Goal: Task Accomplishment & Management: Complete application form

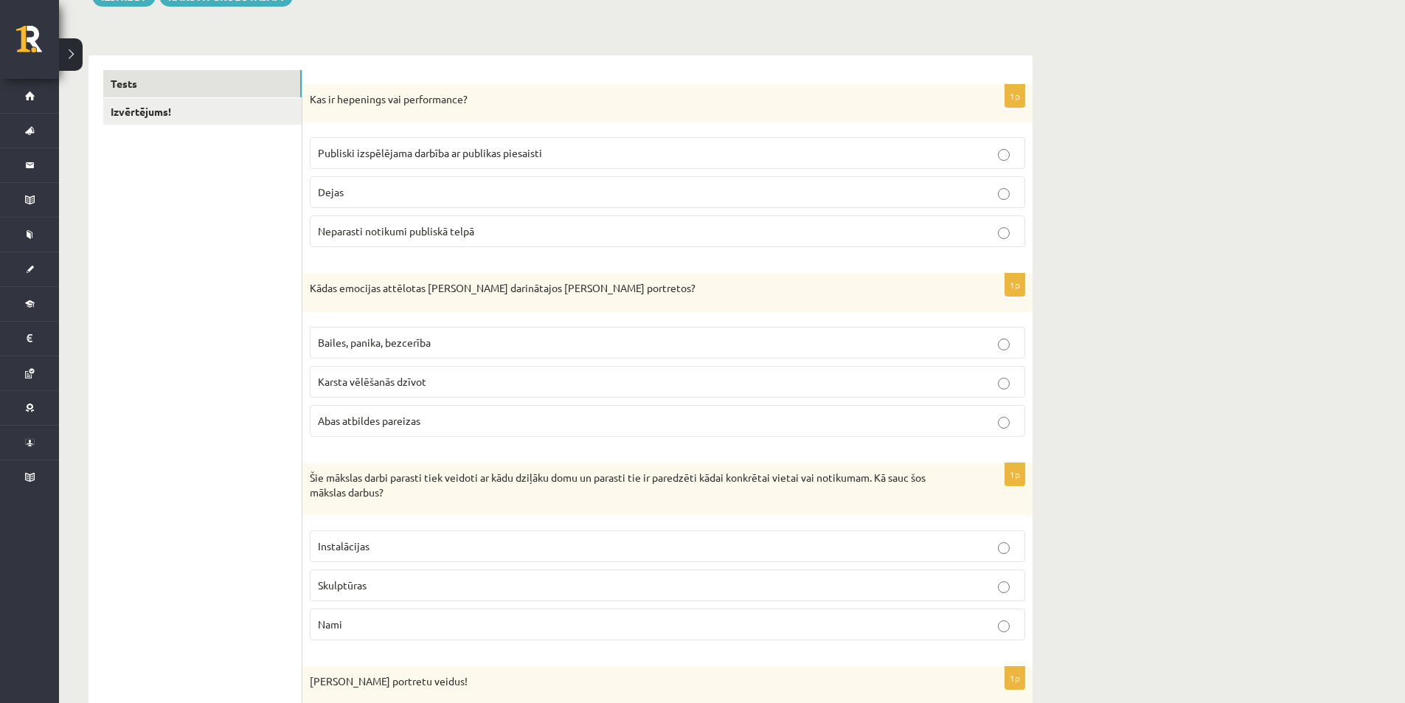
scroll to position [221, 0]
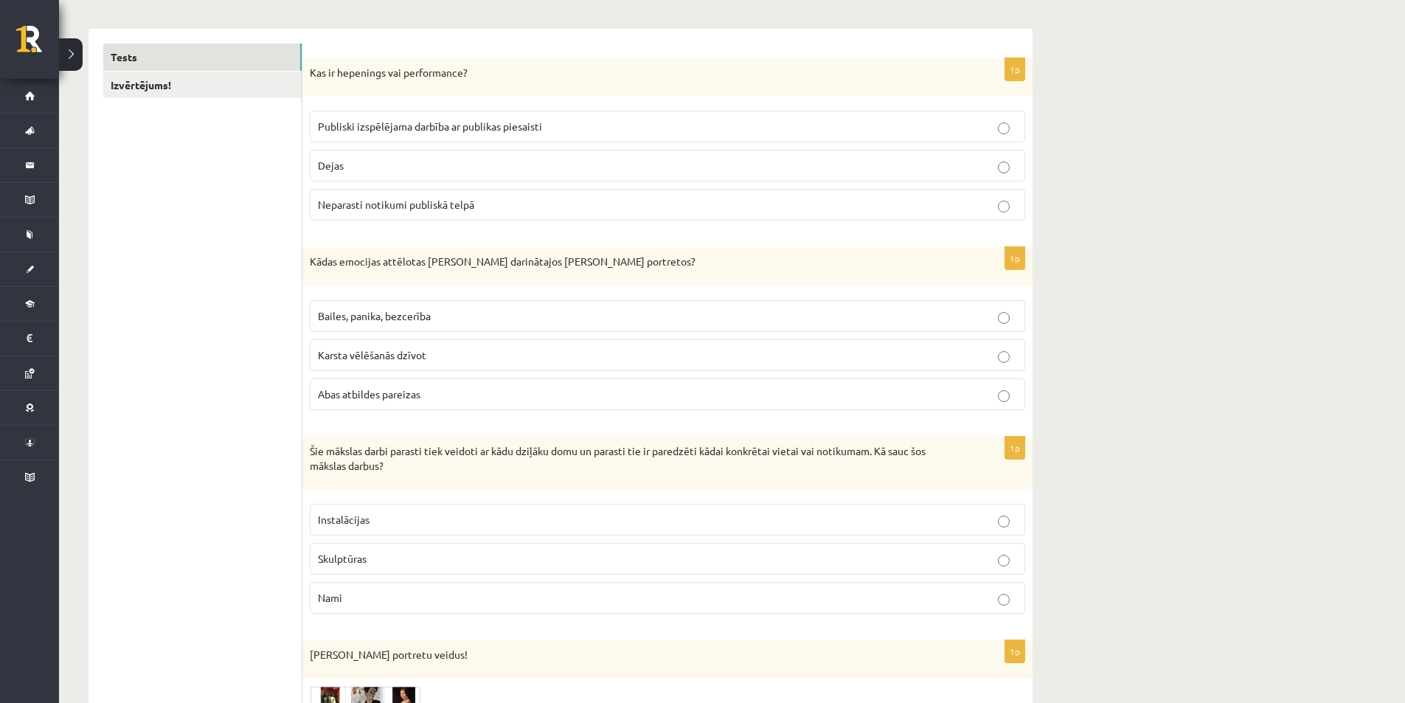
click at [432, 118] on label "Publiski izspēlējama darbība ar publikas piesaisti" at bounding box center [668, 127] width 716 height 32
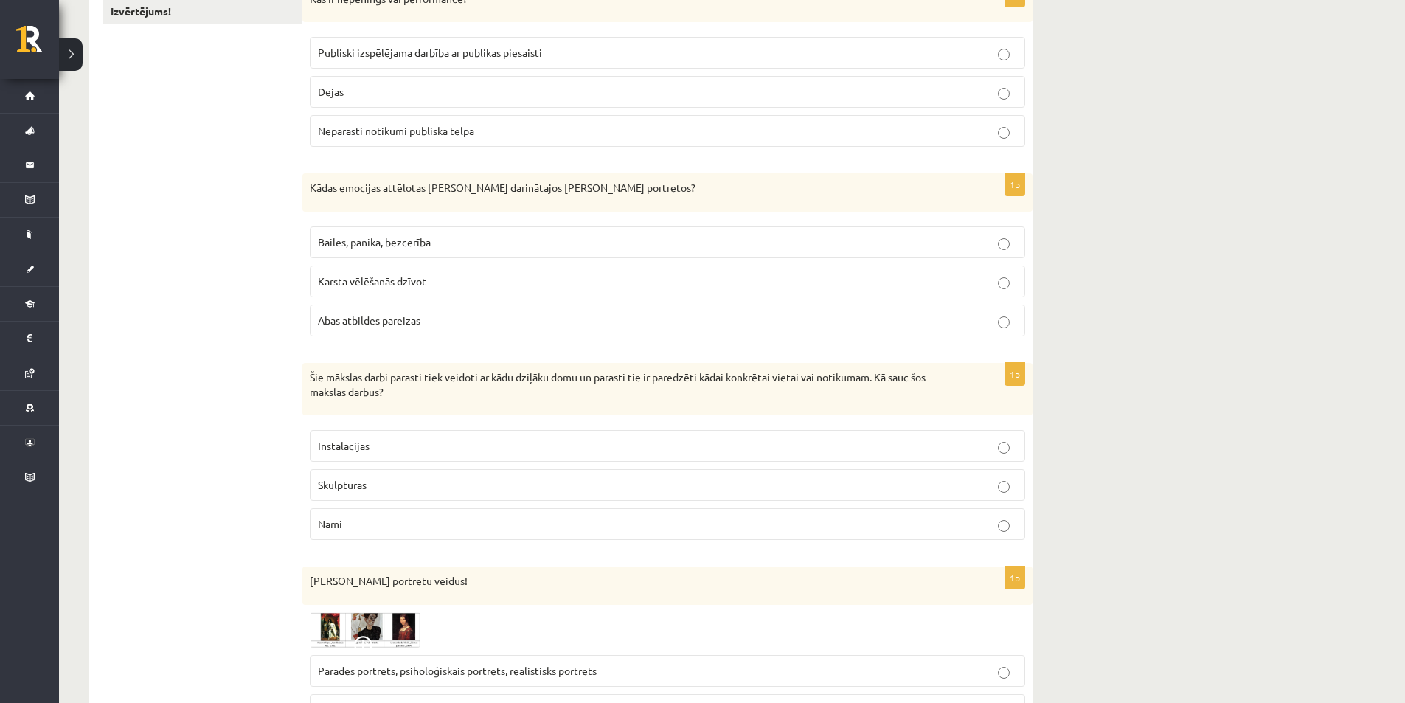
click at [368, 312] on label "Abas atbildes pareizas" at bounding box center [668, 321] width 716 height 32
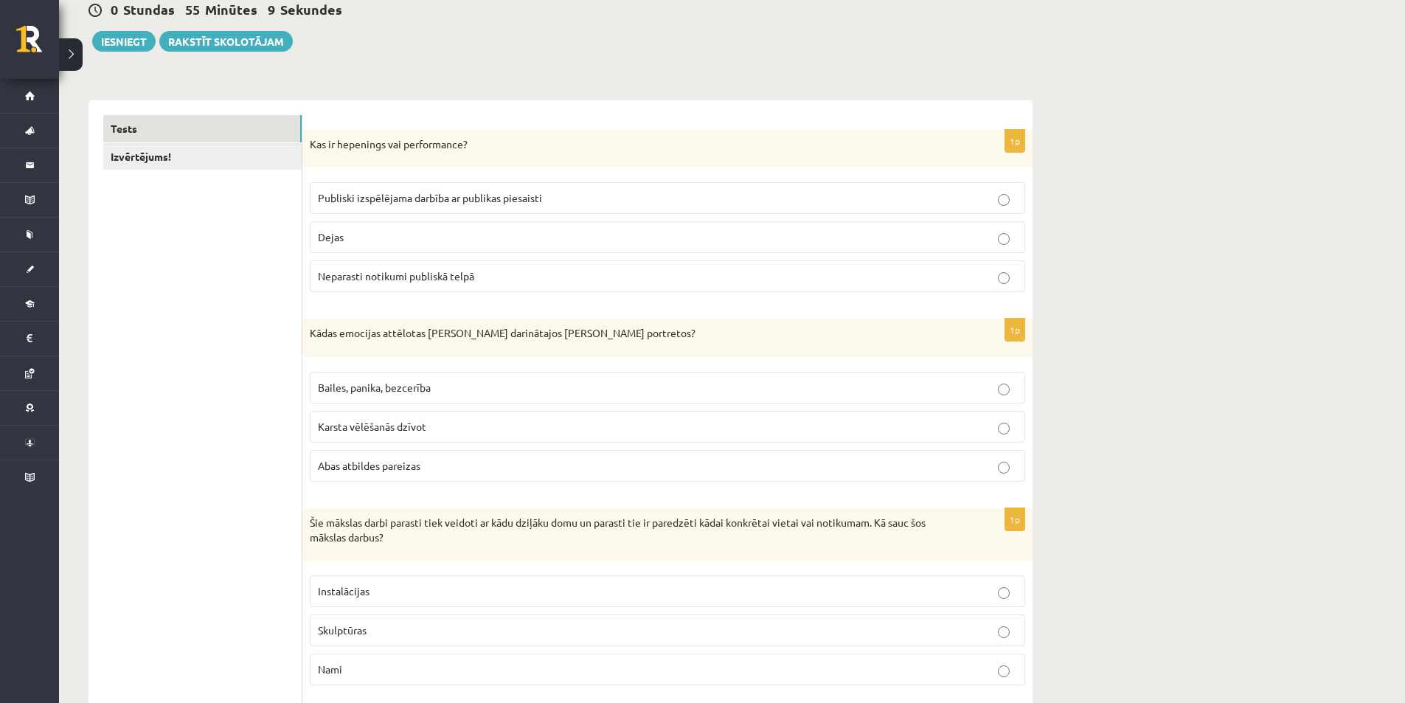
scroll to position [148, 0]
drag, startPoint x: 339, startPoint y: 141, endPoint x: 486, endPoint y: 140, distance: 147.5
click at [486, 140] on p "Kas ir hepenings vai performance?" at bounding box center [631, 146] width 642 height 15
click at [487, 139] on p "Kas ir hepenings vai performance?" at bounding box center [631, 146] width 642 height 15
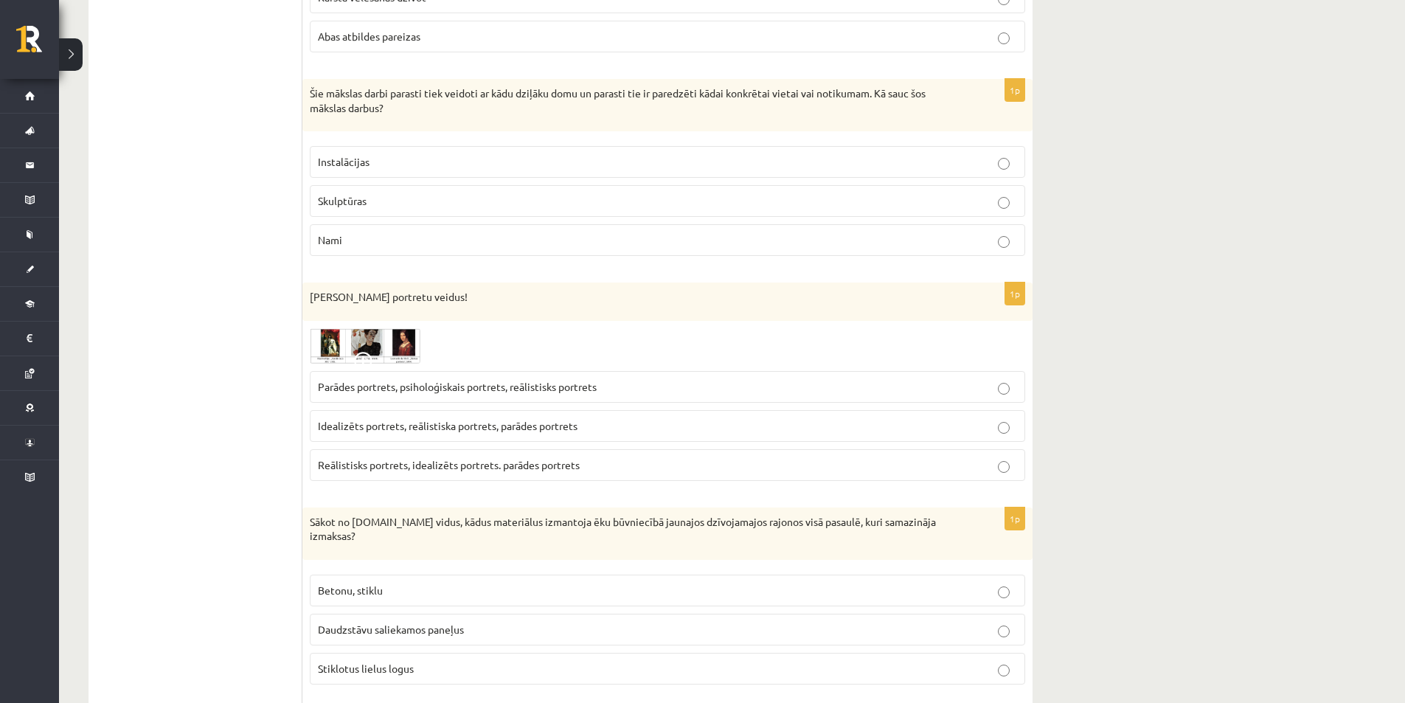
scroll to position [590, 0]
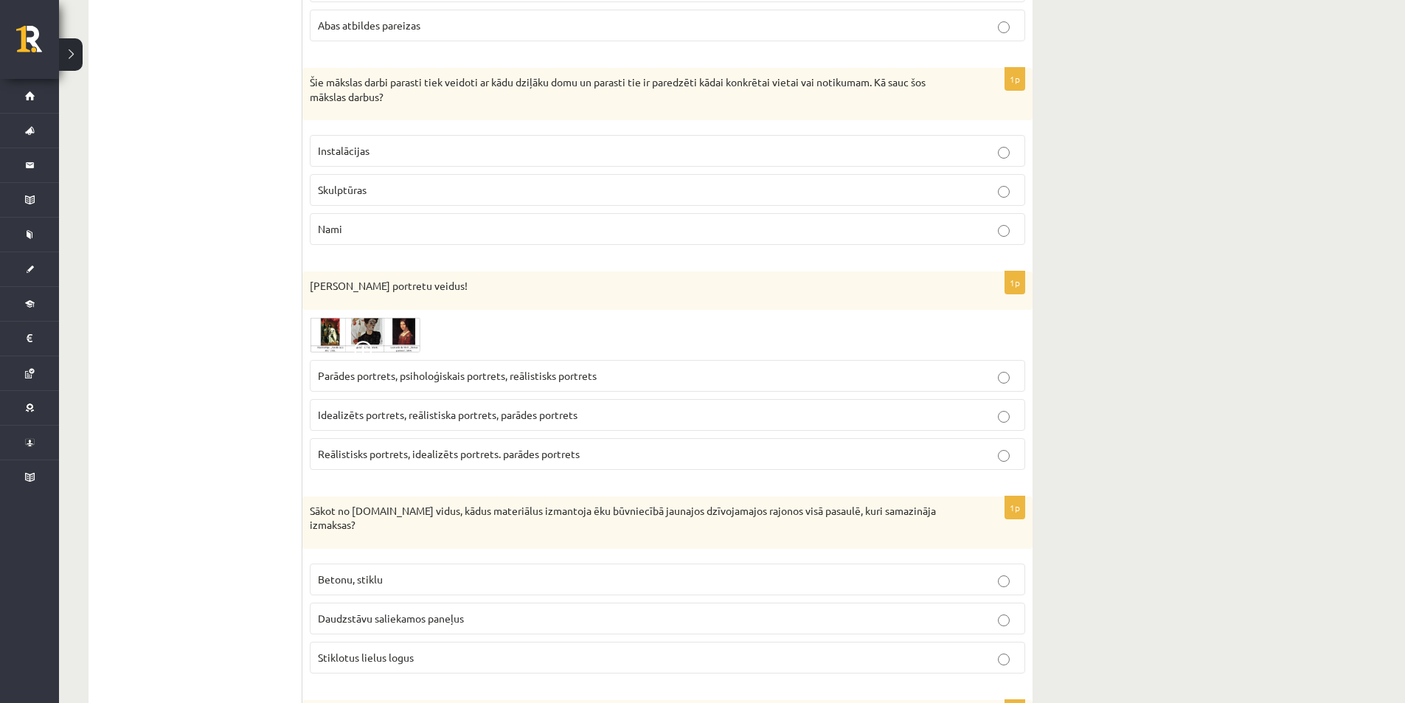
click at [491, 375] on span "Parādes portrets, psiholoģiskais portrets, reālistisks portrets" at bounding box center [457, 375] width 279 height 13
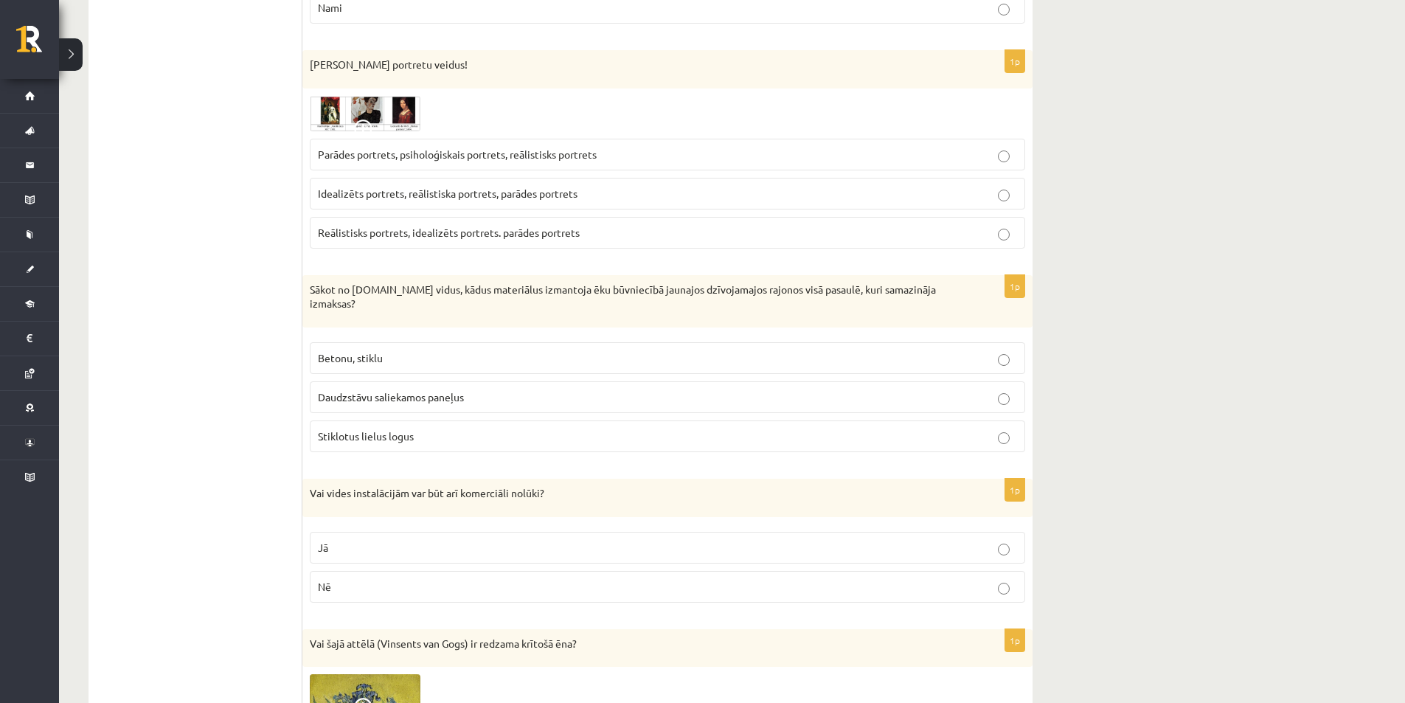
scroll to position [1033, 0]
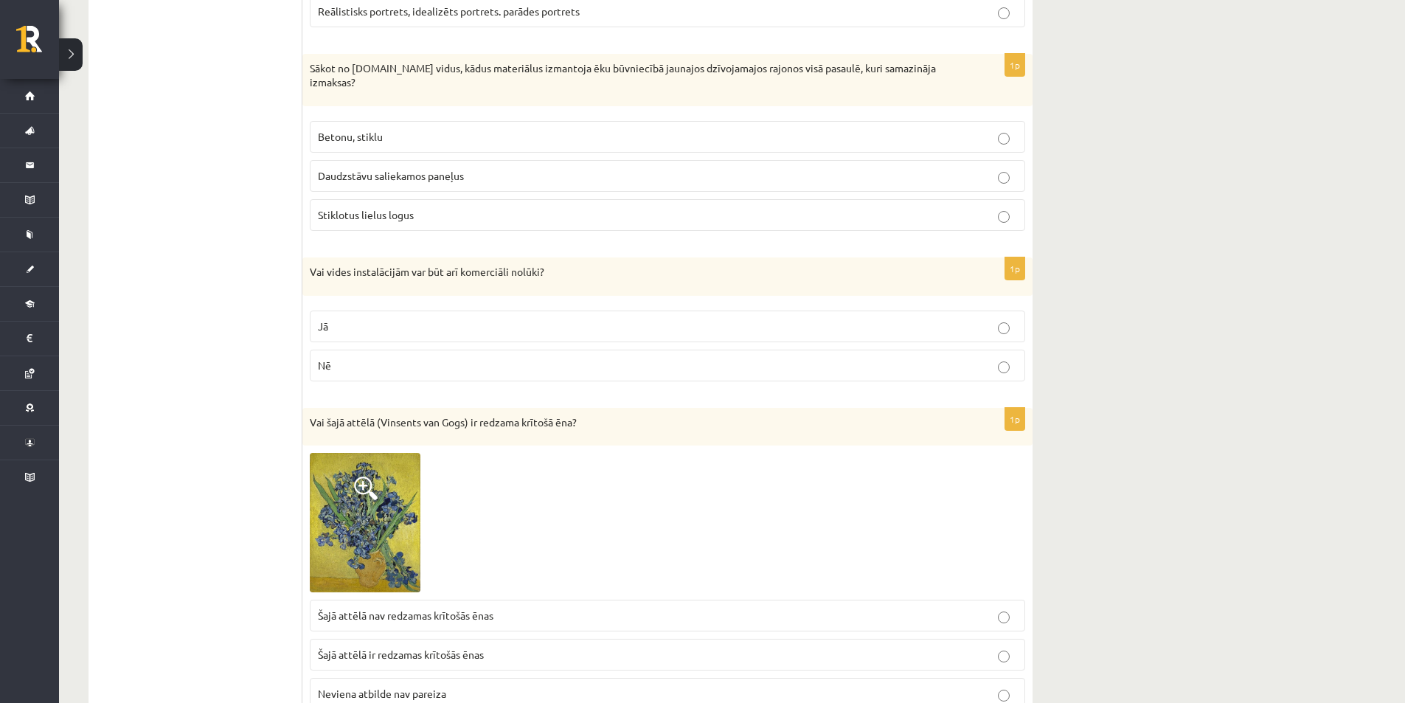
click at [472, 319] on p "Jā" at bounding box center [667, 326] width 699 height 15
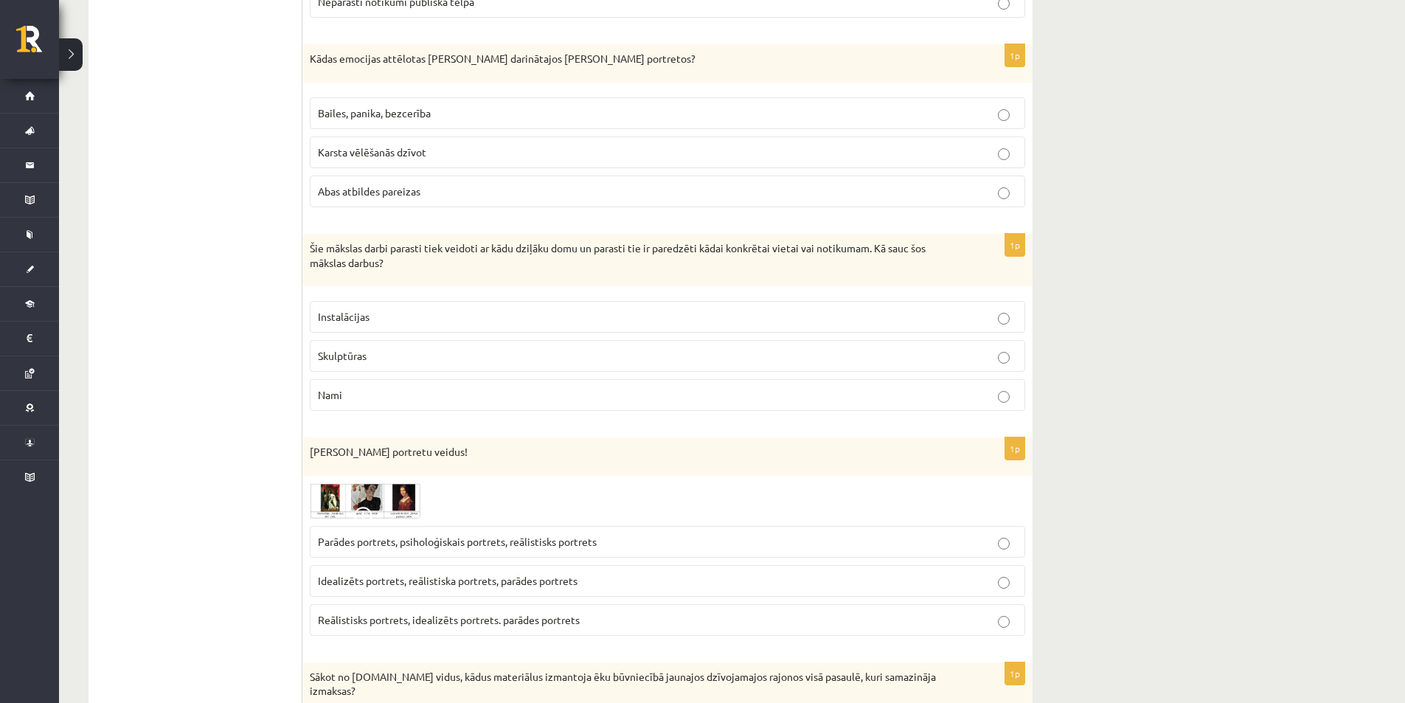
scroll to position [369, 0]
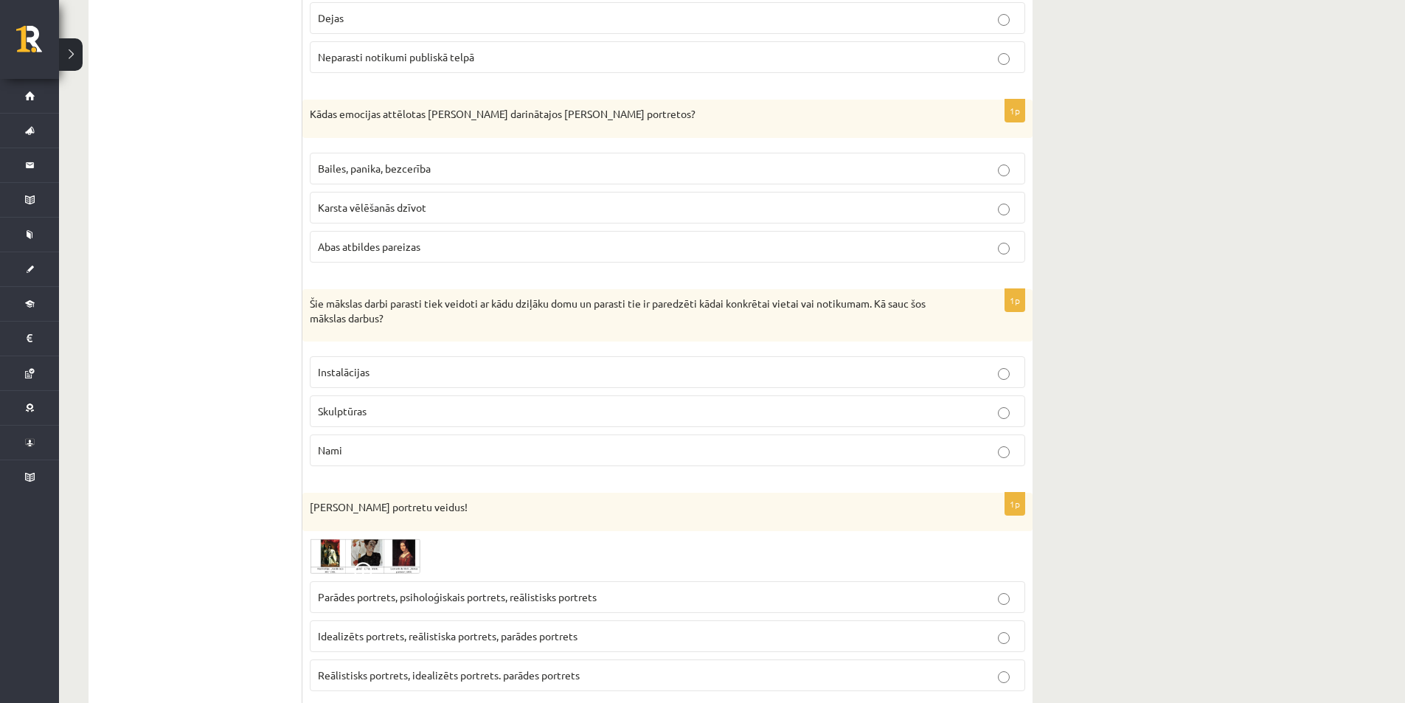
click at [463, 378] on p "Instalācijas" at bounding box center [667, 371] width 699 height 15
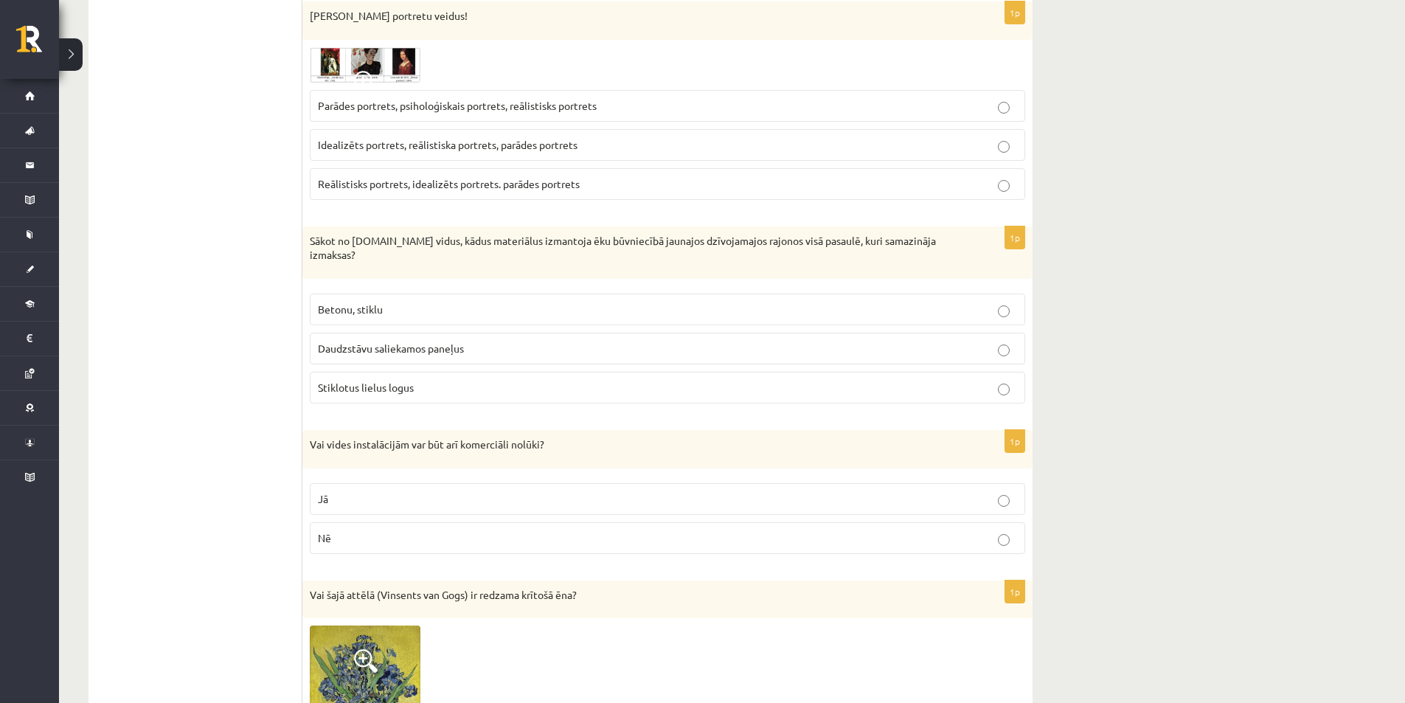
scroll to position [885, 0]
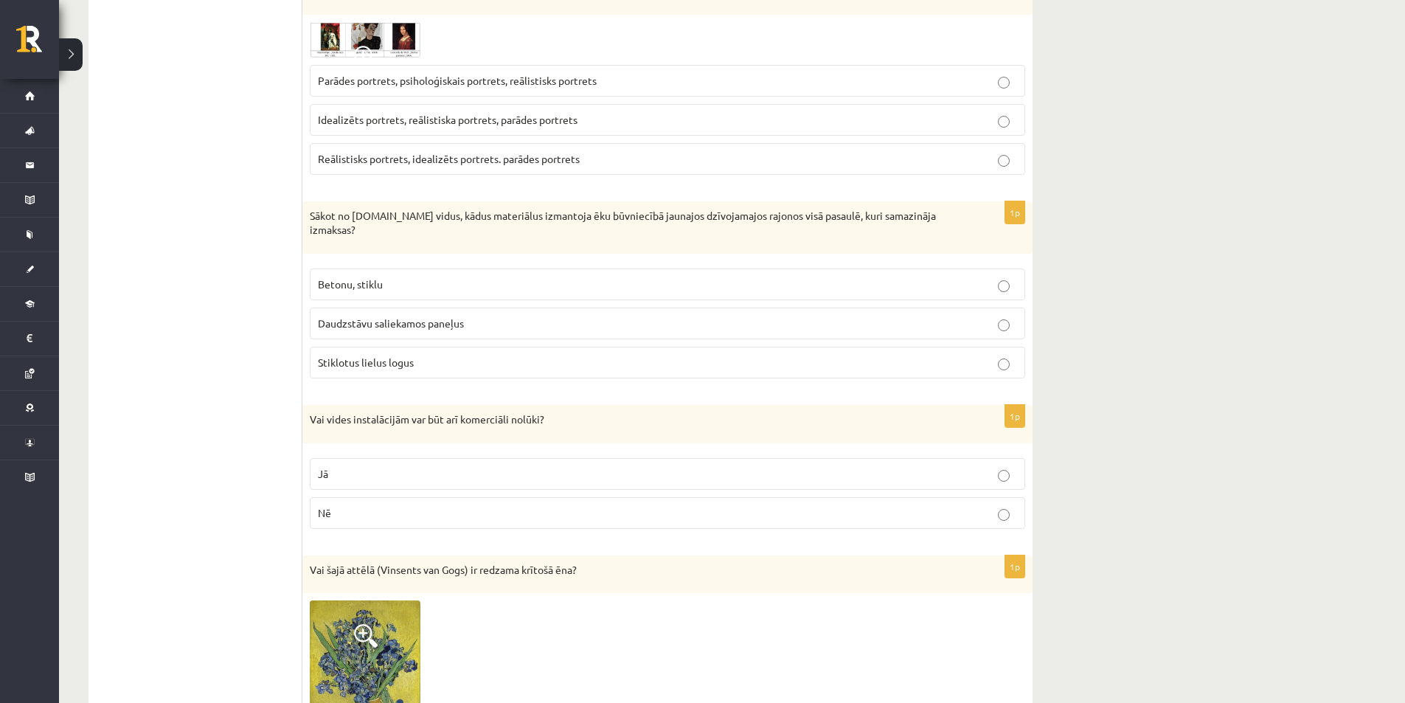
click at [442, 277] on p "Betonu, stiklu" at bounding box center [667, 284] width 699 height 15
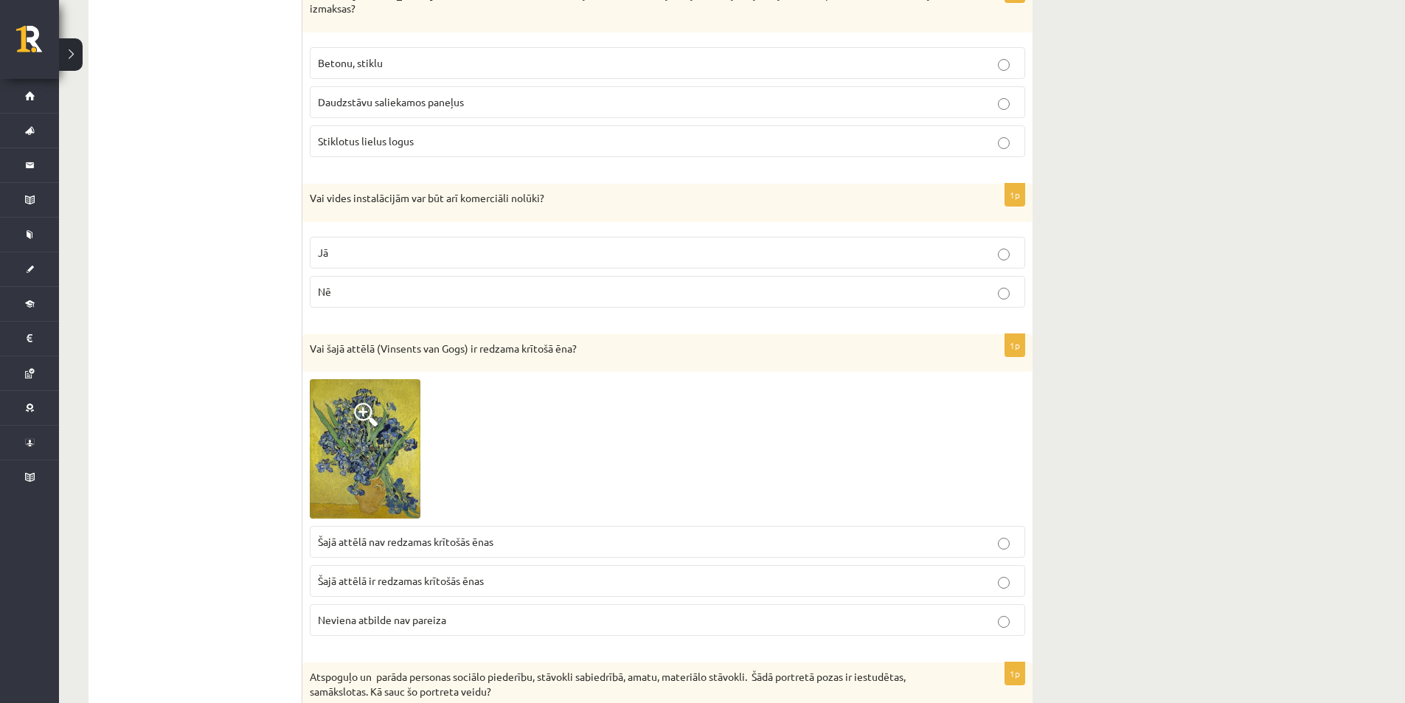
scroll to position [1328, 0]
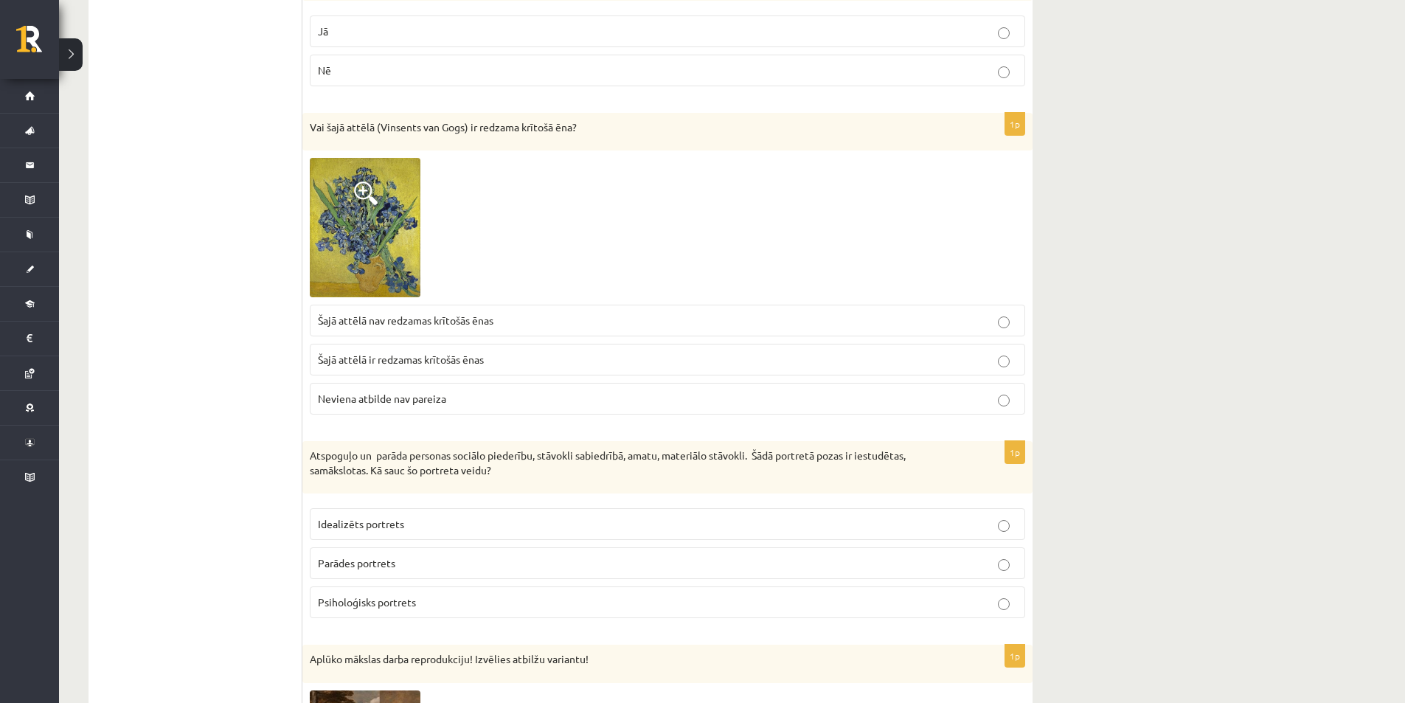
click at [330, 253] on img at bounding box center [365, 227] width 111 height 139
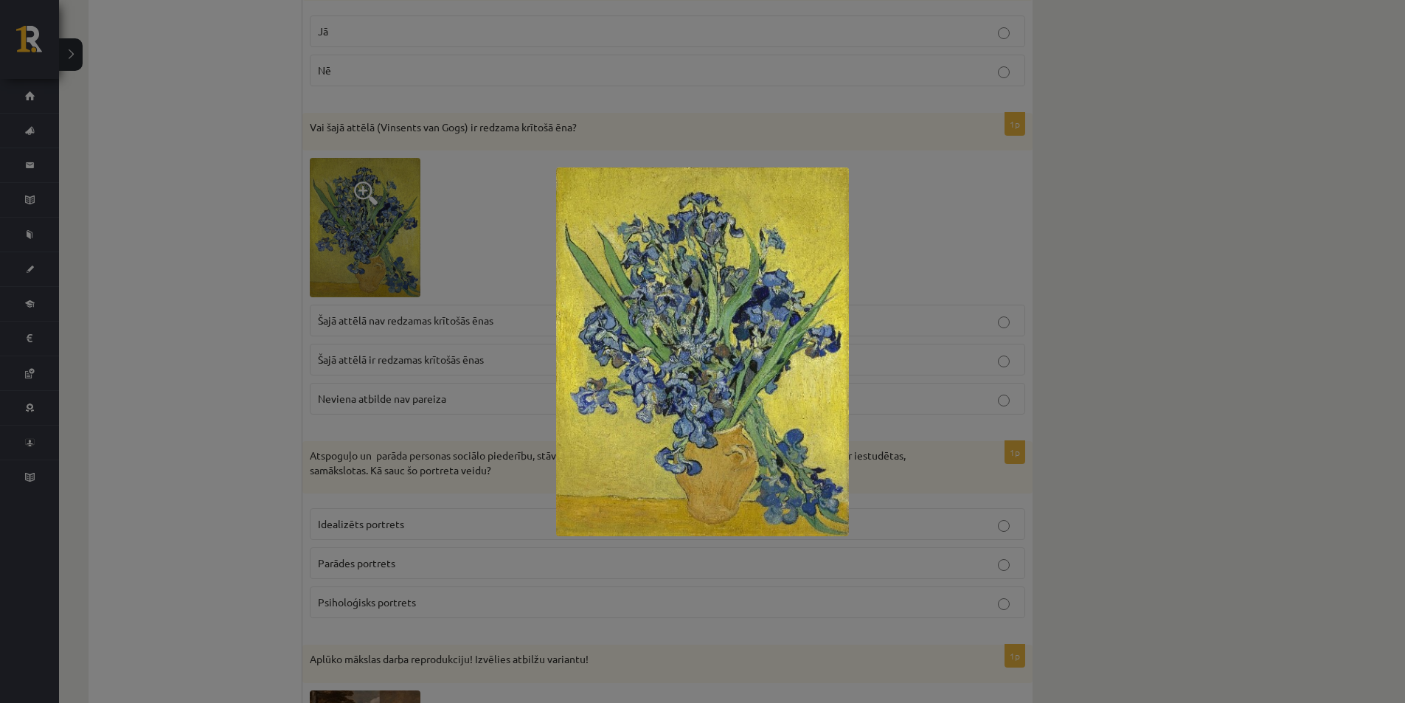
click at [944, 367] on div at bounding box center [702, 351] width 1405 height 703
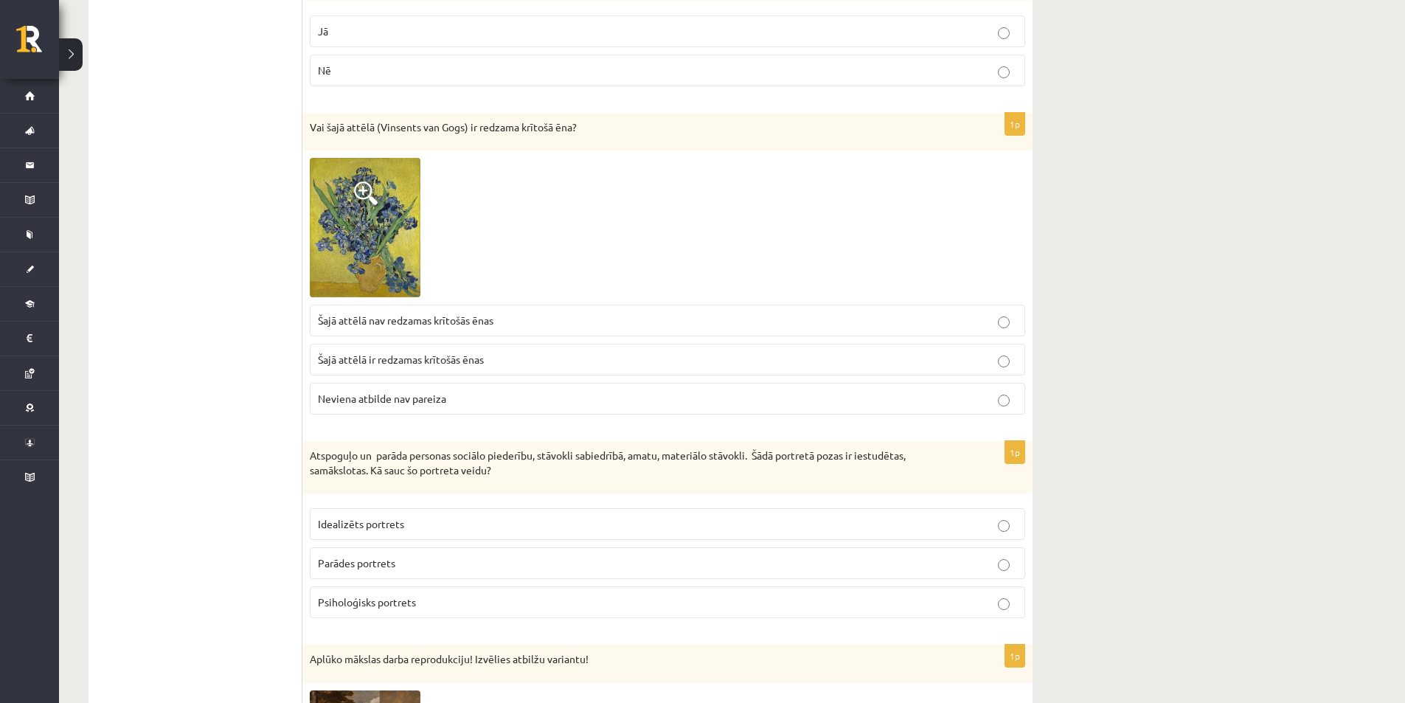
click at [493, 314] on span "Šajā attēlā nav redzamas krītošās ēnas" at bounding box center [406, 320] width 176 height 13
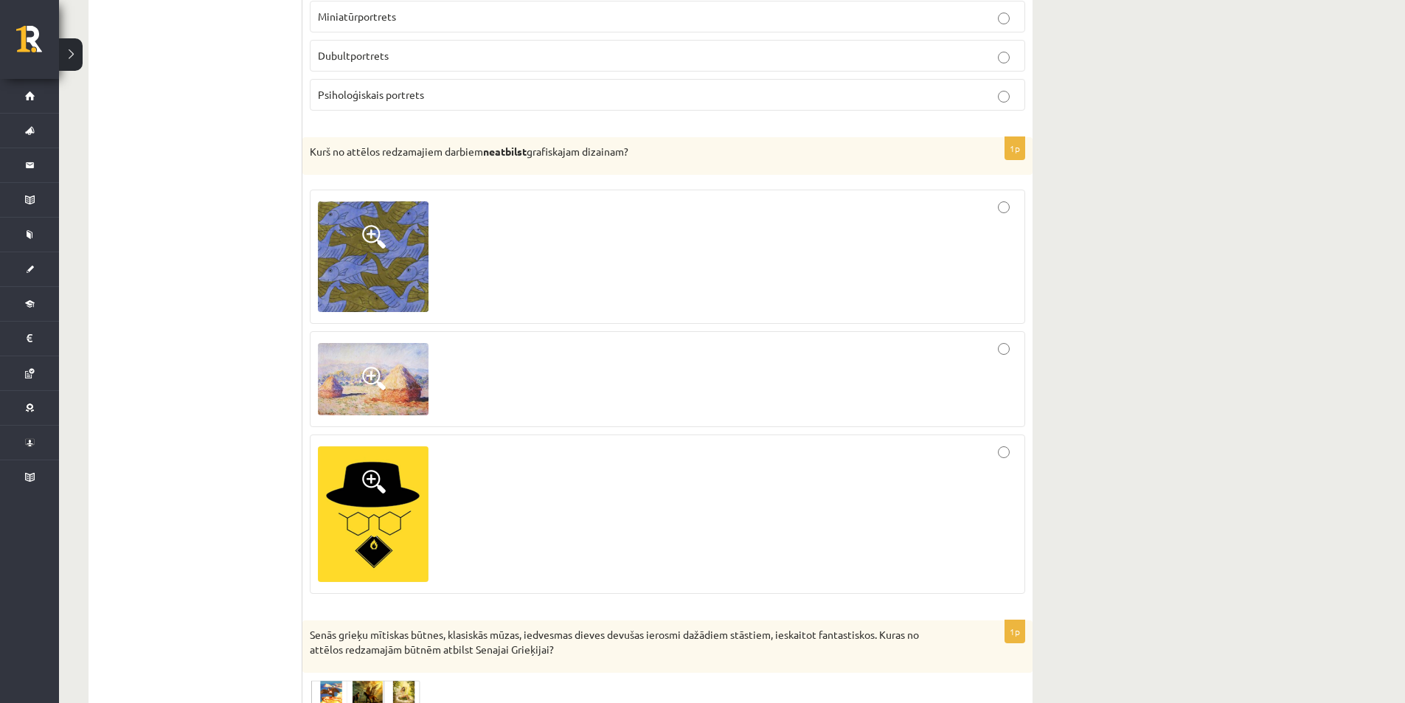
scroll to position [2066, 0]
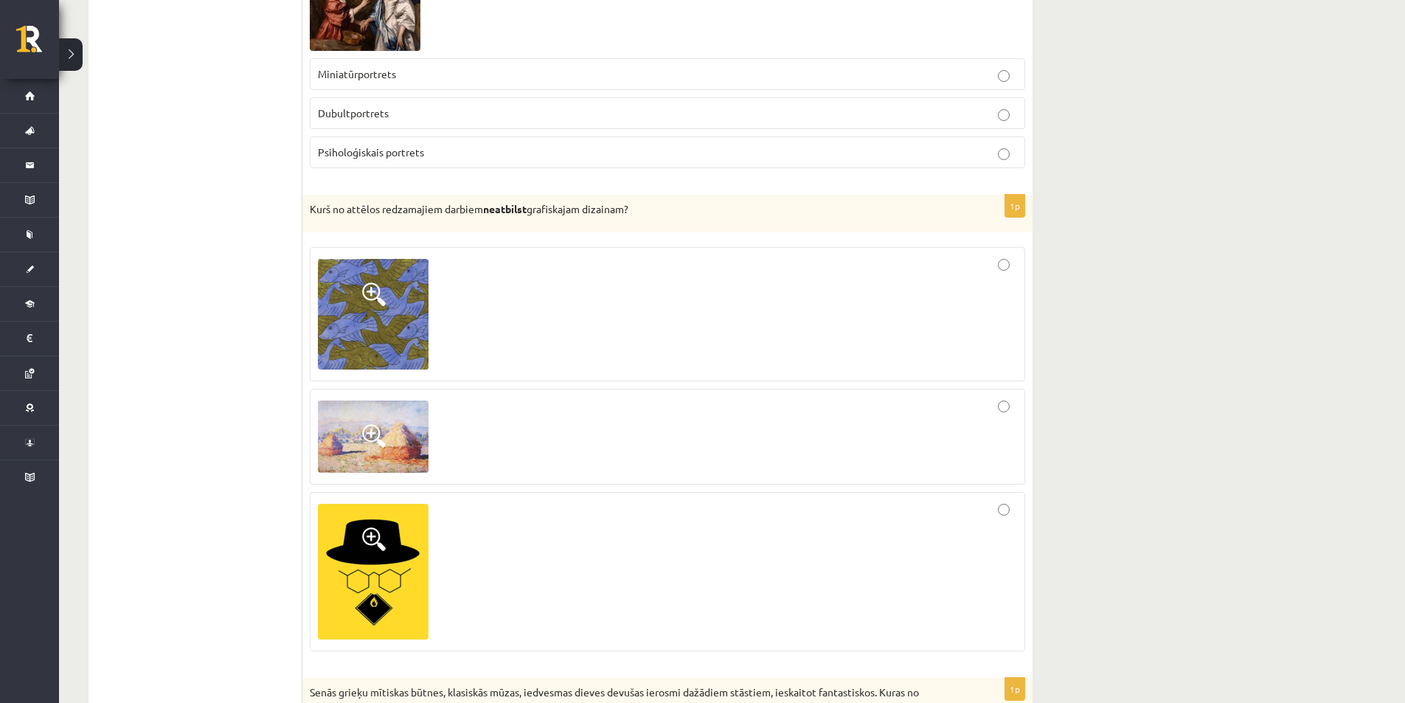
click at [688, 429] on div at bounding box center [667, 437] width 699 height 80
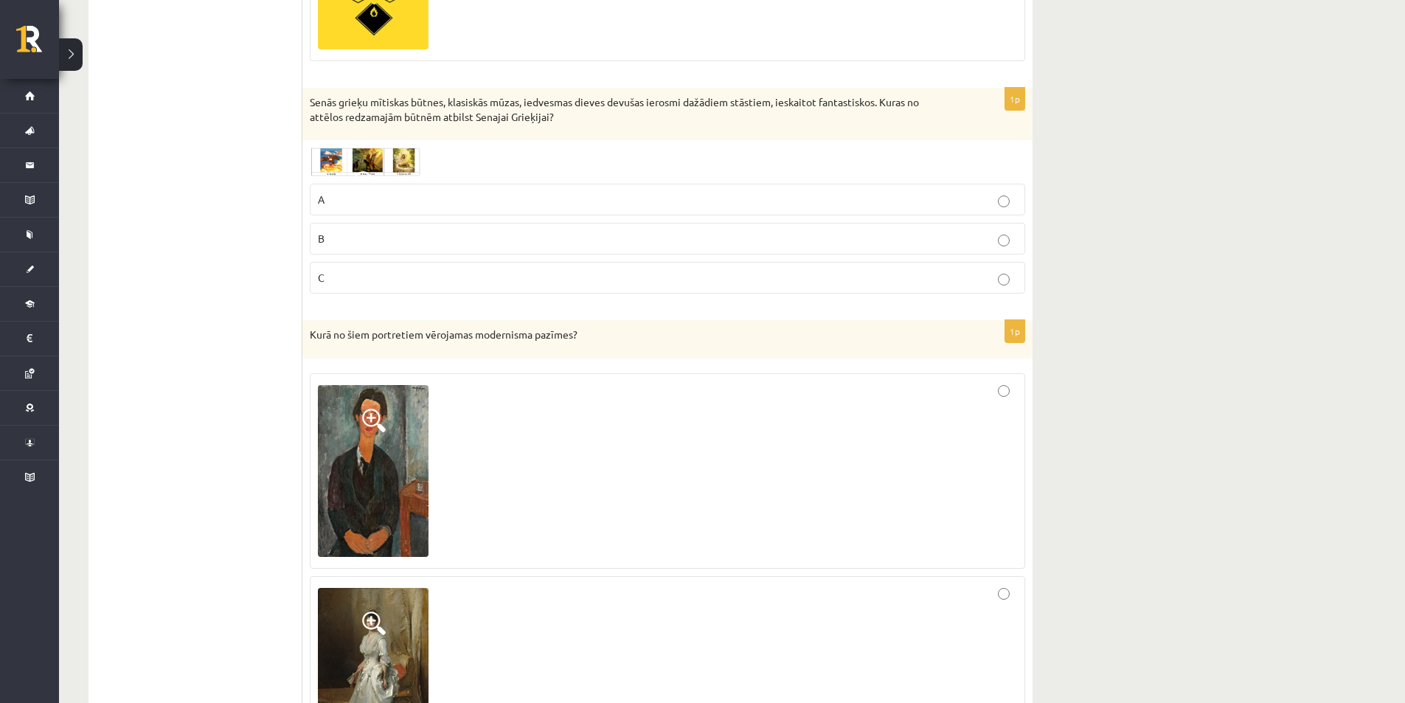
scroll to position [2582, 0]
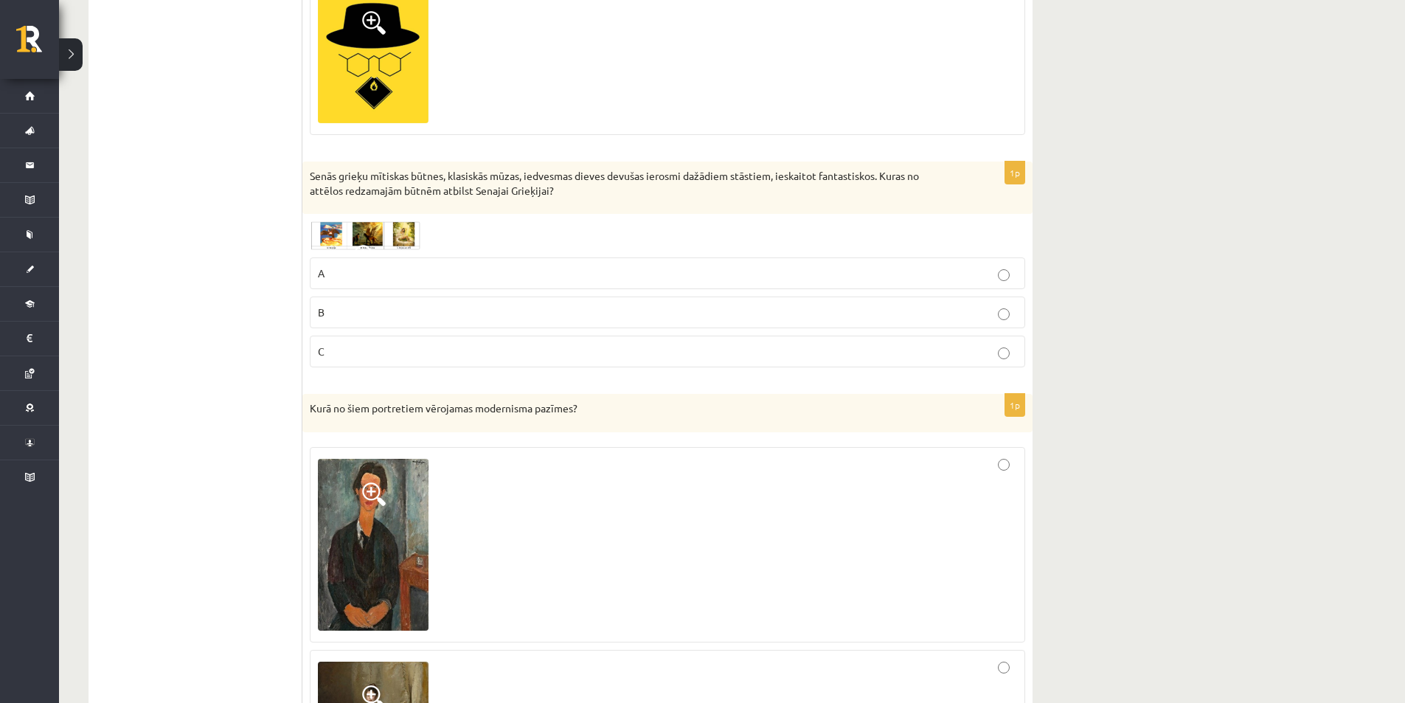
click at [406, 221] on img at bounding box center [365, 235] width 111 height 29
click at [0, 0] on div at bounding box center [0, 0] width 0 height 0
click at [404, 221] on img at bounding box center [365, 235] width 111 height 29
click at [0, 0] on div at bounding box center [0, 0] width 0 height 0
click at [404, 221] on img at bounding box center [365, 235] width 111 height 29
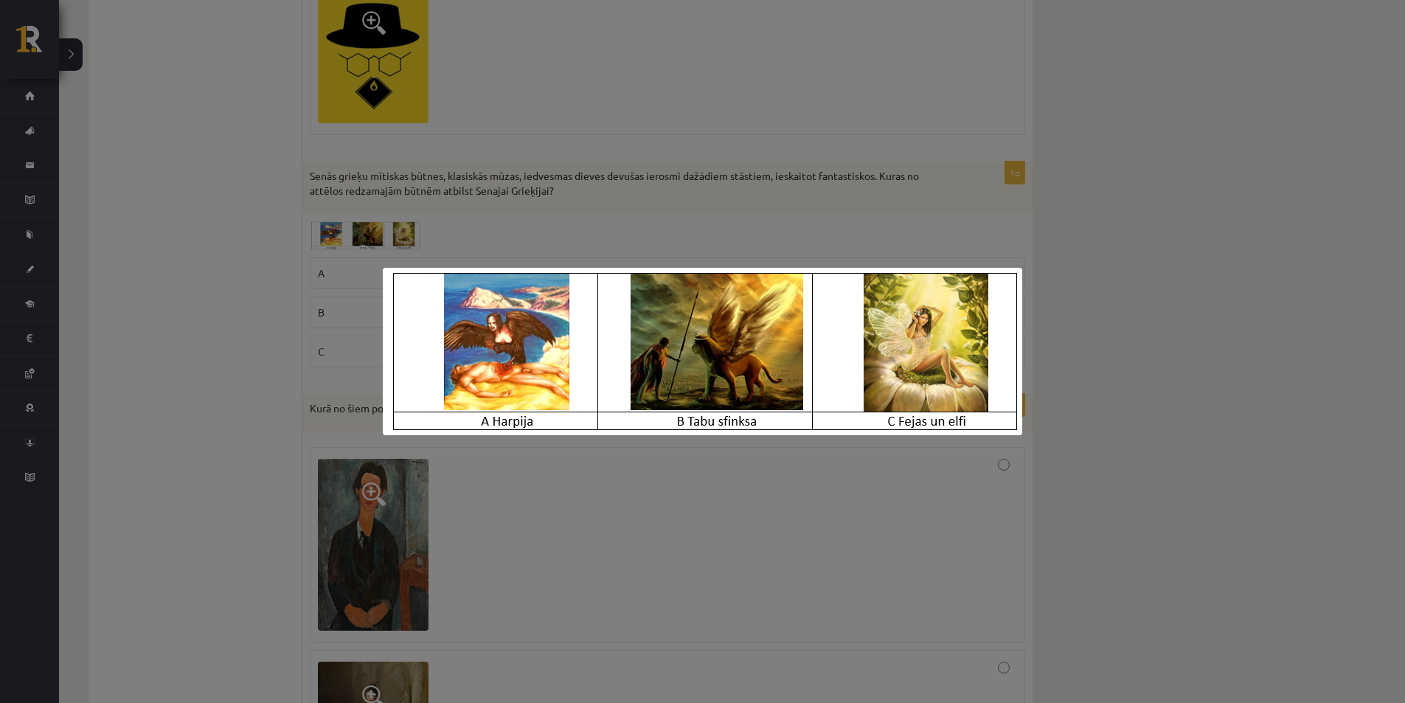
click at [631, 204] on div at bounding box center [702, 351] width 1405 height 703
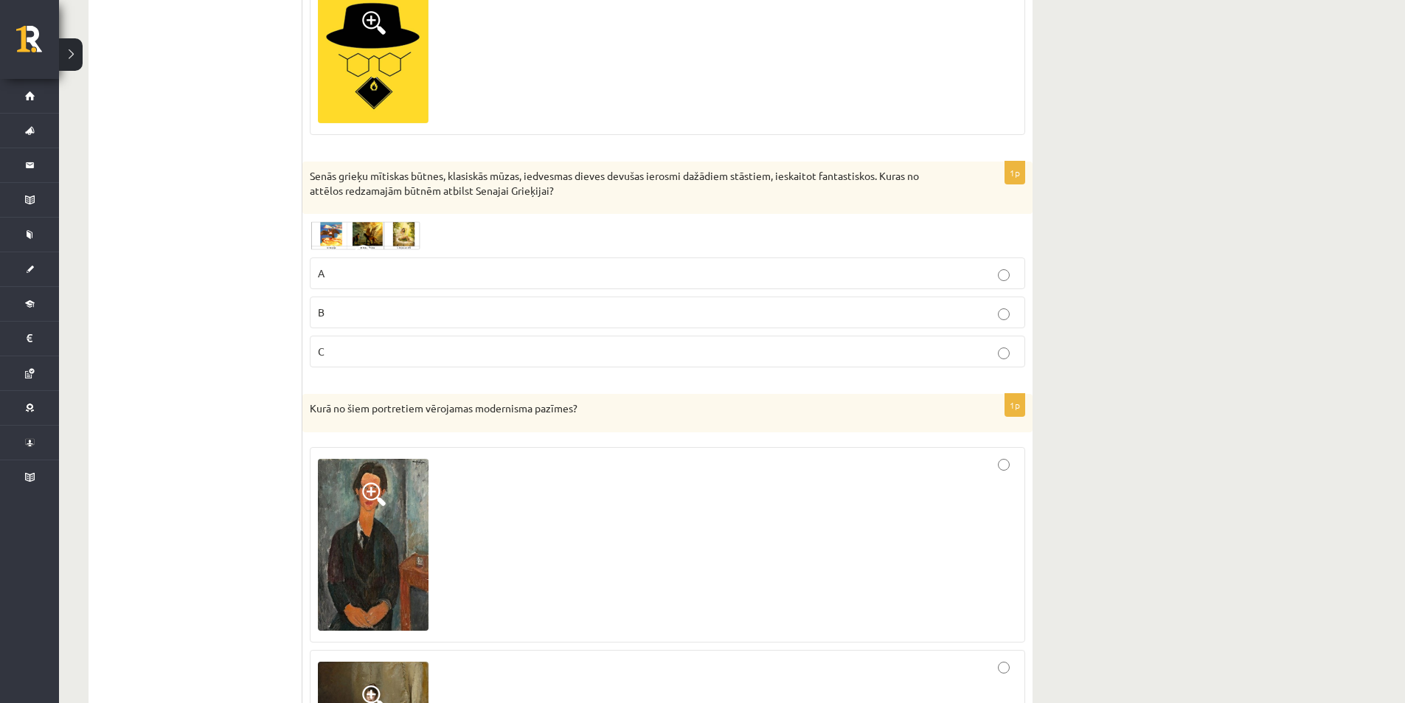
click at [592, 266] on p "A" at bounding box center [667, 273] width 699 height 15
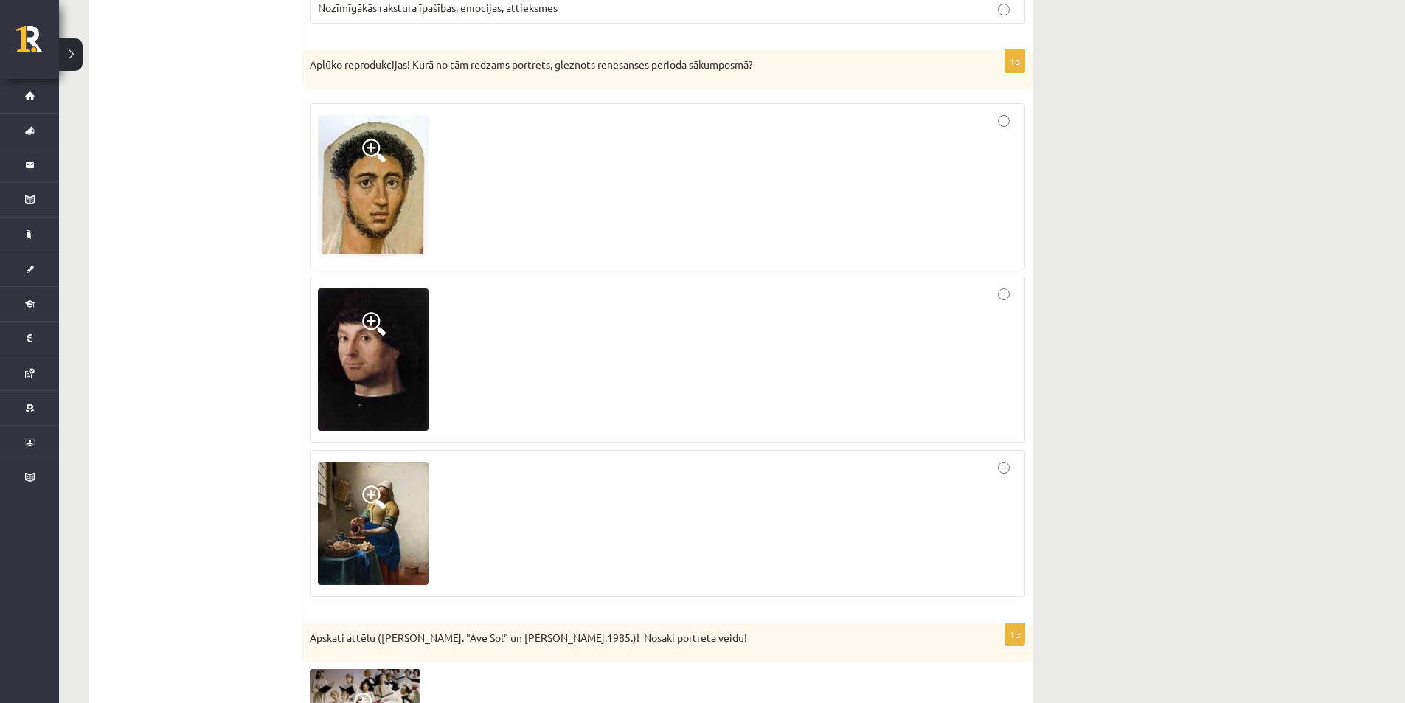
scroll to position [4131, 0]
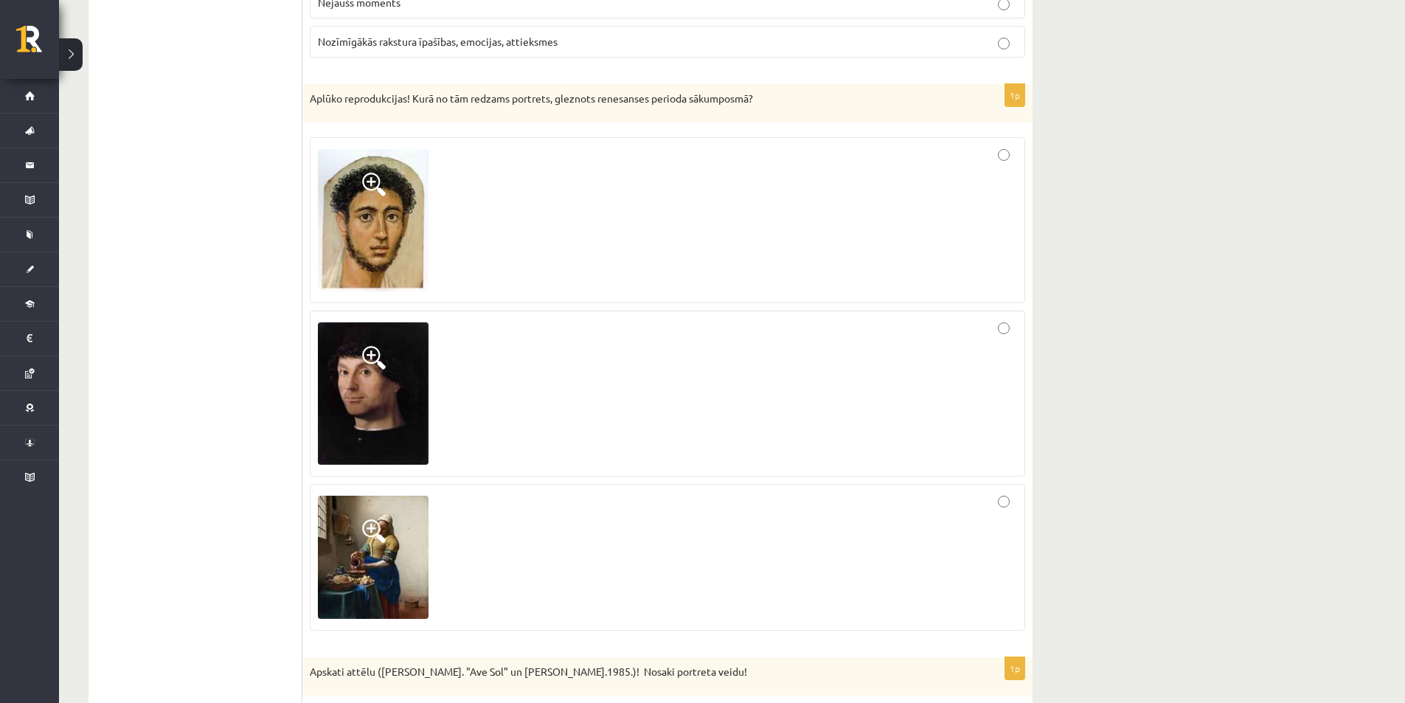
click at [1014, 175] on div at bounding box center [667, 220] width 699 height 150
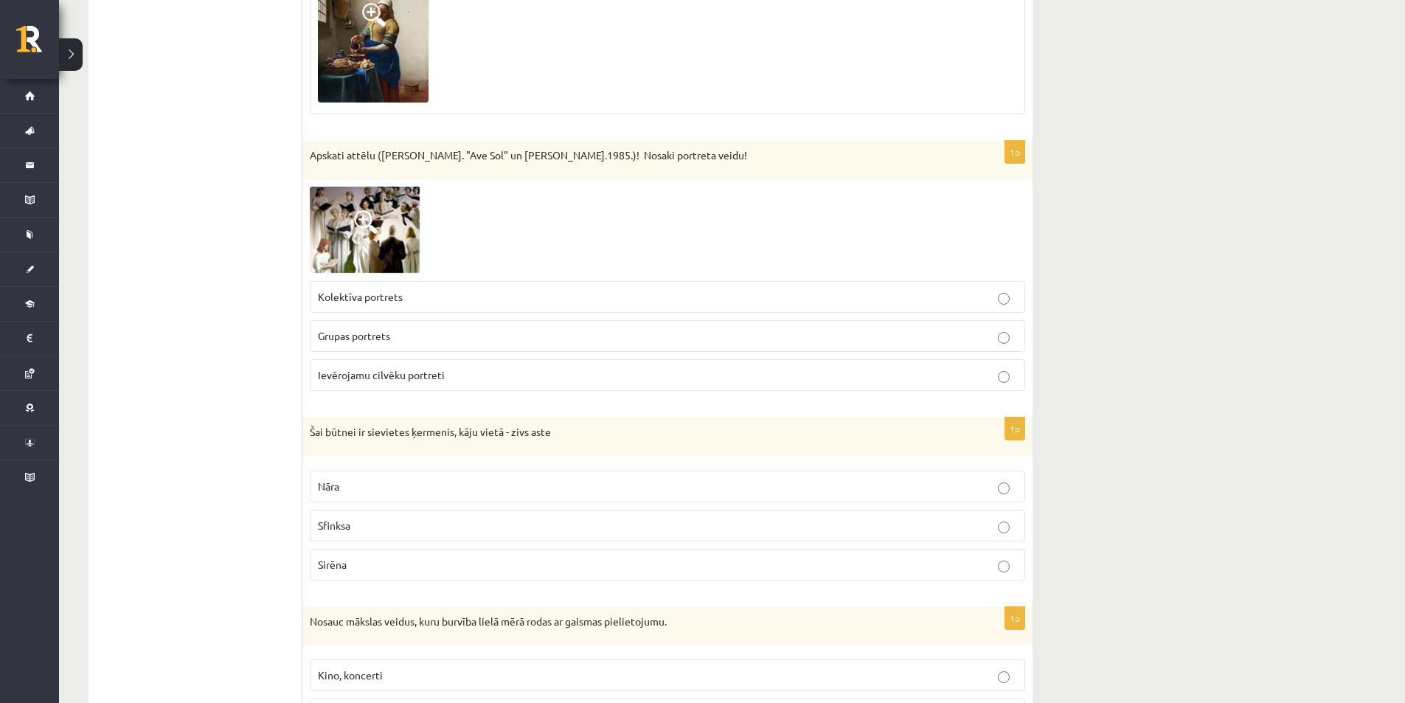
scroll to position [4721, 0]
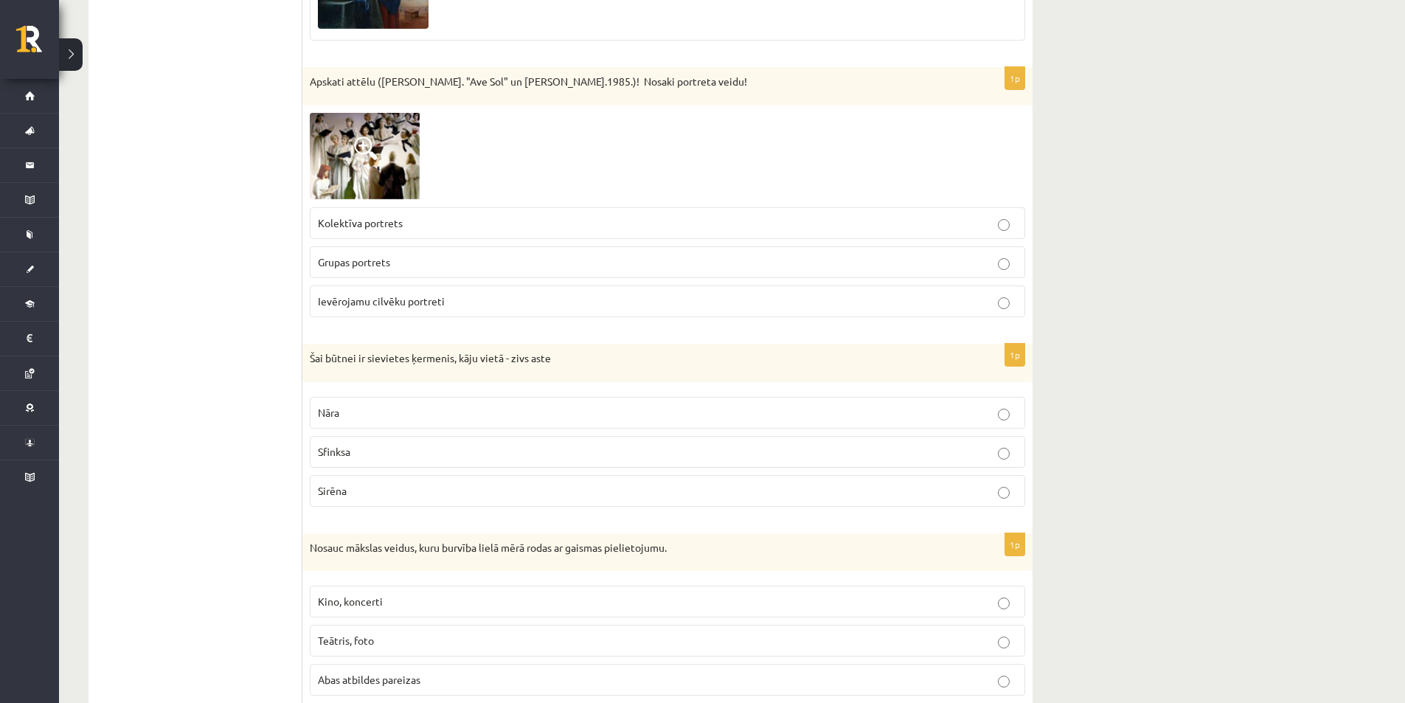
click at [392, 144] on img at bounding box center [365, 156] width 111 height 87
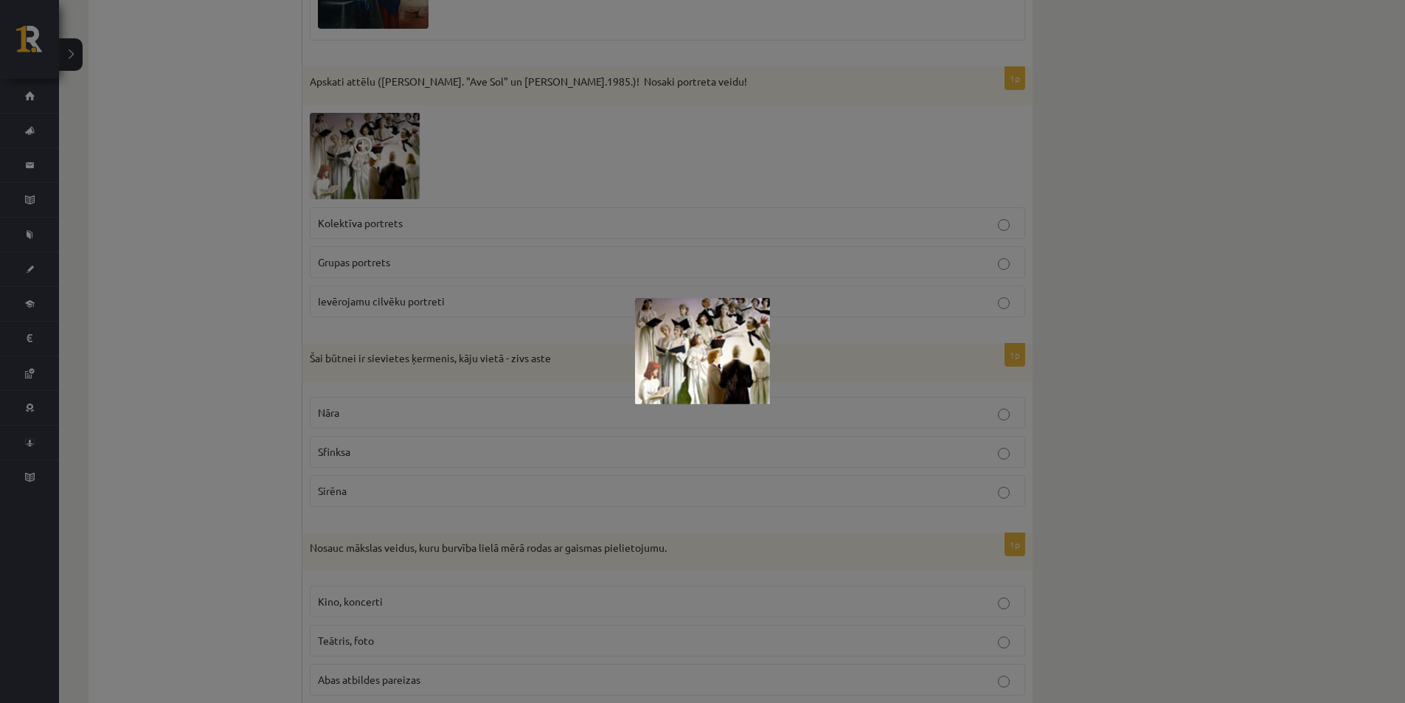
click at [735, 203] on div at bounding box center [702, 351] width 1405 height 703
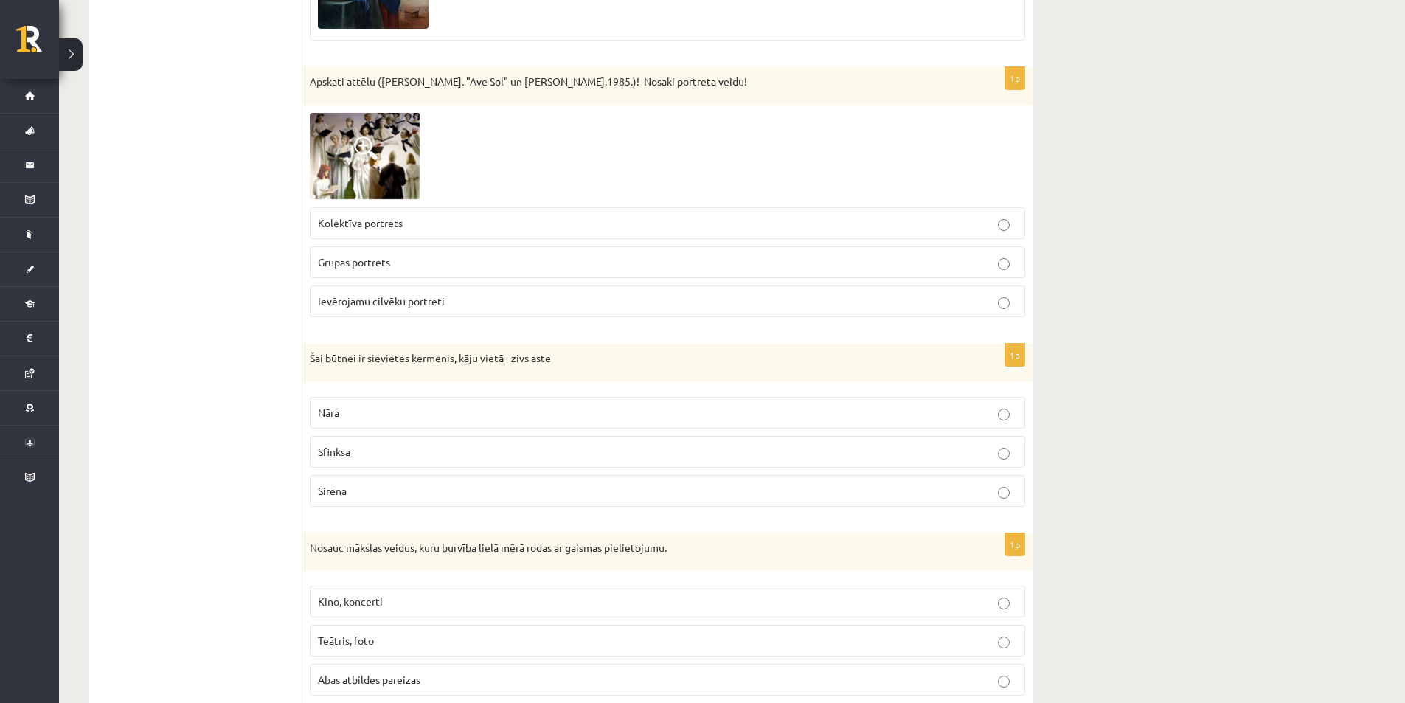
click at [555, 405] on p "Nāra" at bounding box center [667, 412] width 699 height 15
drag, startPoint x: 1391, startPoint y: 468, endPoint x: 1416, endPoint y: 424, distance: 50.5
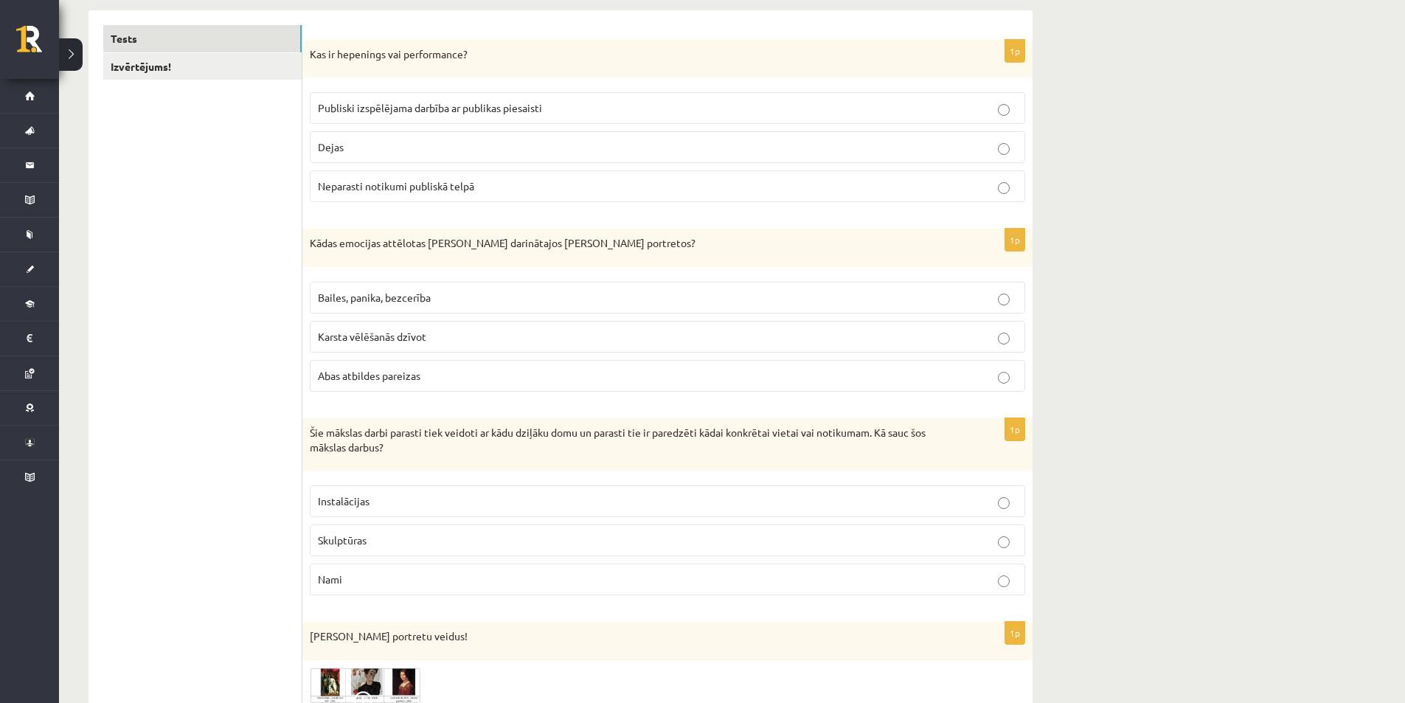
scroll to position [0, 0]
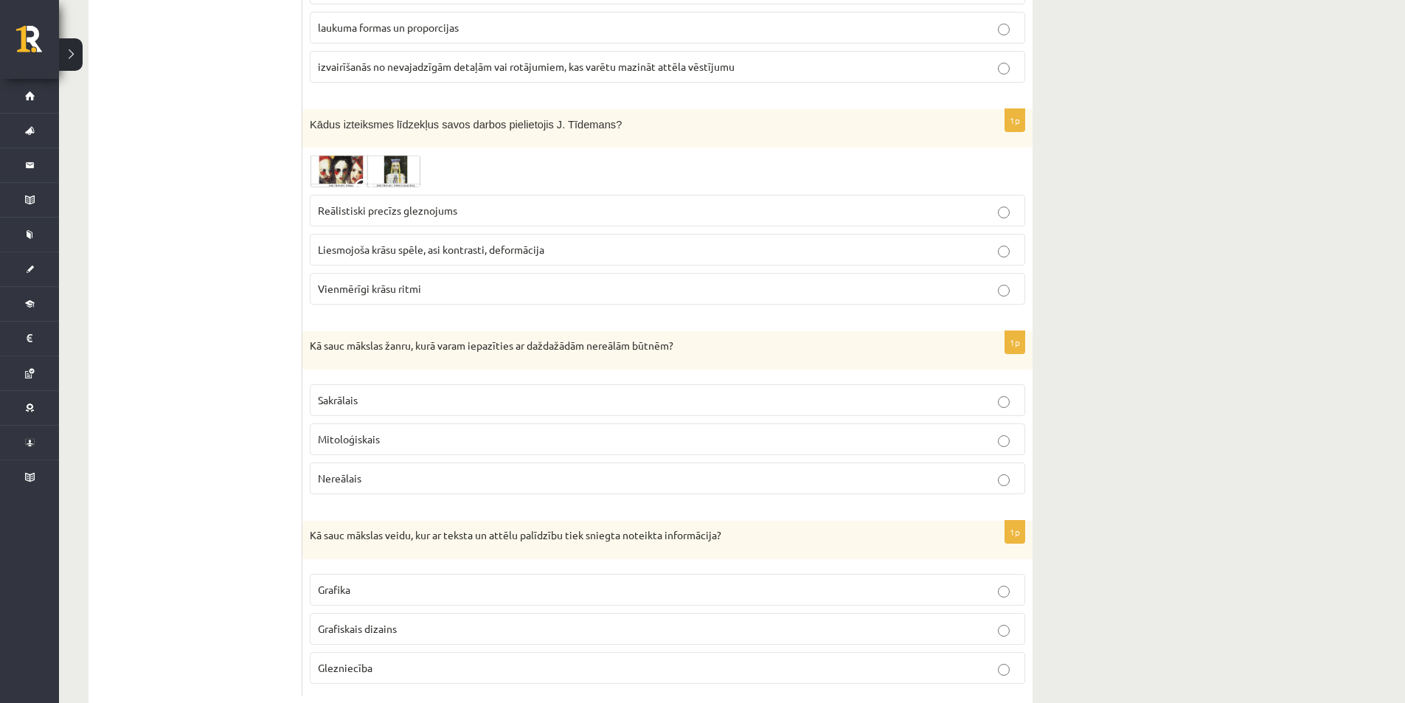
scroll to position [7051, 0]
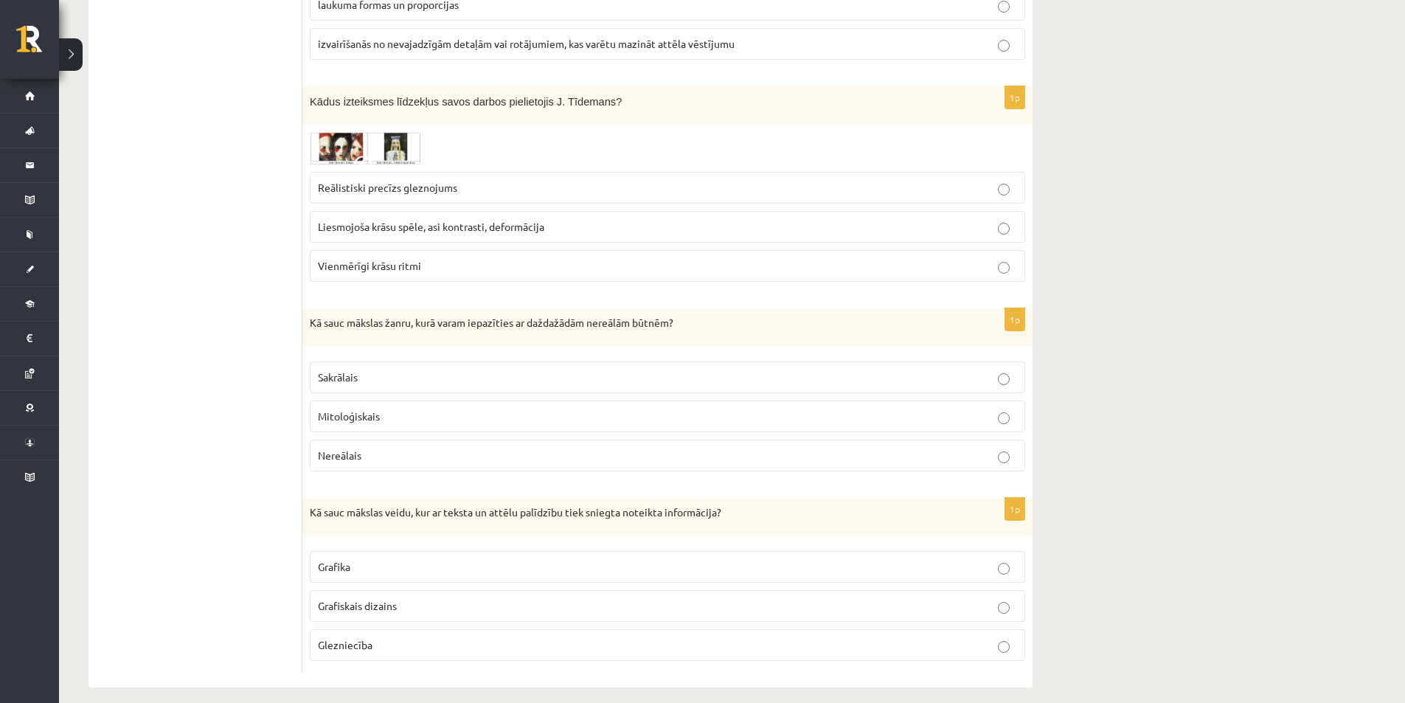
click at [821, 598] on p "Grafiskais dizains" at bounding box center [667, 605] width 699 height 15
click at [437, 412] on label "Mitoloģiskais" at bounding box center [668, 417] width 716 height 32
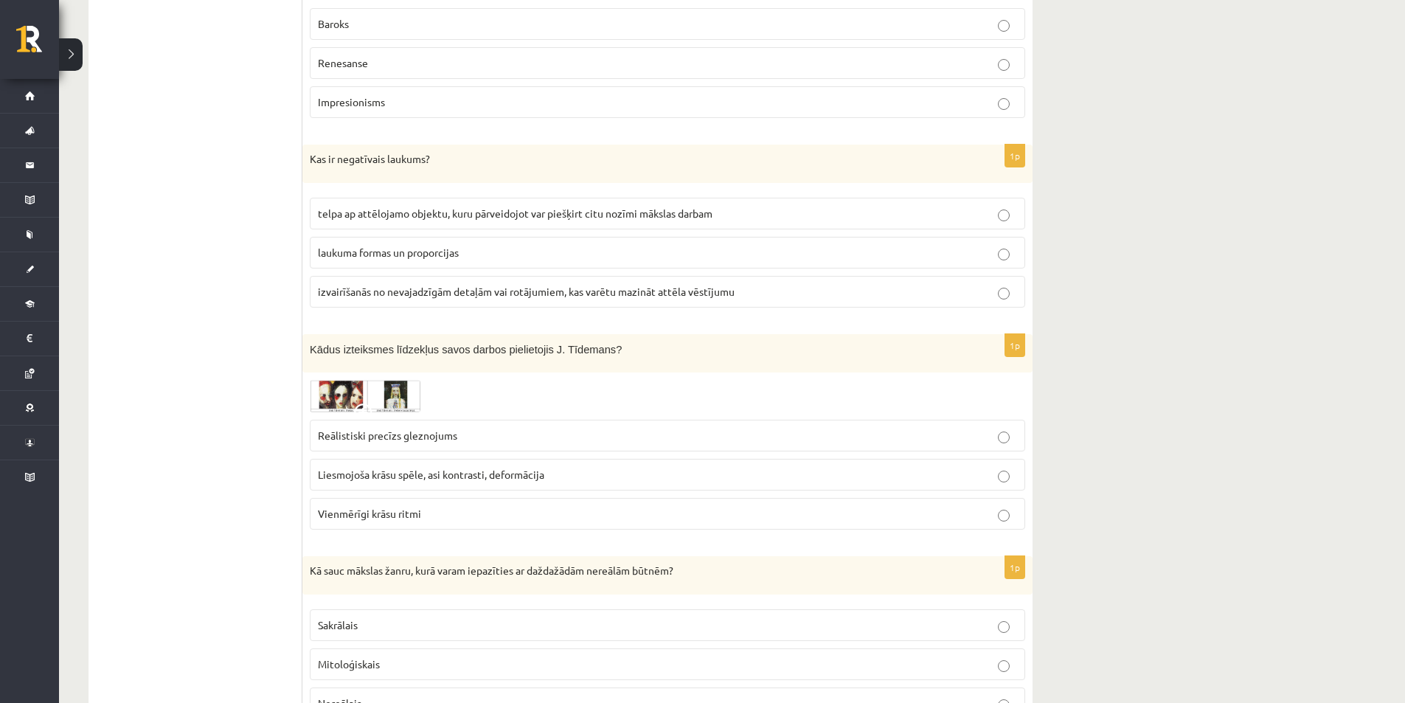
scroll to position [6830, 0]
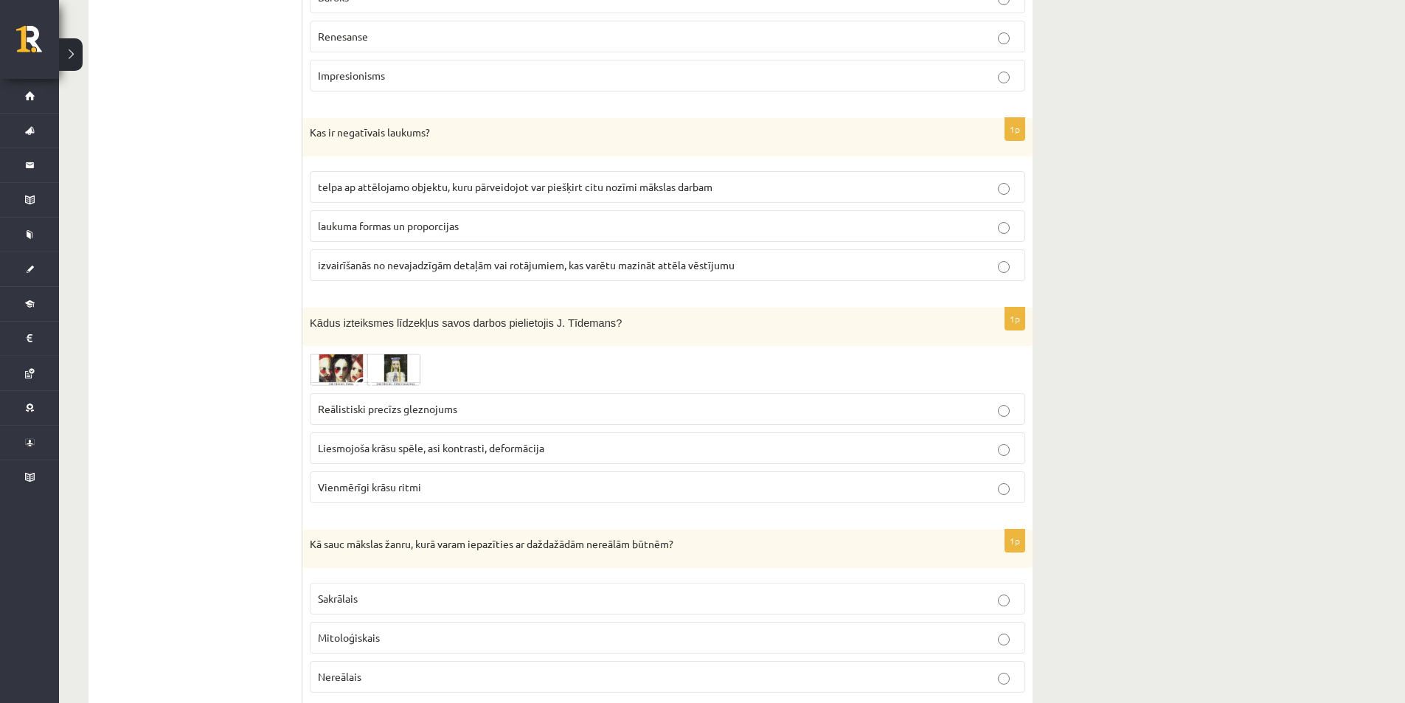
drag, startPoint x: 387, startPoint y: 359, endPoint x: 467, endPoint y: 333, distance: 84.7
click at [476, 330] on div "Kādus izteiksmes līdzekļus savos darbos pielietojis J. Tīdemans?" at bounding box center [667, 327] width 730 height 39
click at [380, 354] on img at bounding box center [365, 369] width 111 height 32
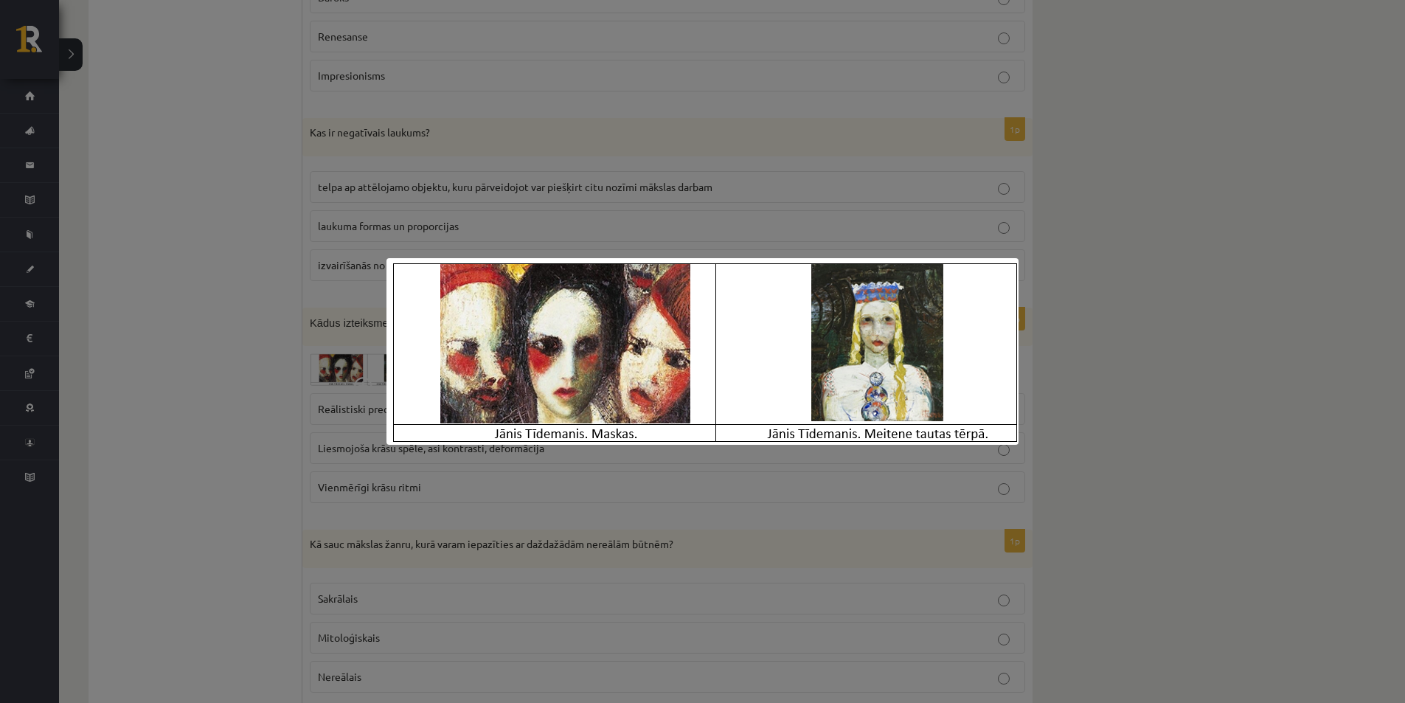
click at [759, 199] on div at bounding box center [702, 351] width 1405 height 703
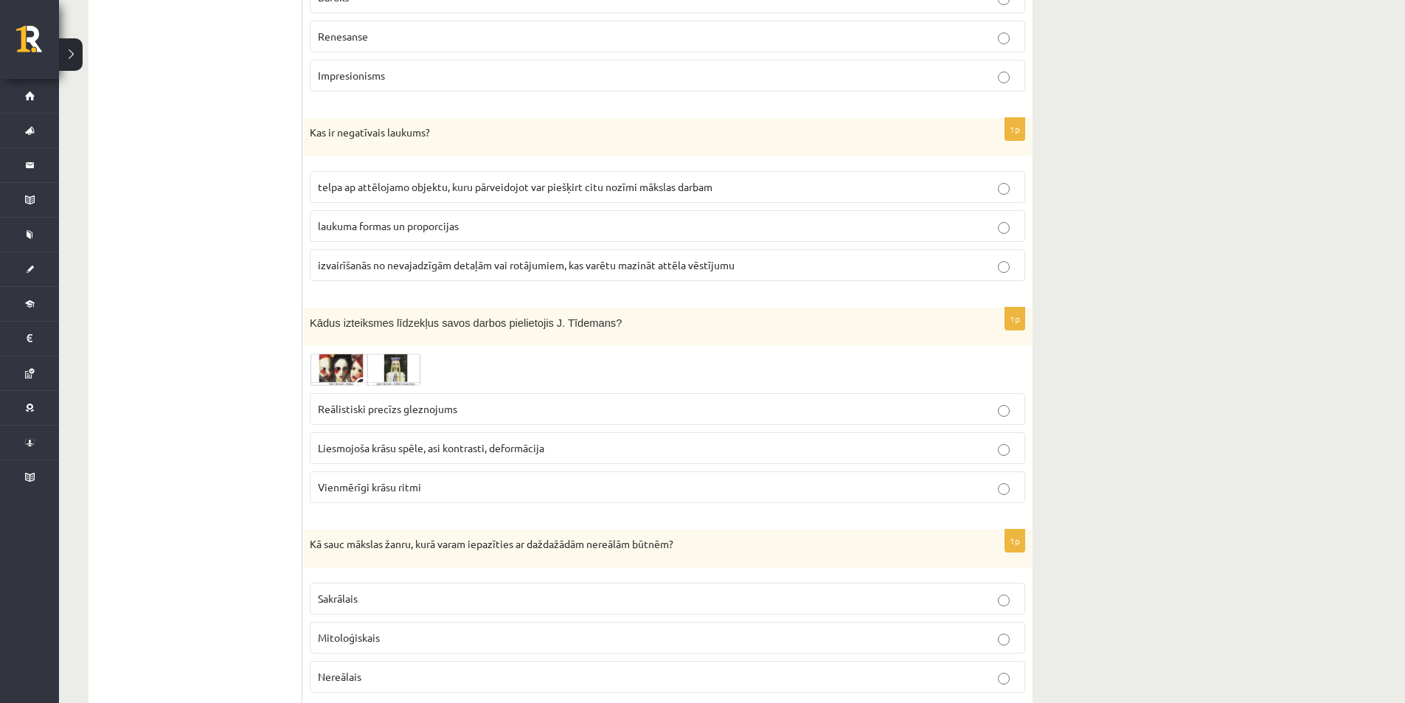
click at [485, 443] on label "Liesmojoša krāsu spēle, asi kontrasti, deformācija" at bounding box center [668, 448] width 716 height 32
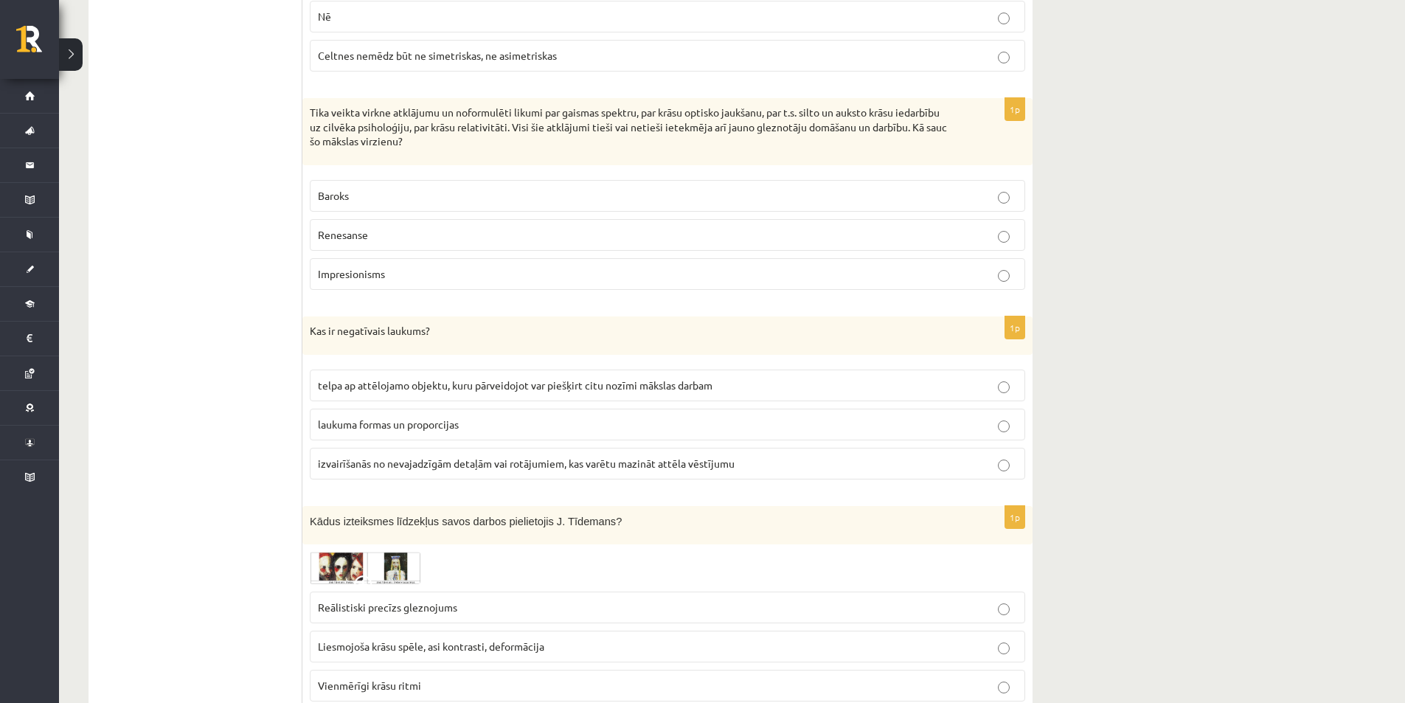
scroll to position [6608, 0]
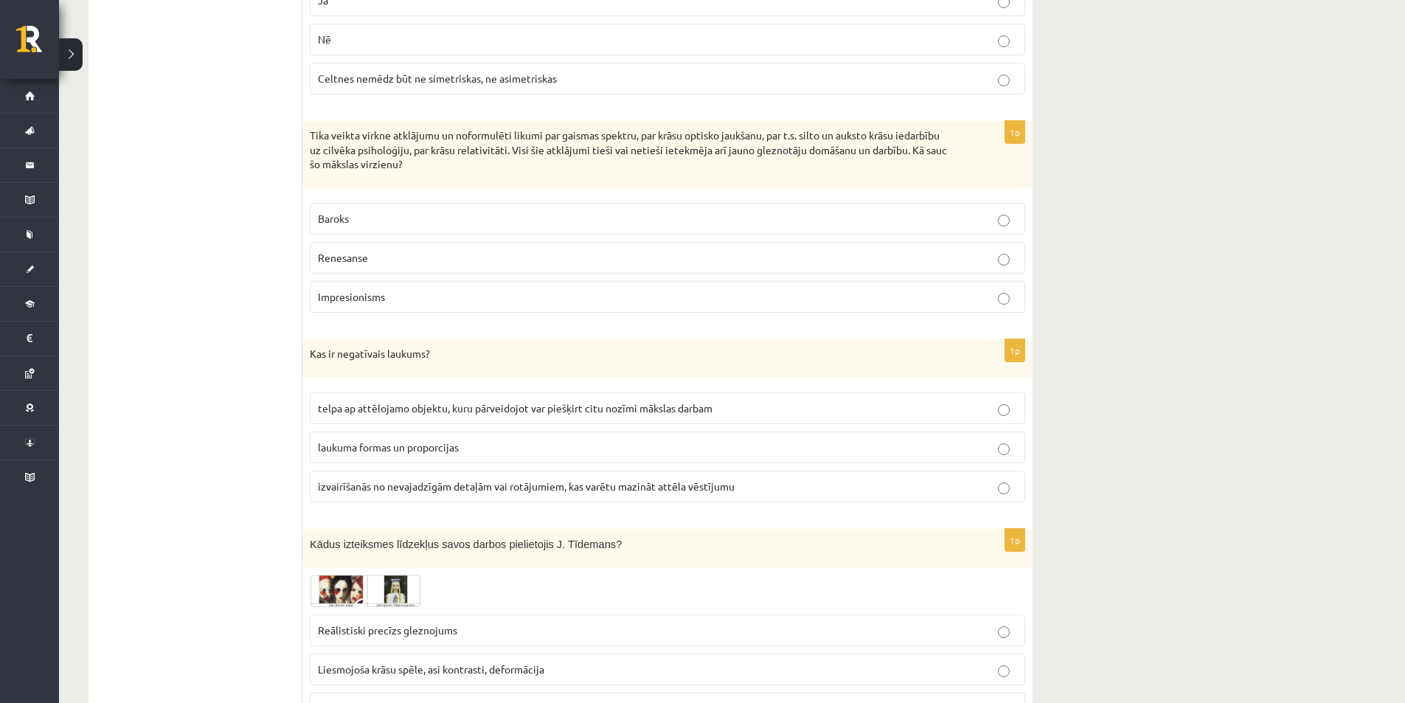
click at [589, 401] on span "telpa ap attēlojamo objektu, kuru pārveidojot var piešķirt citu nozīmi mākslas …" at bounding box center [515, 407] width 395 height 13
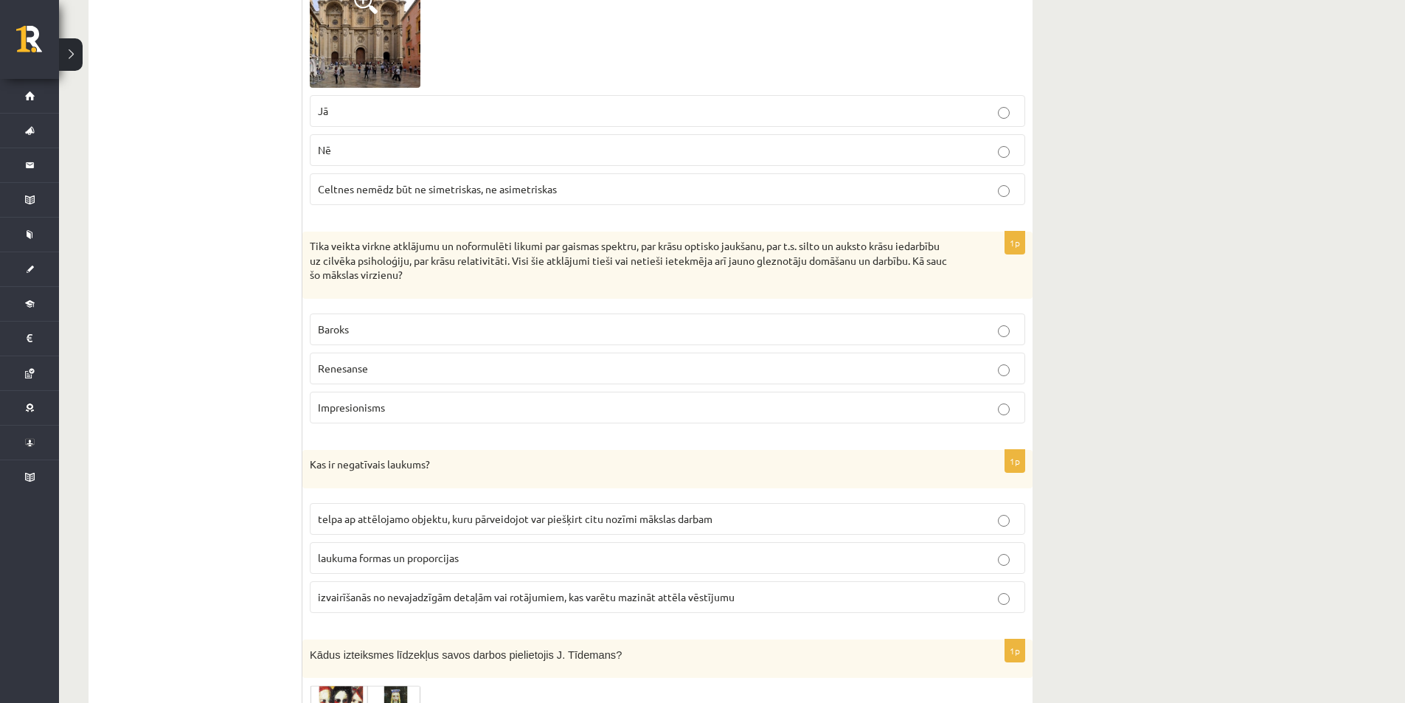
scroll to position [6461, 0]
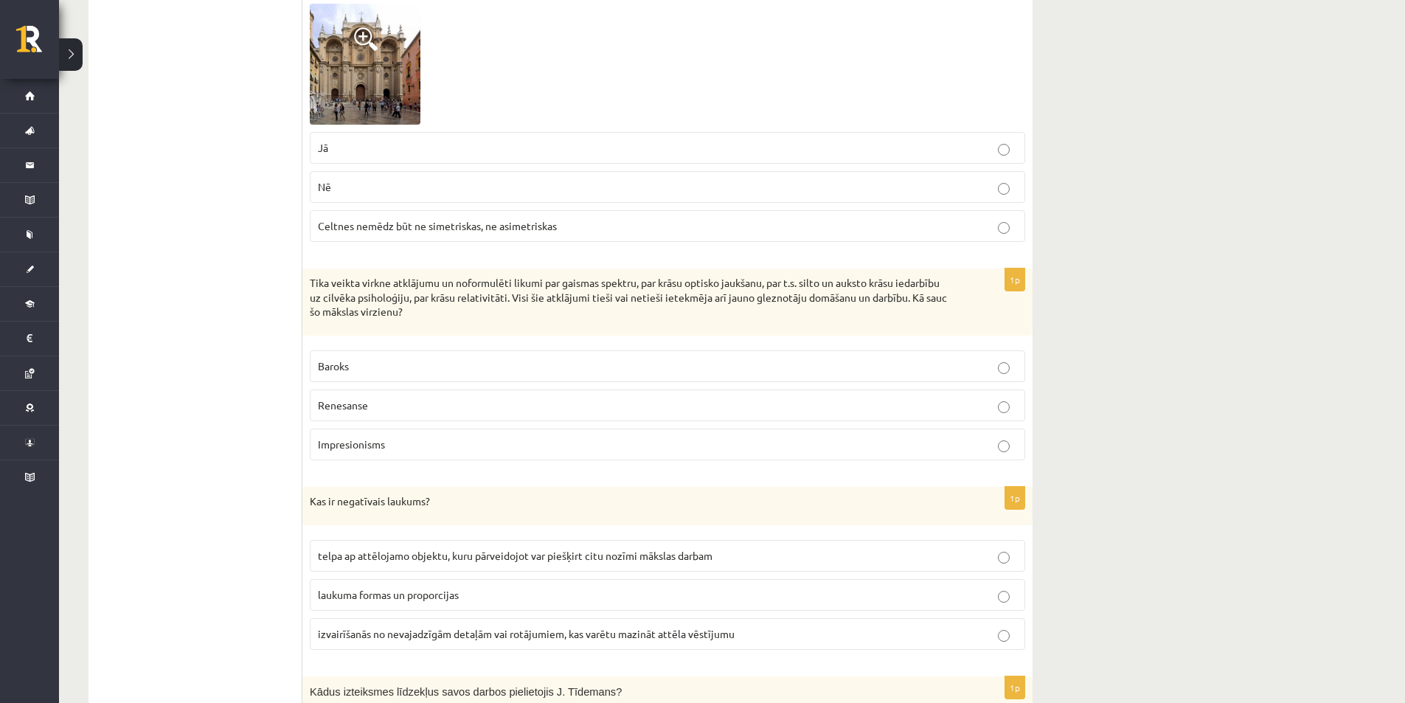
click at [406, 437] on p "Impresionisms" at bounding box center [667, 444] width 699 height 15
click at [448, 359] on p "Baroks" at bounding box center [667, 366] width 699 height 15
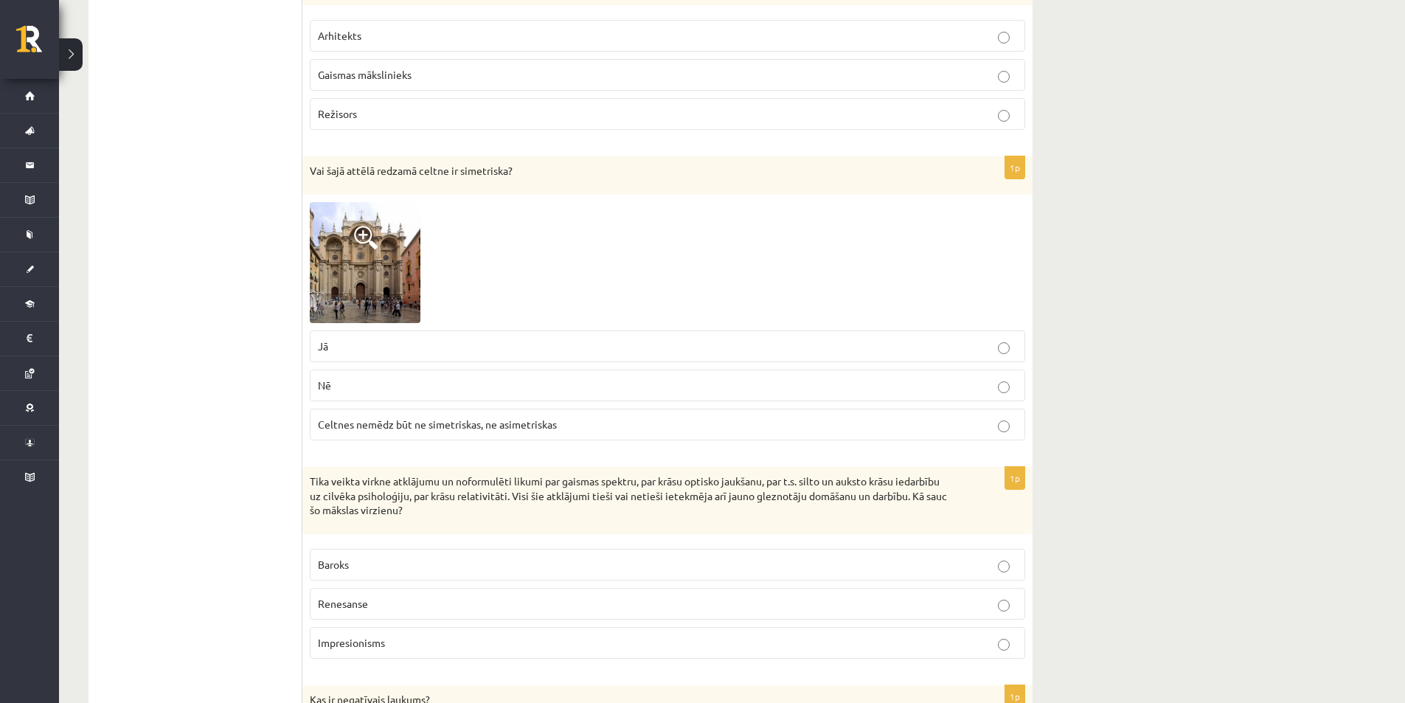
scroll to position [6239, 0]
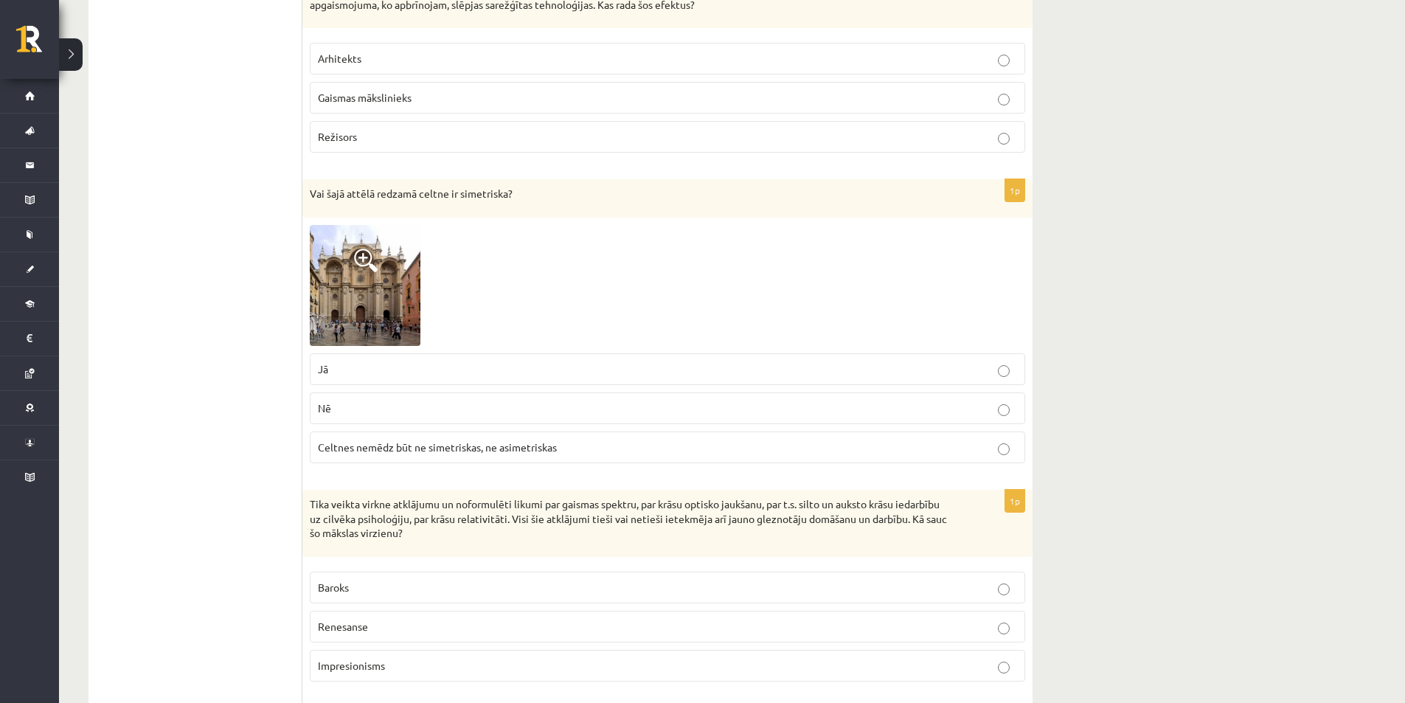
click at [353, 270] on img at bounding box center [365, 285] width 111 height 121
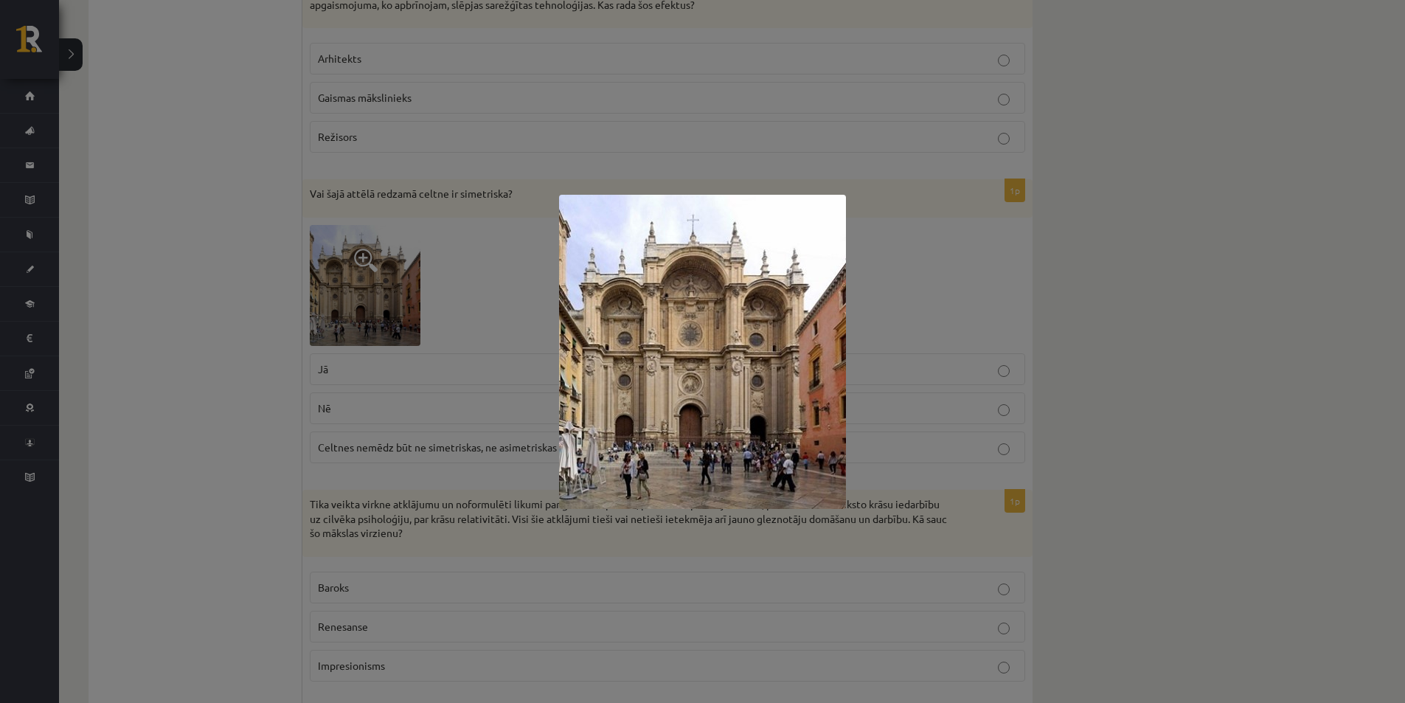
click at [480, 328] on div at bounding box center [702, 351] width 1405 height 703
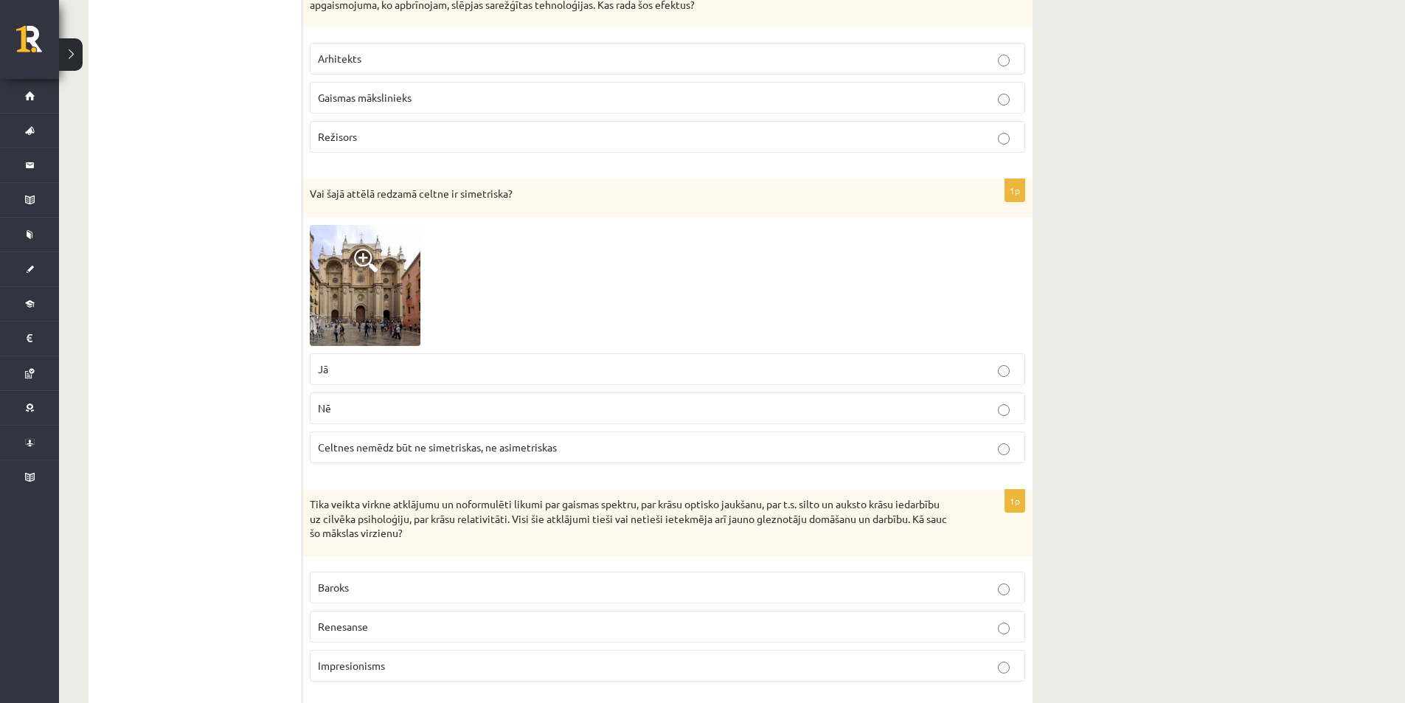
click at [374, 361] on p "Jā" at bounding box center [667, 368] width 699 height 15
click at [356, 252] on span at bounding box center [366, 261] width 24 height 24
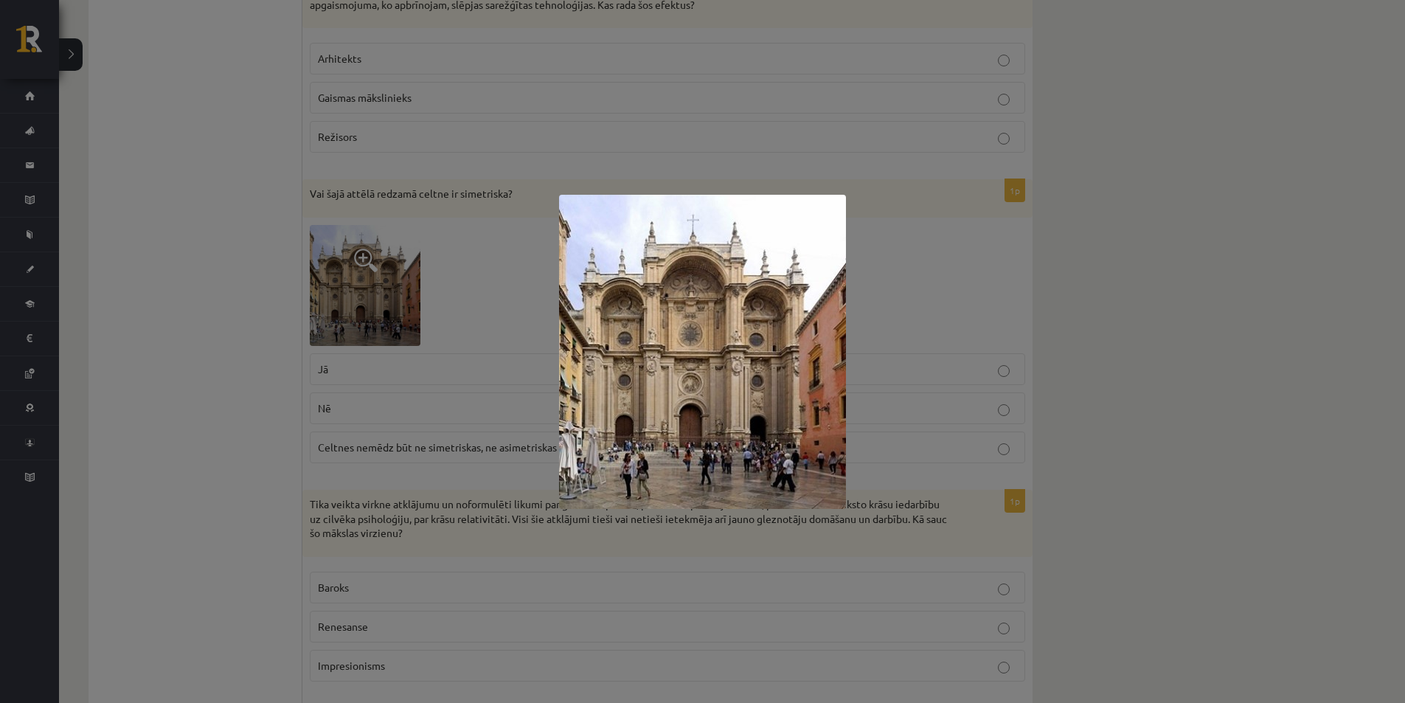
click at [497, 298] on div at bounding box center [702, 351] width 1405 height 703
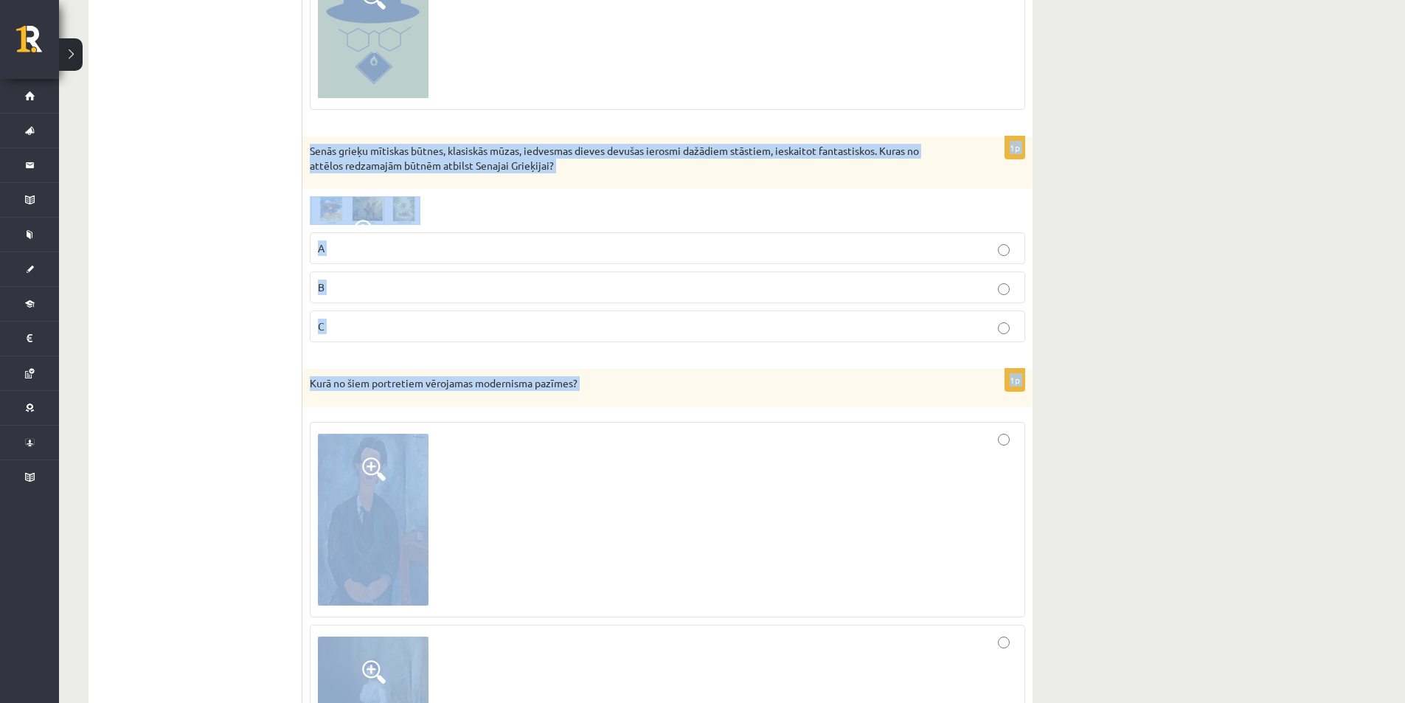
scroll to position [2660, 0]
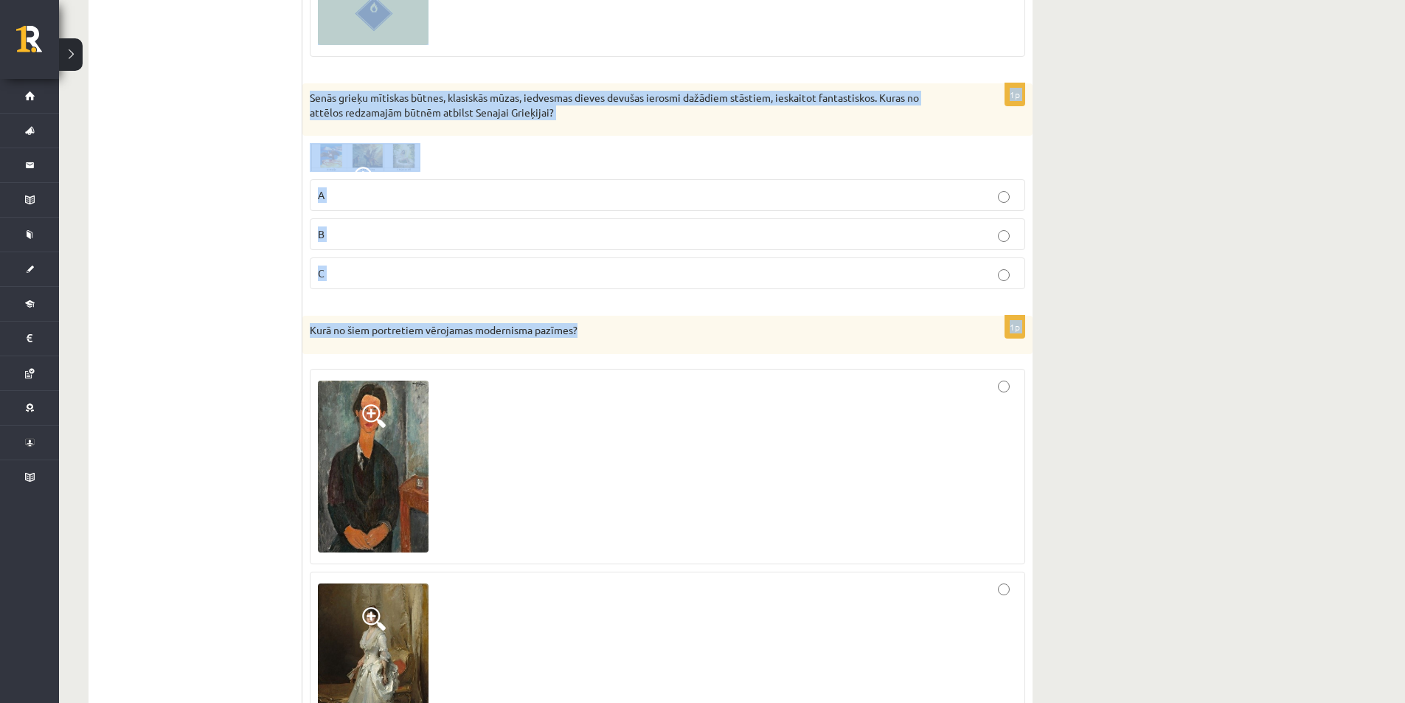
drag, startPoint x: 305, startPoint y: 284, endPoint x: 711, endPoint y: 319, distance: 407.9
click at [711, 323] on p "Kurā no šiem portretiem vērojamas modernisma pazīmes?" at bounding box center [631, 330] width 642 height 15
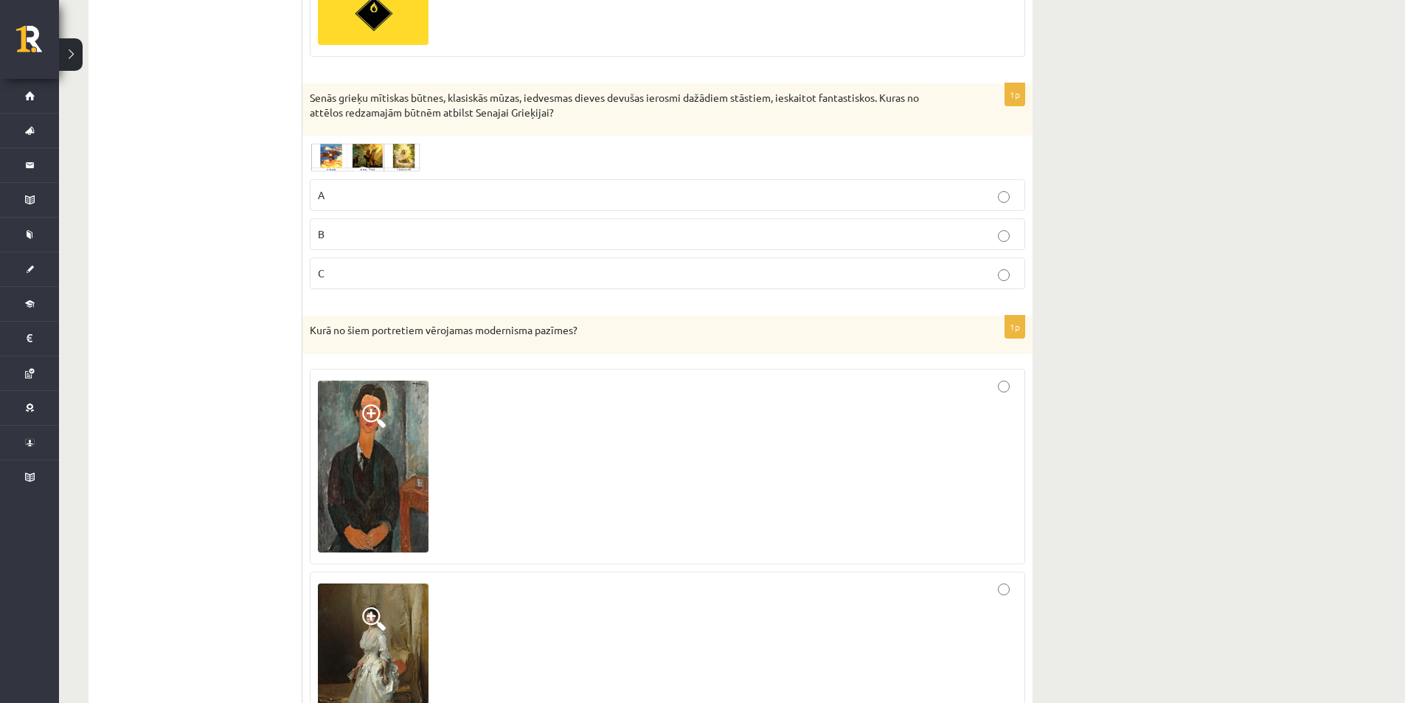
click at [711, 323] on p "Kurā no šiem portretiem vērojamas modernisma pazīmes?" at bounding box center [631, 330] width 642 height 15
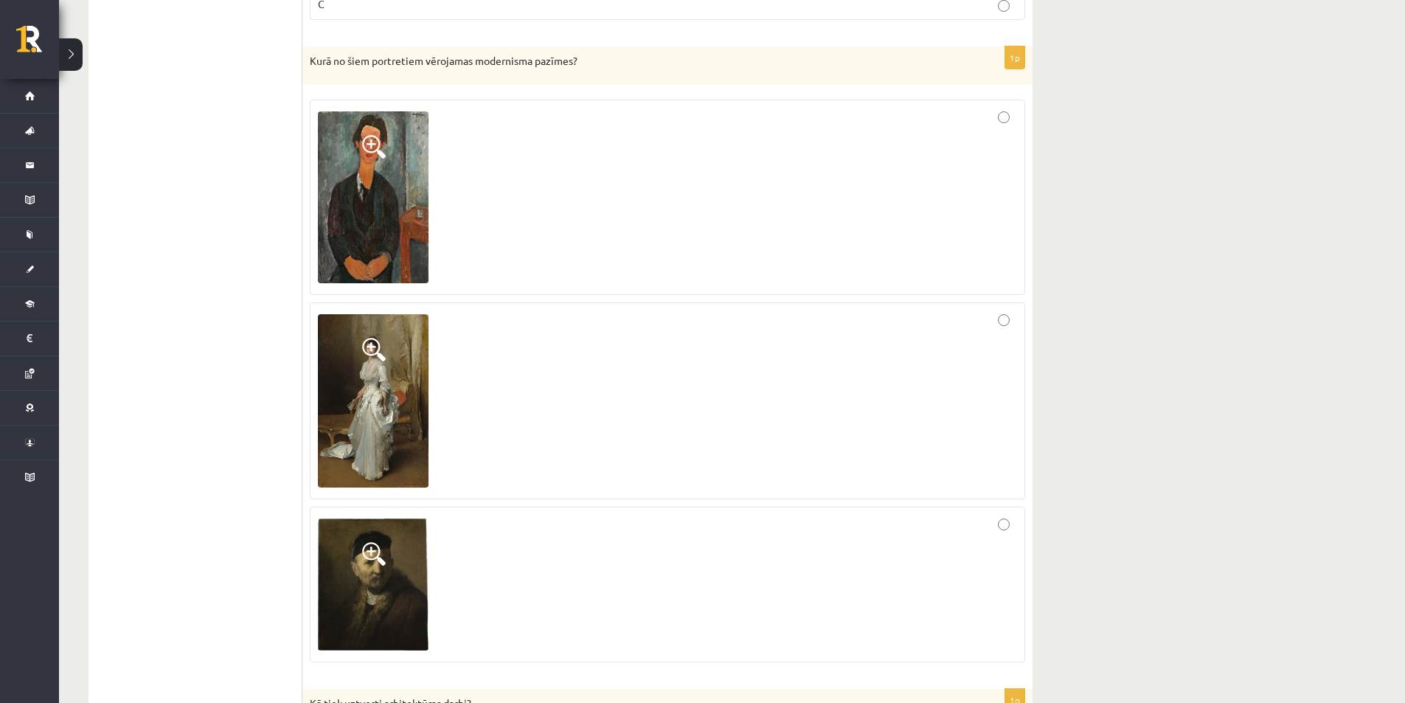
scroll to position [2955, 0]
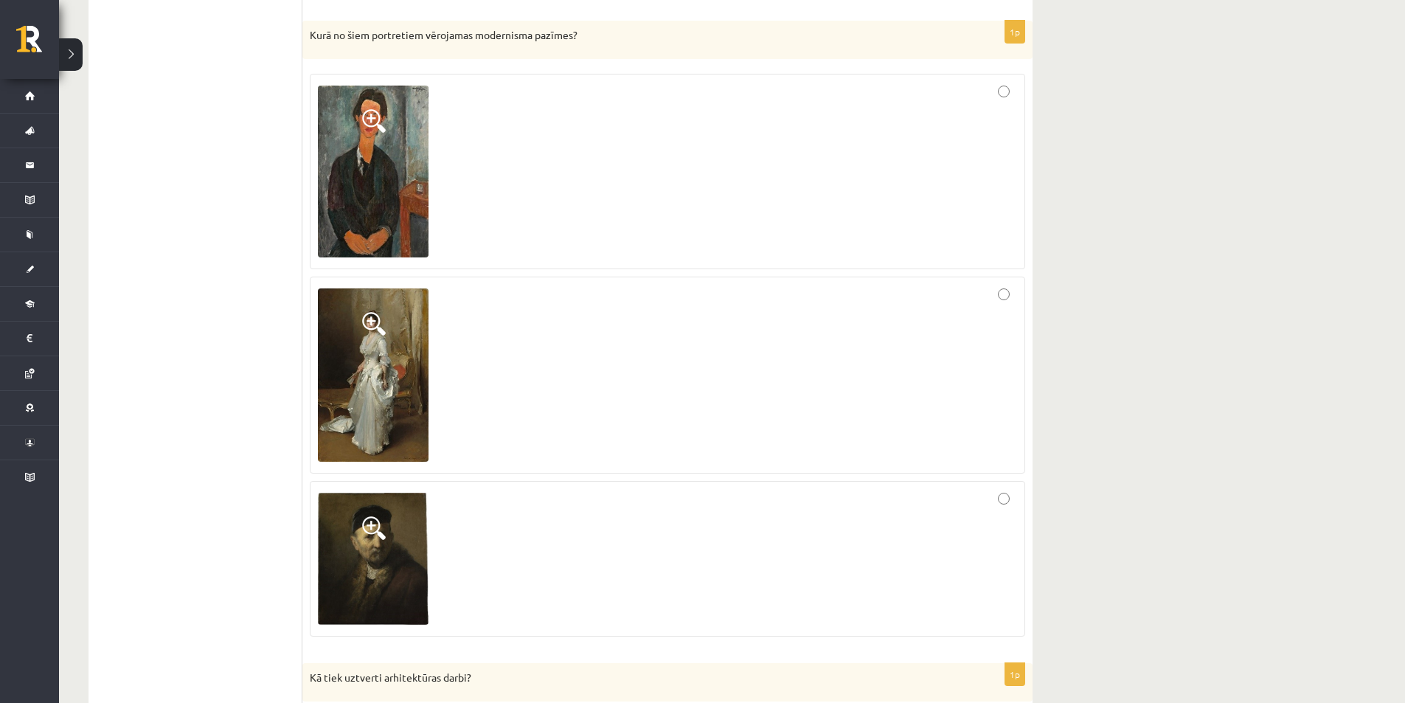
click at [716, 334] on div at bounding box center [667, 375] width 699 height 181
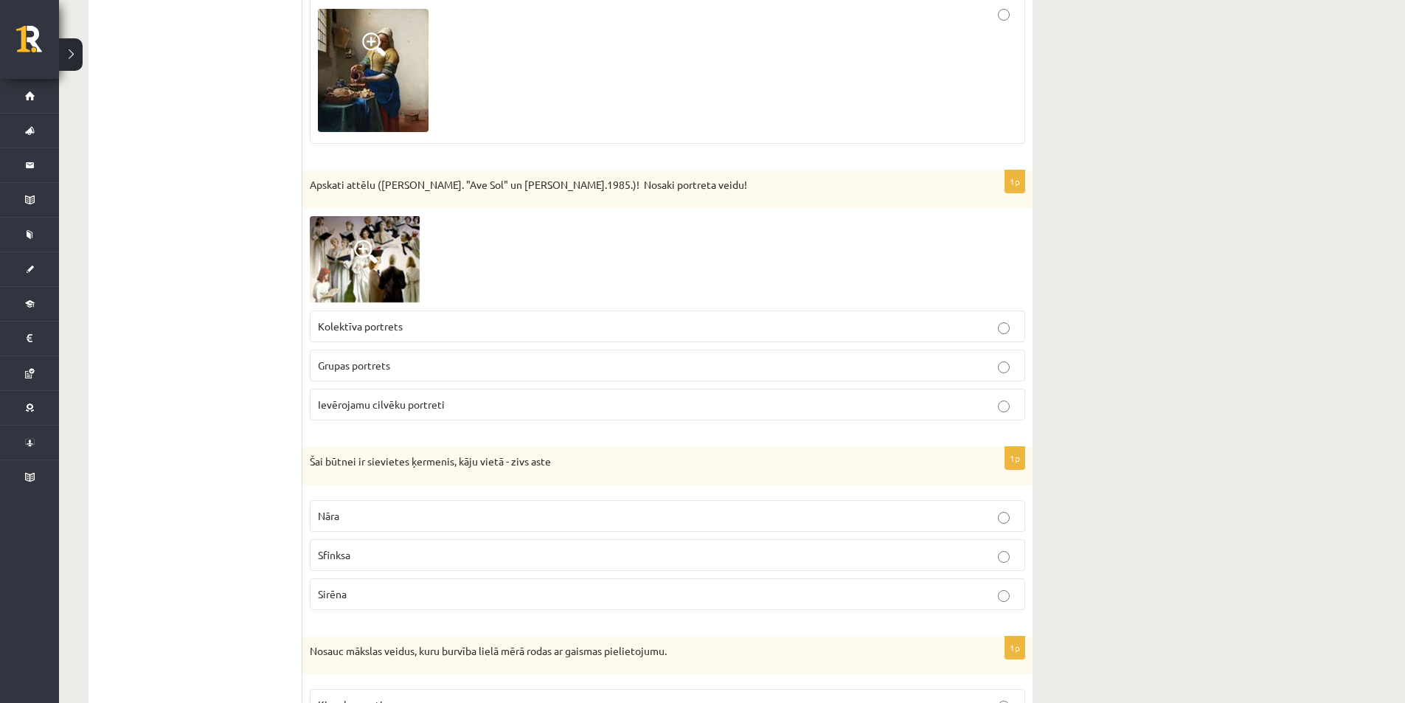
scroll to position [4652, 0]
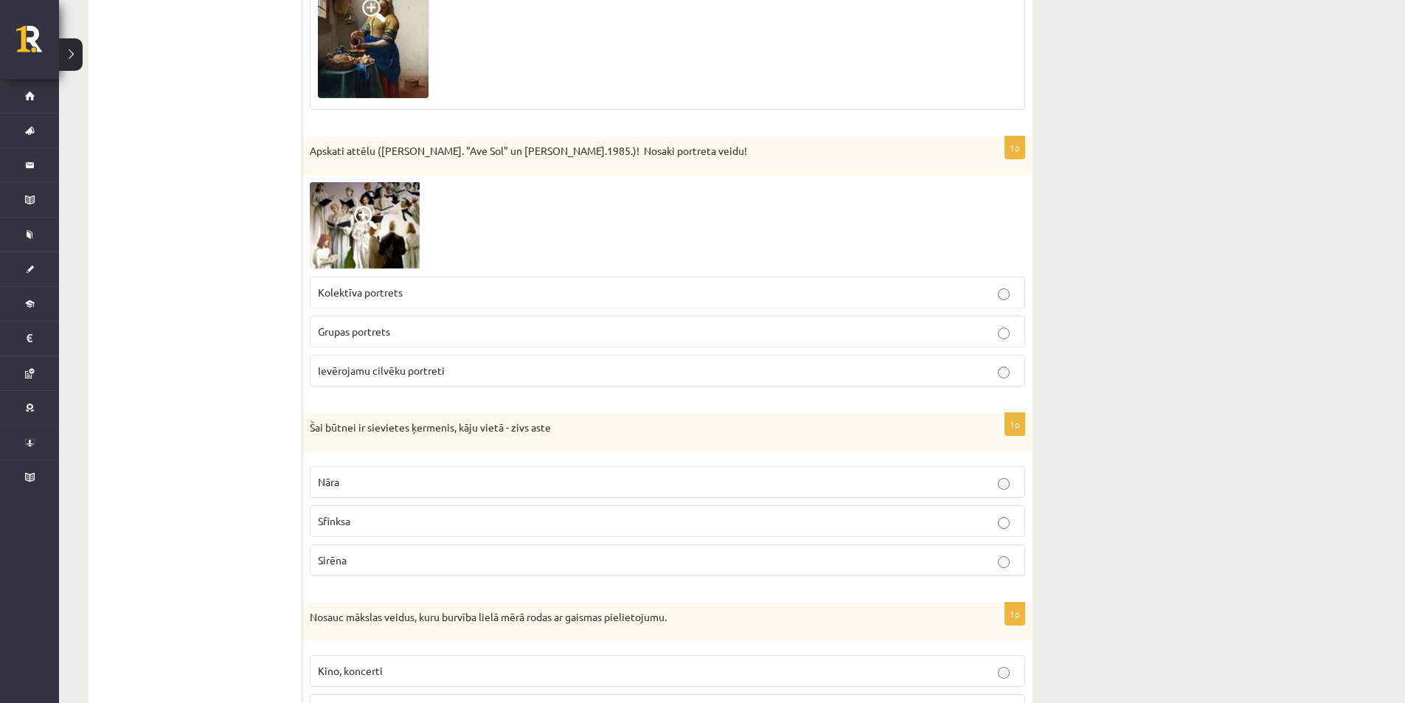
click at [974, 289] on label "Kolektīva portrets" at bounding box center [668, 293] width 716 height 32
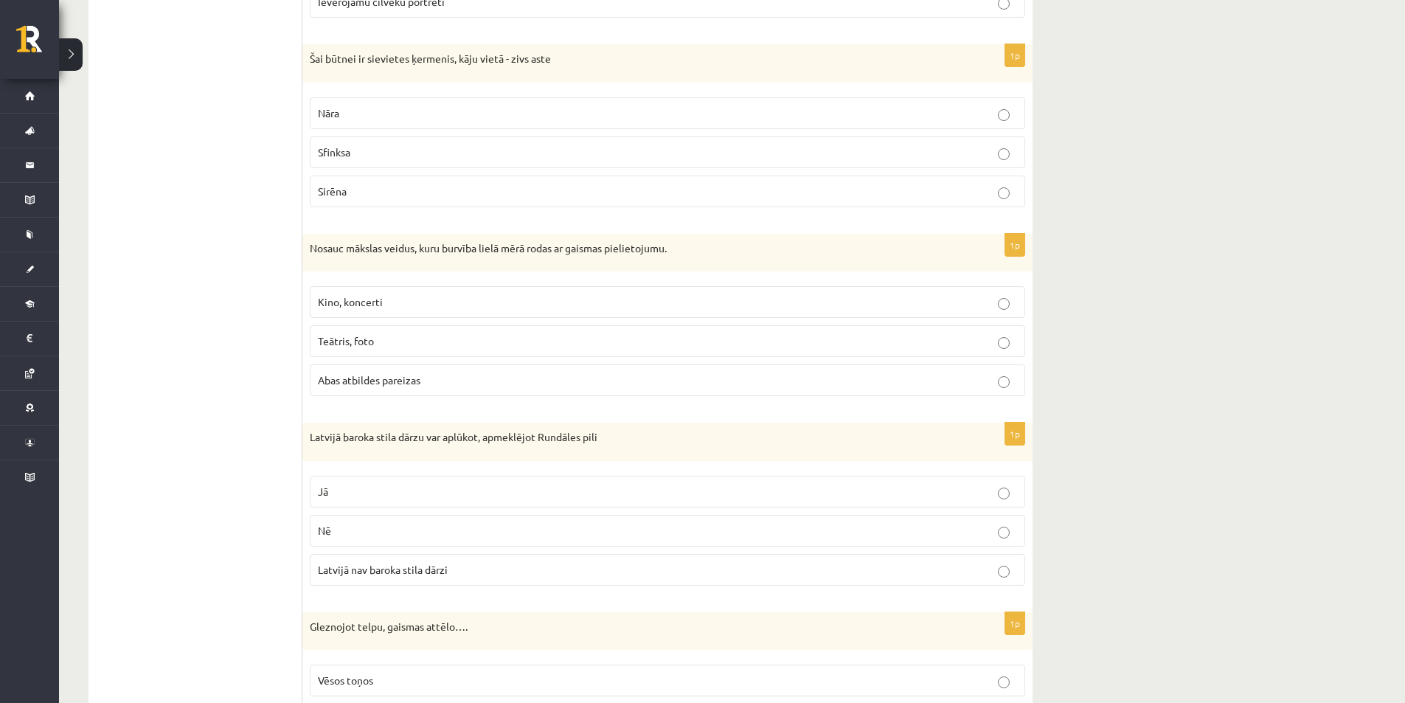
scroll to position [5095, 0]
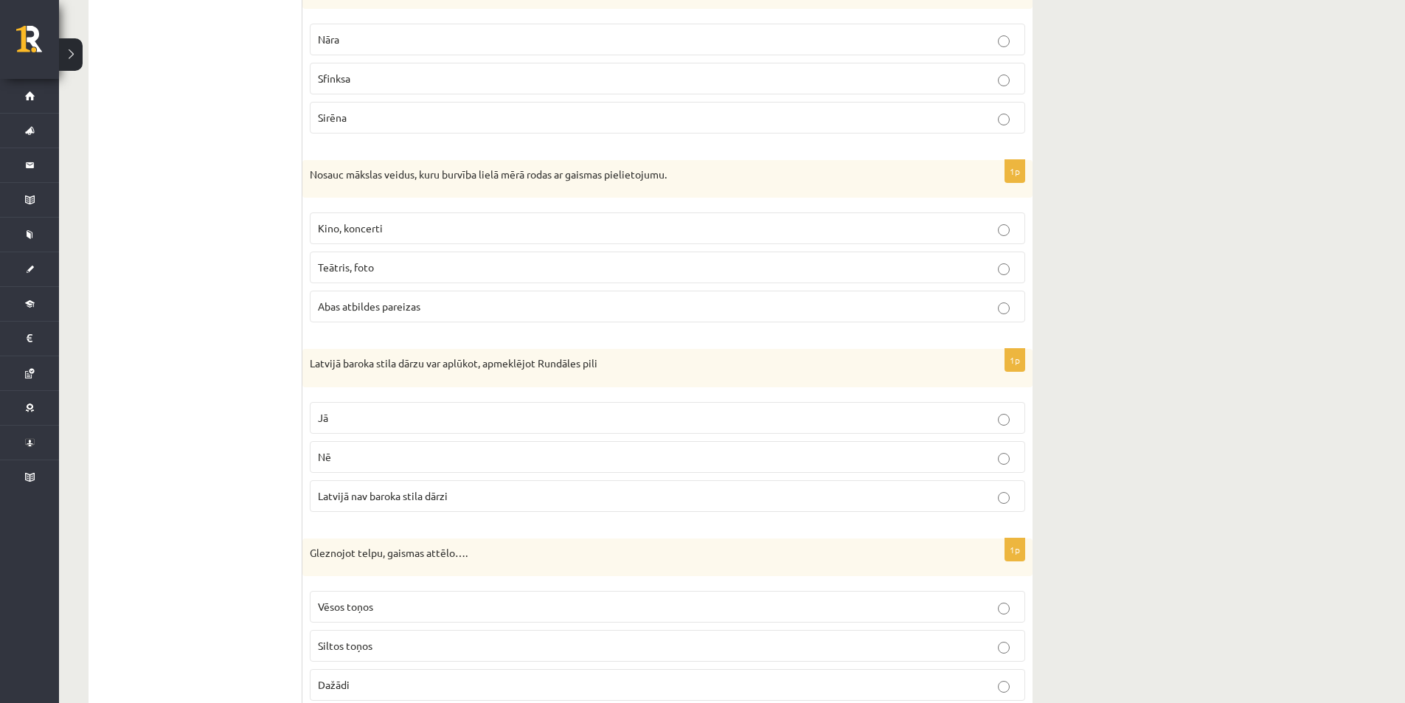
click at [596, 299] on p "Abas atbildes pareizas" at bounding box center [667, 306] width 699 height 15
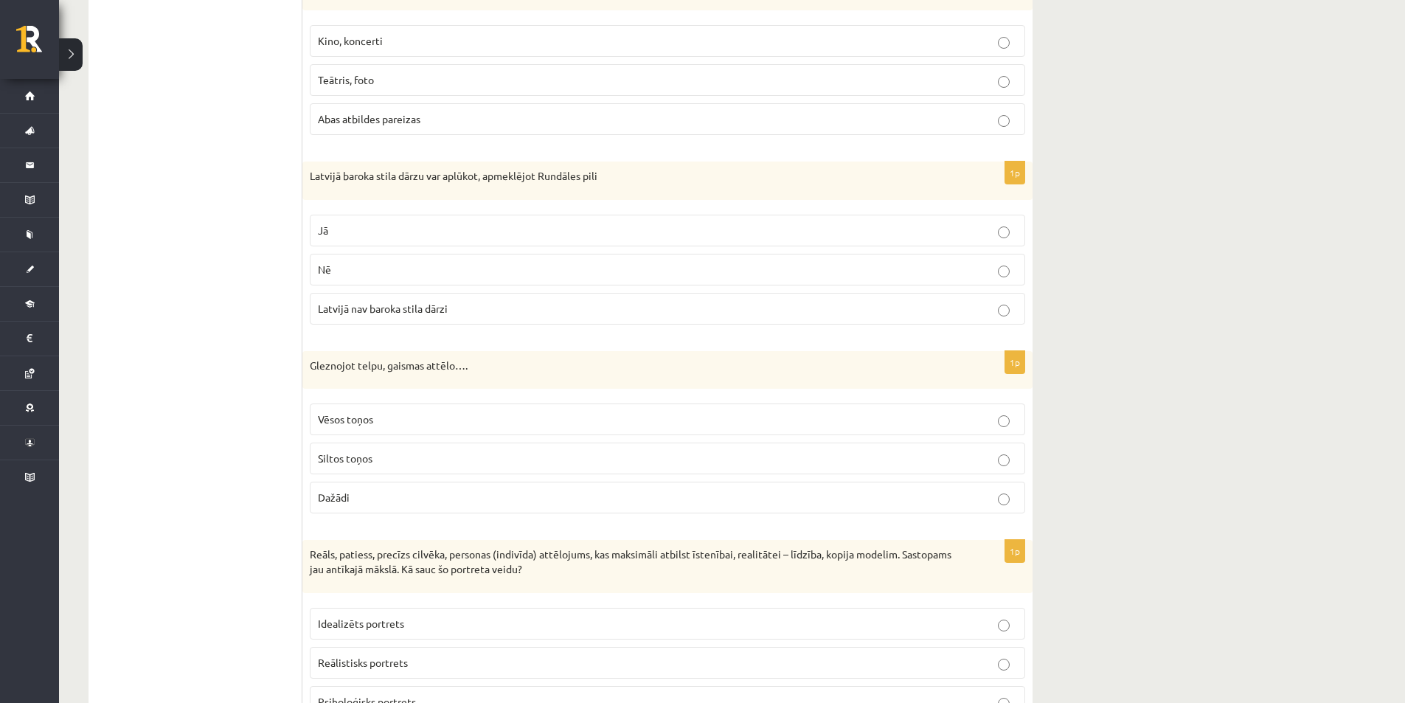
scroll to position [5316, 0]
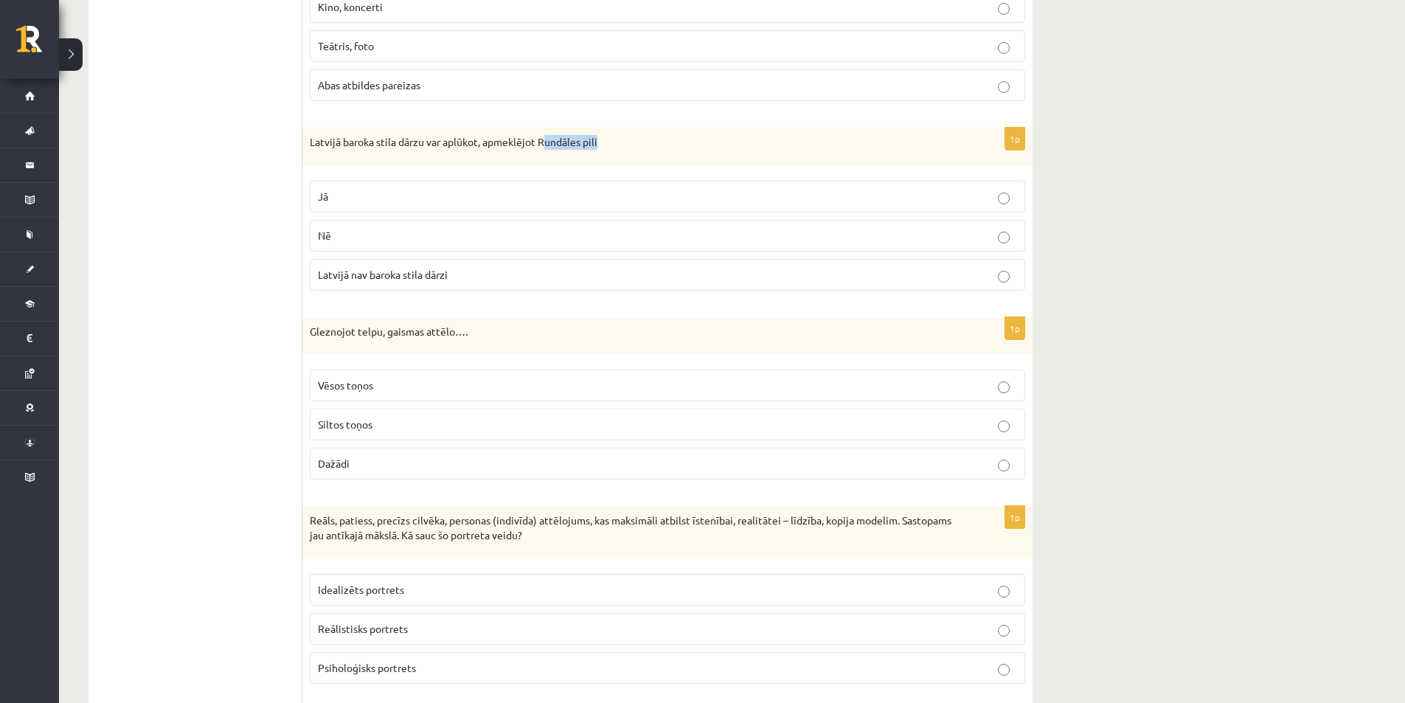
drag, startPoint x: 611, startPoint y: 125, endPoint x: 547, endPoint y: 135, distance: 64.3
click at [547, 135] on p "Latvijā baroka stila dārzu var aplūkot, apmeklējot Rundāles pili" at bounding box center [631, 142] width 642 height 15
click at [541, 135] on p "Latvijā baroka stila dārzu var aplūkot, apmeklējot Rundāles pili" at bounding box center [631, 142] width 642 height 15
click at [446, 189] on p "Jā" at bounding box center [667, 196] width 699 height 15
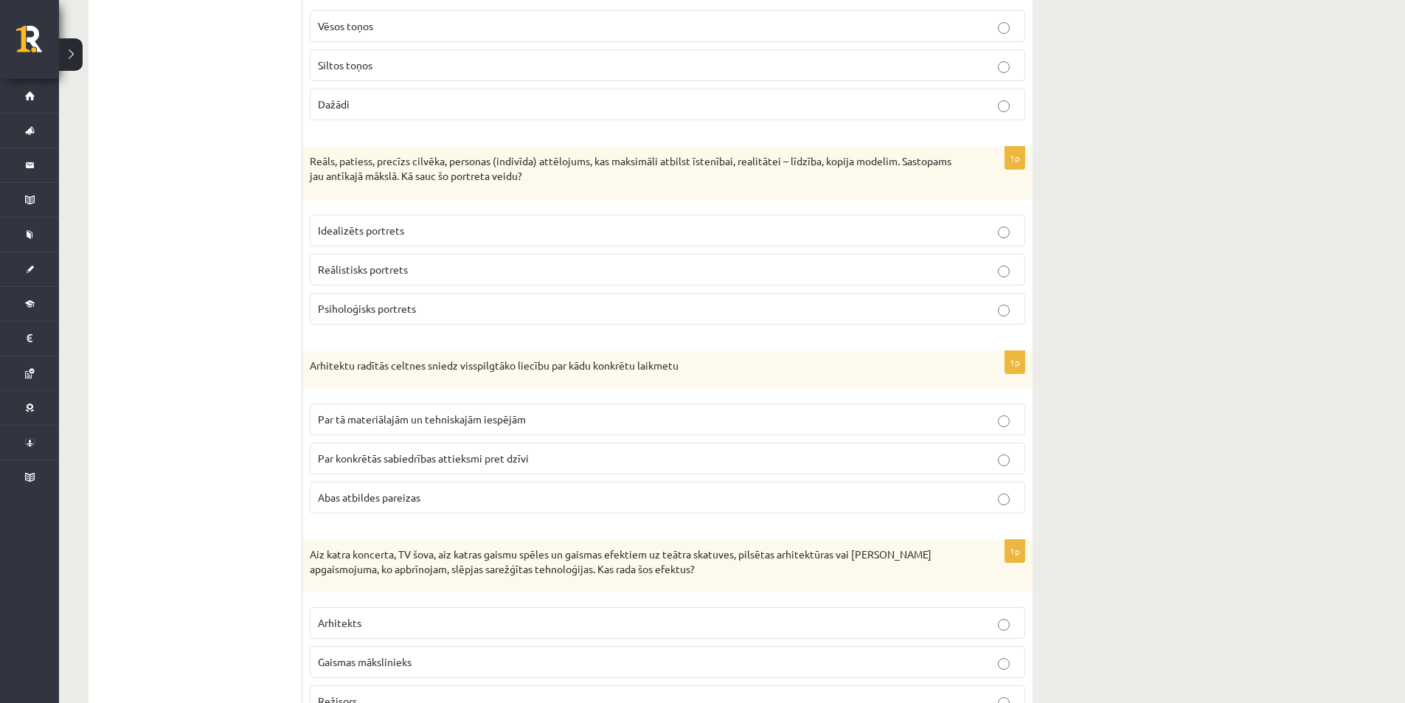
scroll to position [5611, 0]
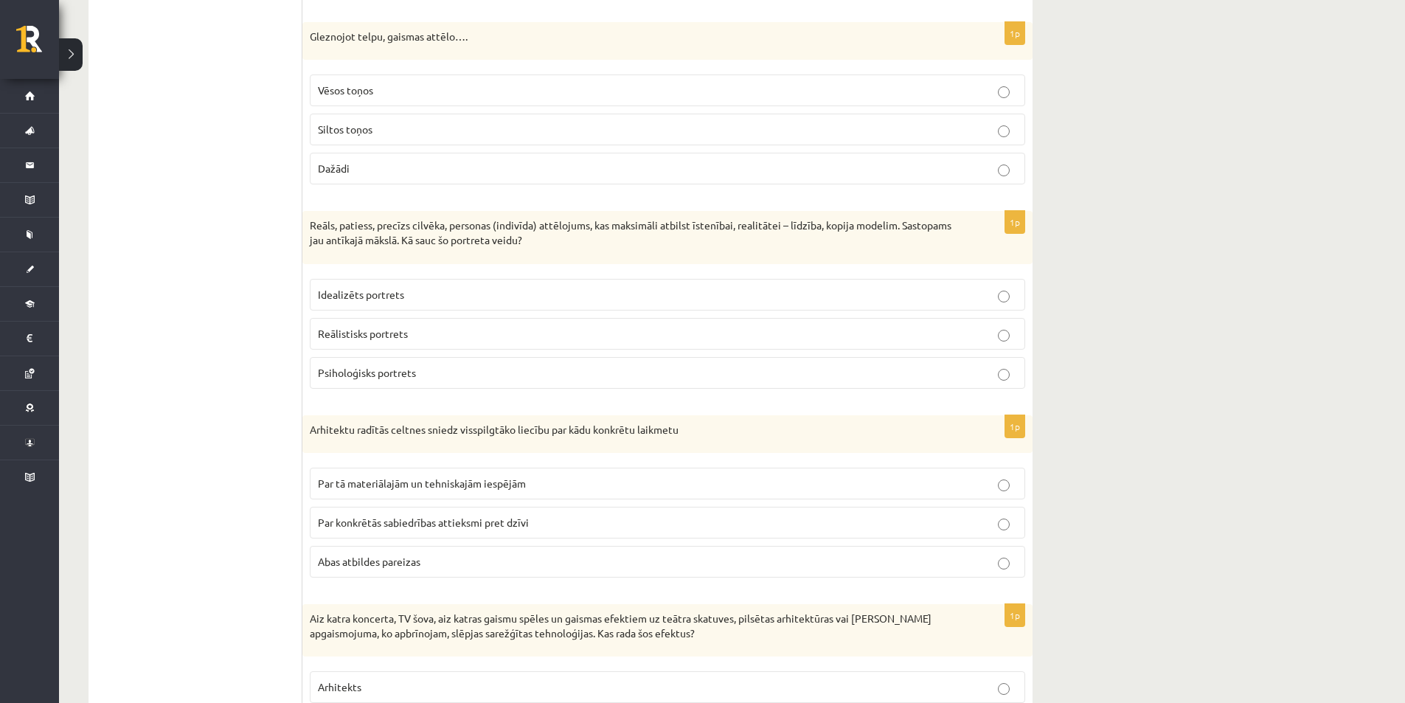
click at [536, 161] on p "Dažādi" at bounding box center [667, 168] width 699 height 15
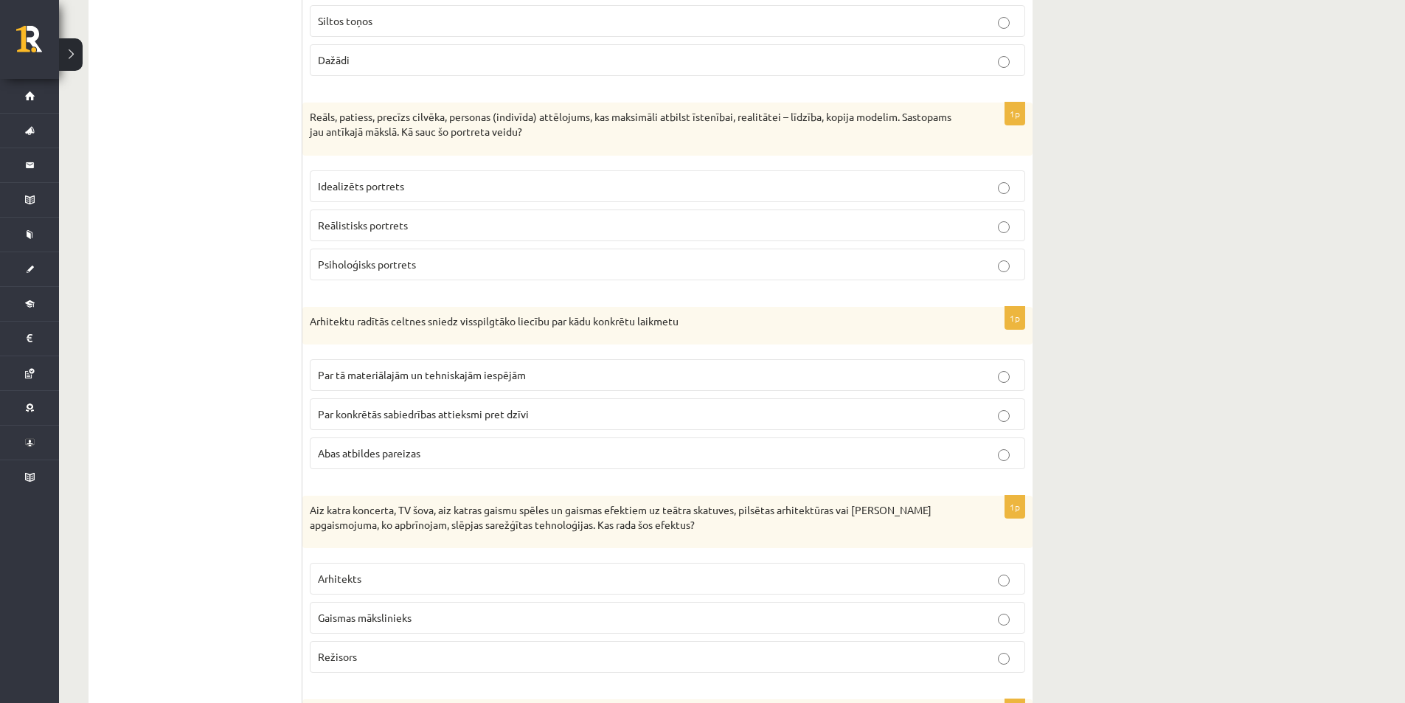
scroll to position [5758, 0]
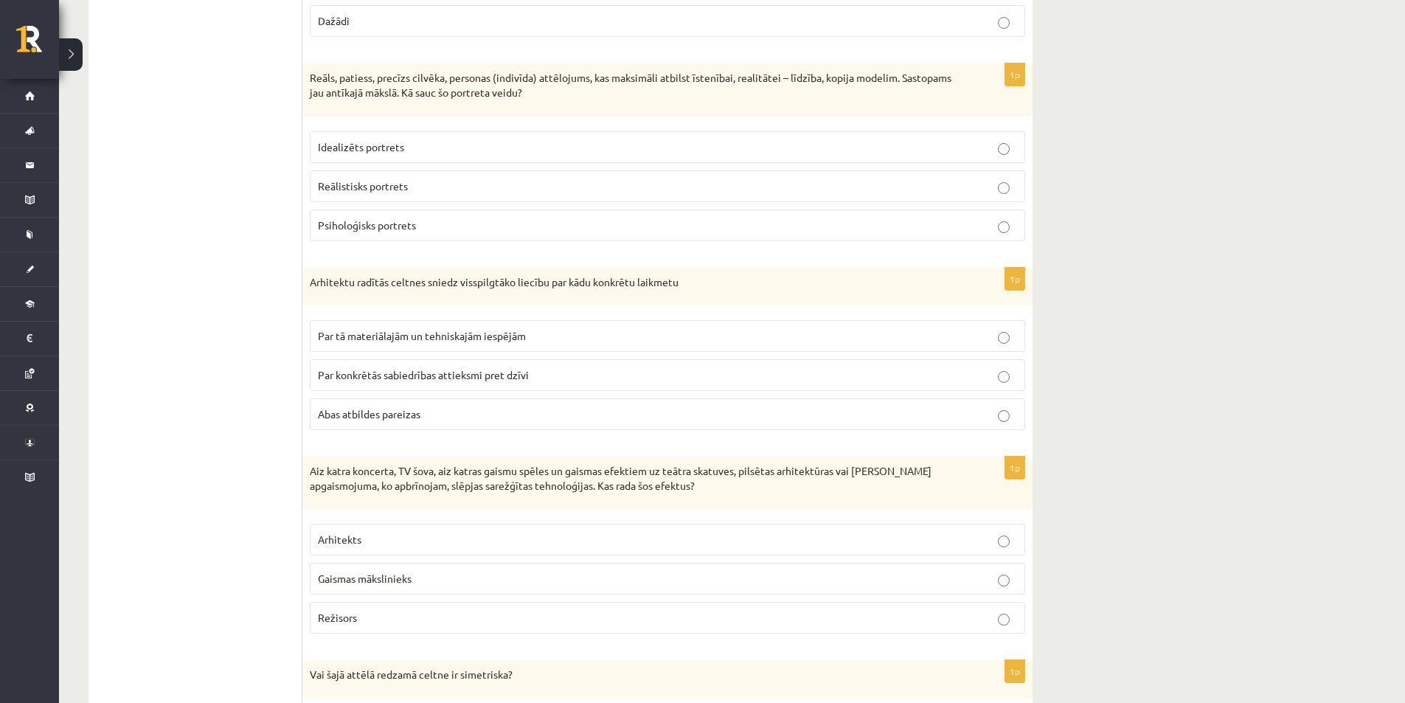
click at [446, 139] on p "Idealizēts portrets" at bounding box center [667, 146] width 699 height 15
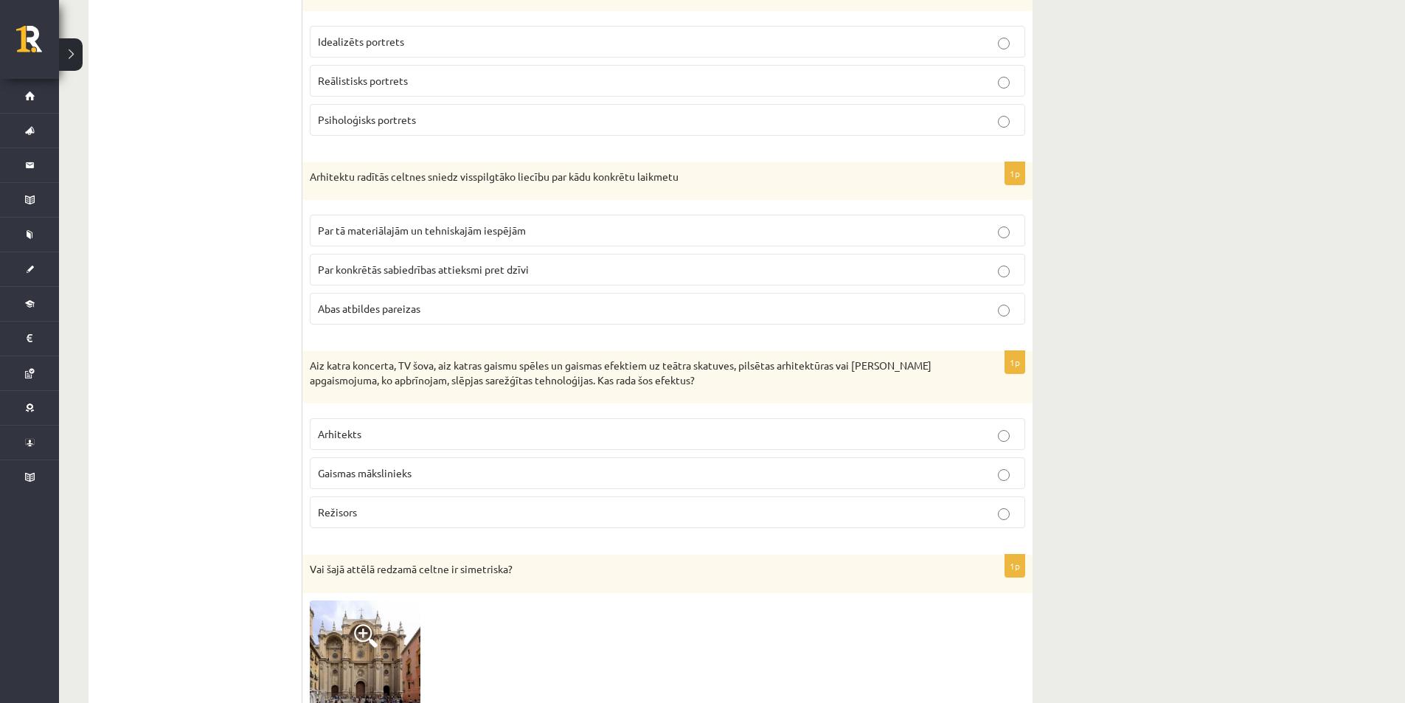
scroll to position [5832, 0]
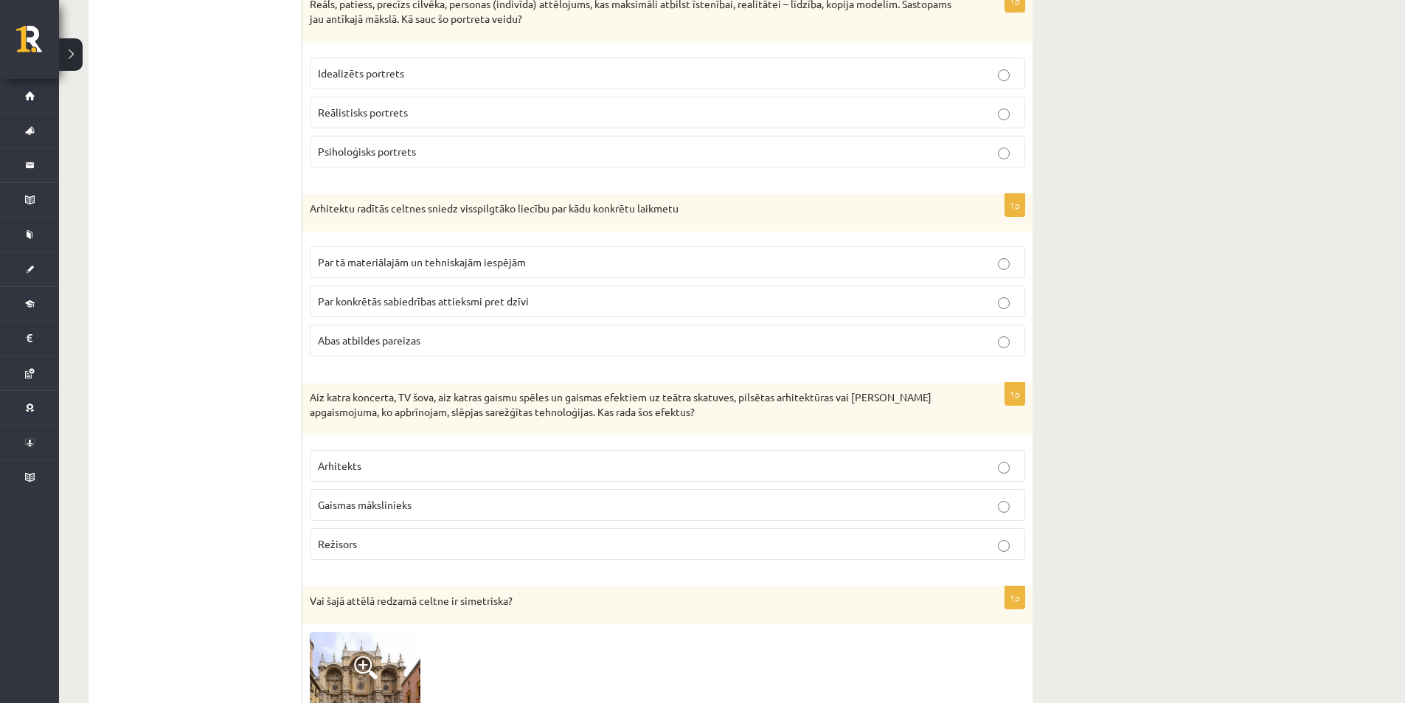
click at [395, 105] on span "Reālistisks portrets" at bounding box center [363, 111] width 90 height 13
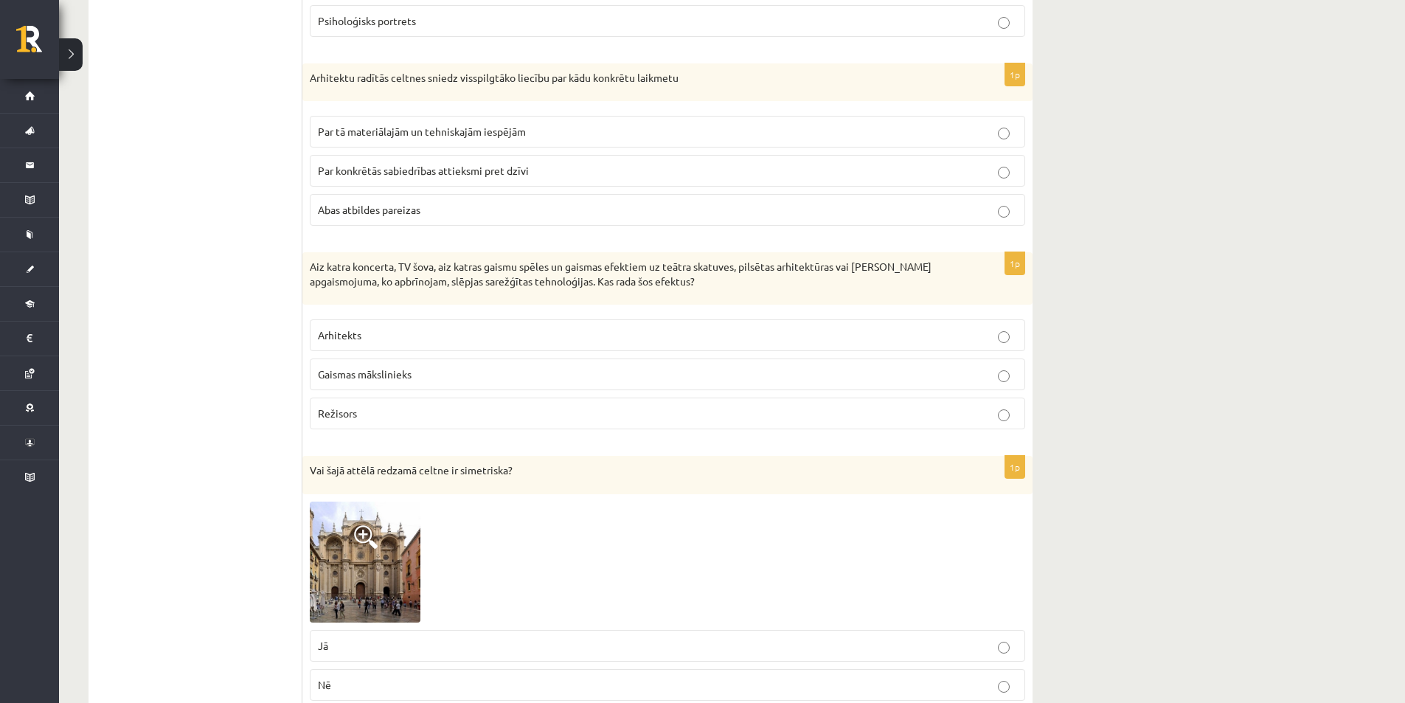
scroll to position [5980, 0]
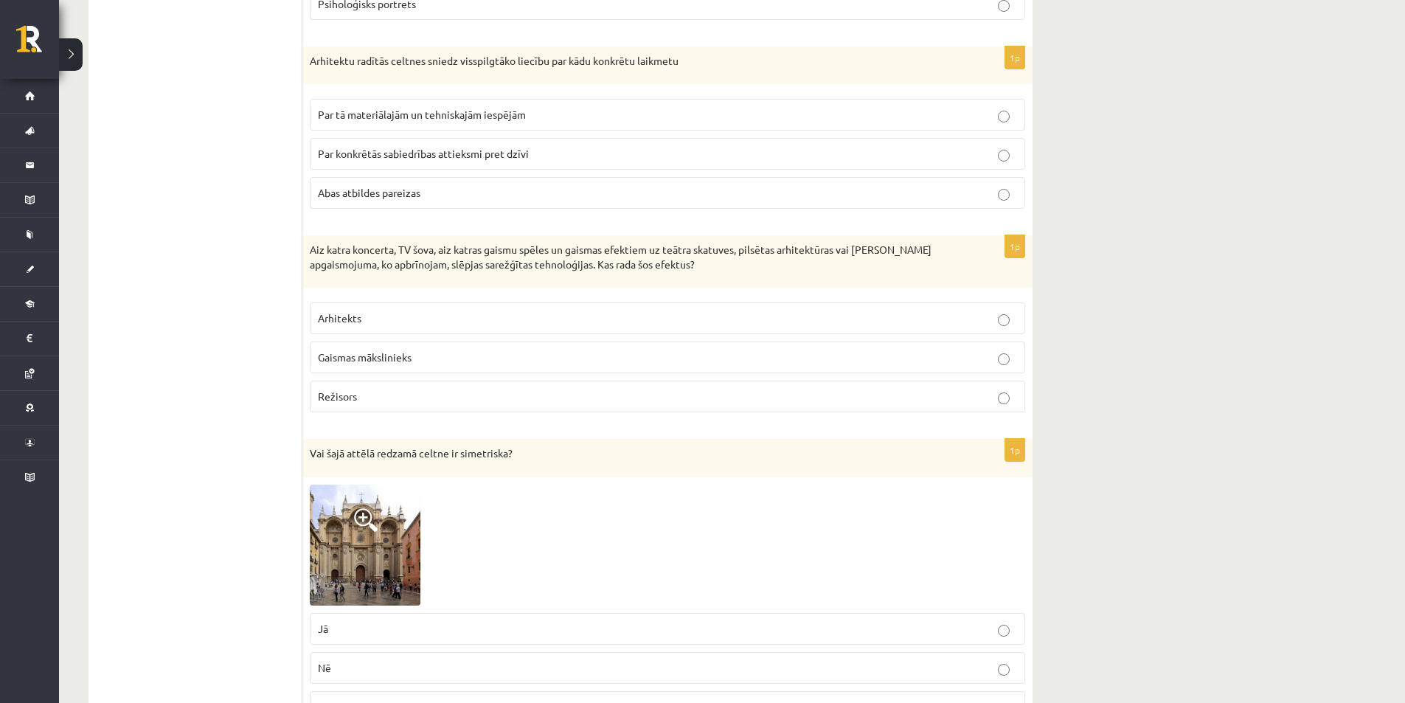
click at [497, 147] on p "Par konkrētās sabiedrības attieksmi pret dzīvi" at bounding box center [667, 153] width 699 height 15
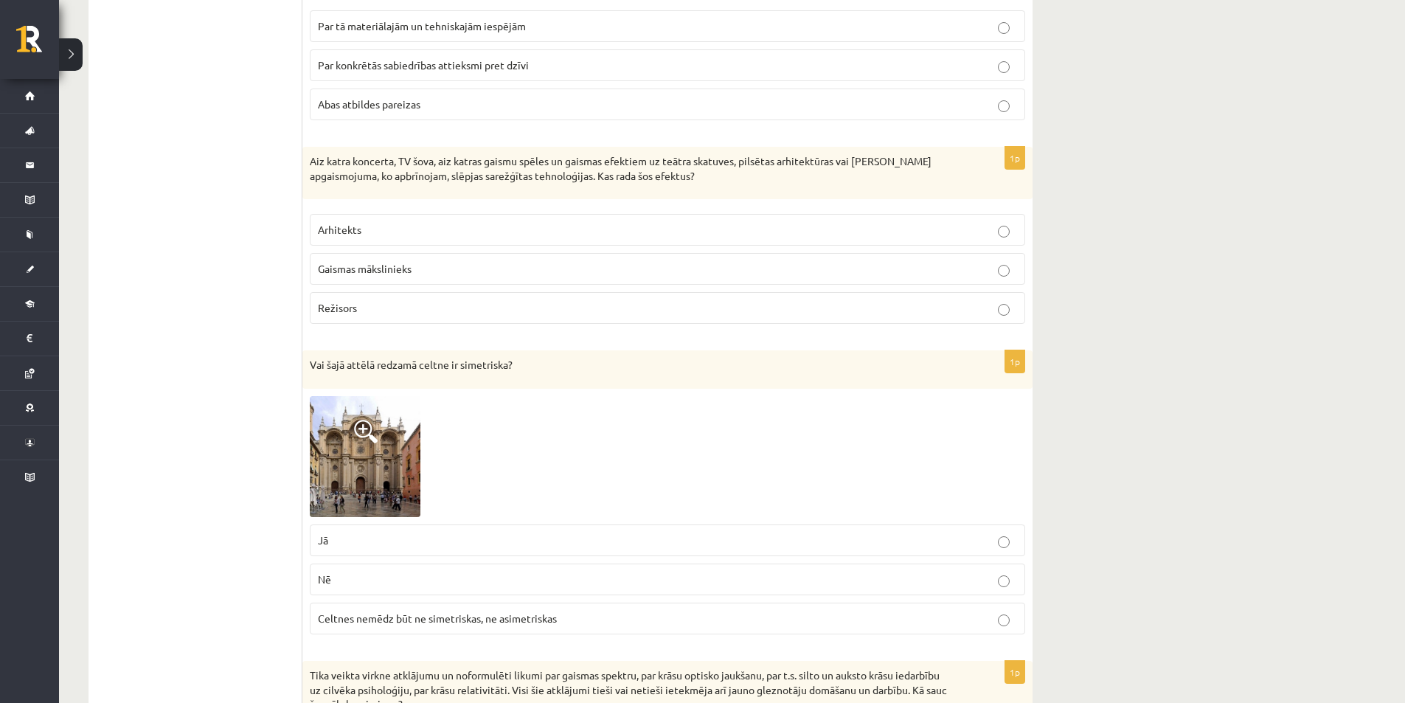
scroll to position [6201, 0]
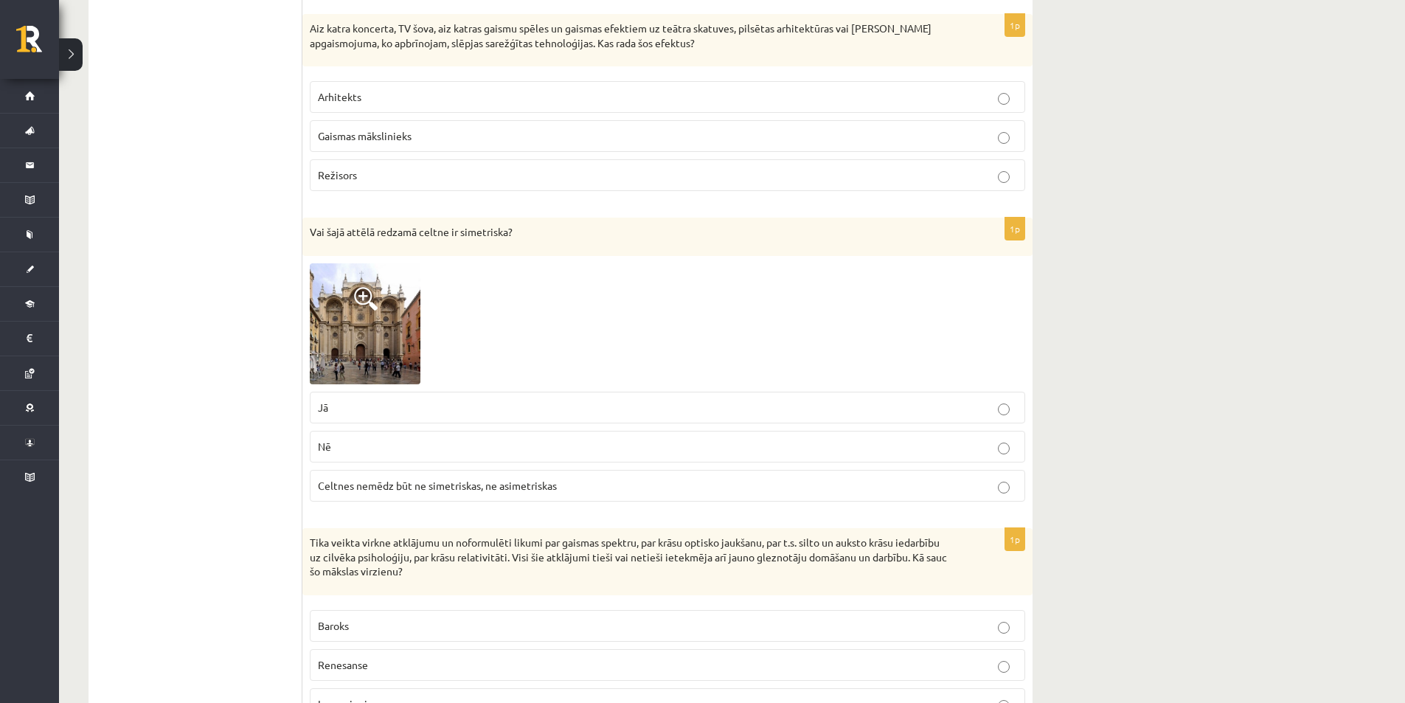
click at [354, 129] on span "Gaismas mākslinieks" at bounding box center [365, 135] width 94 height 13
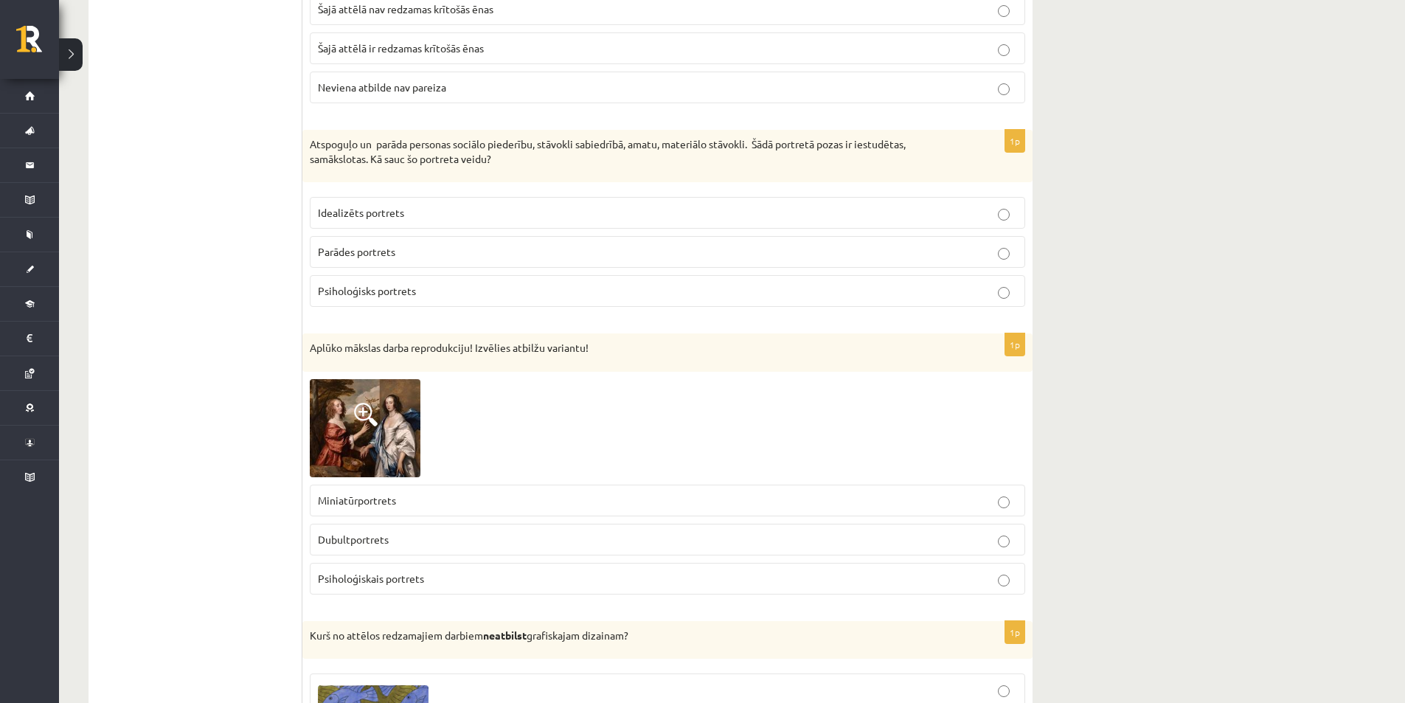
scroll to position [1713, 0]
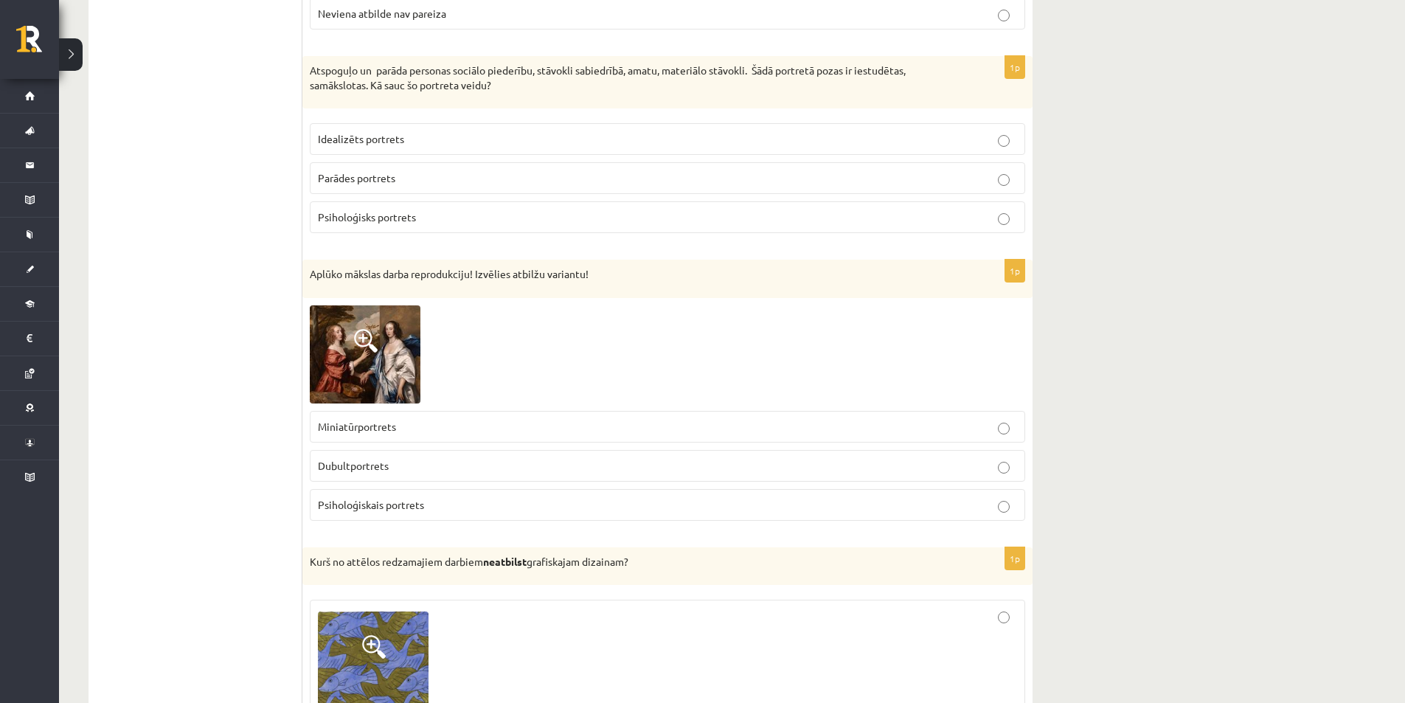
click at [999, 464] on label "Dubultportrets" at bounding box center [668, 466] width 716 height 32
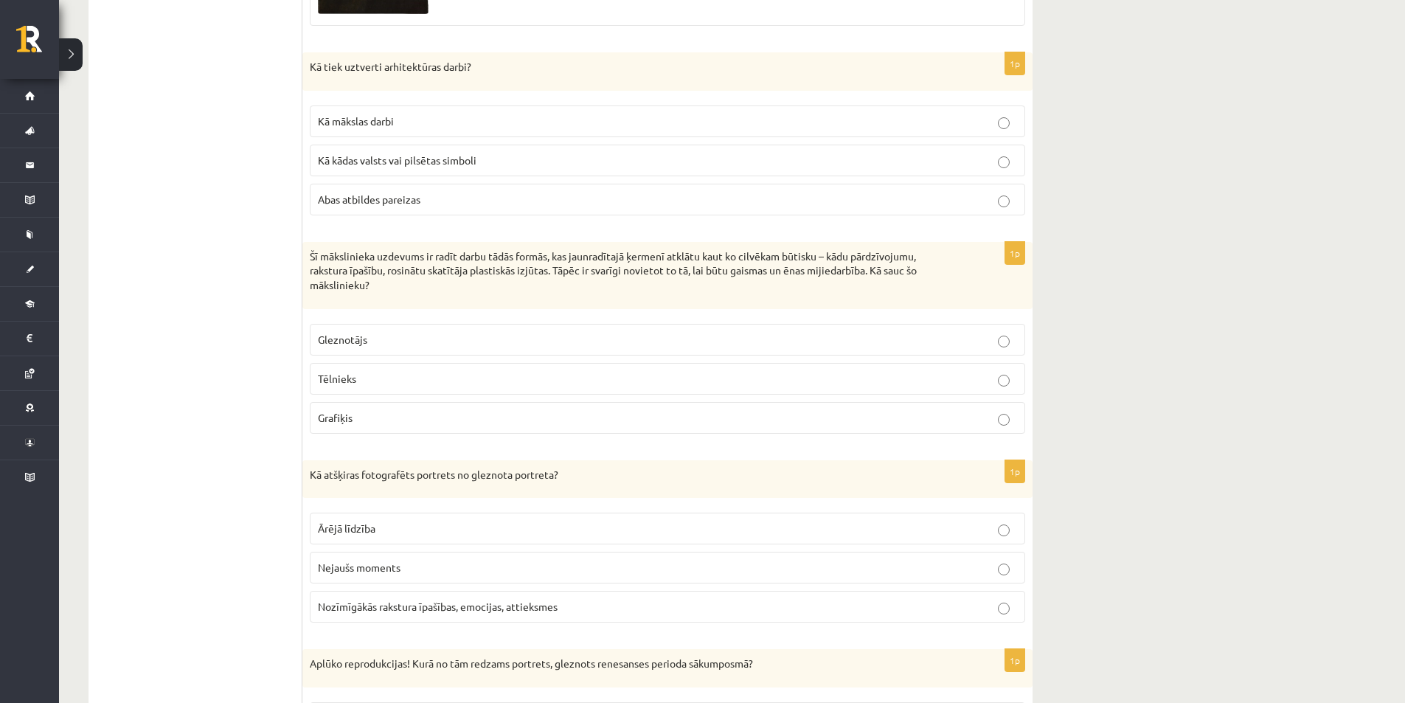
scroll to position [3557, 0]
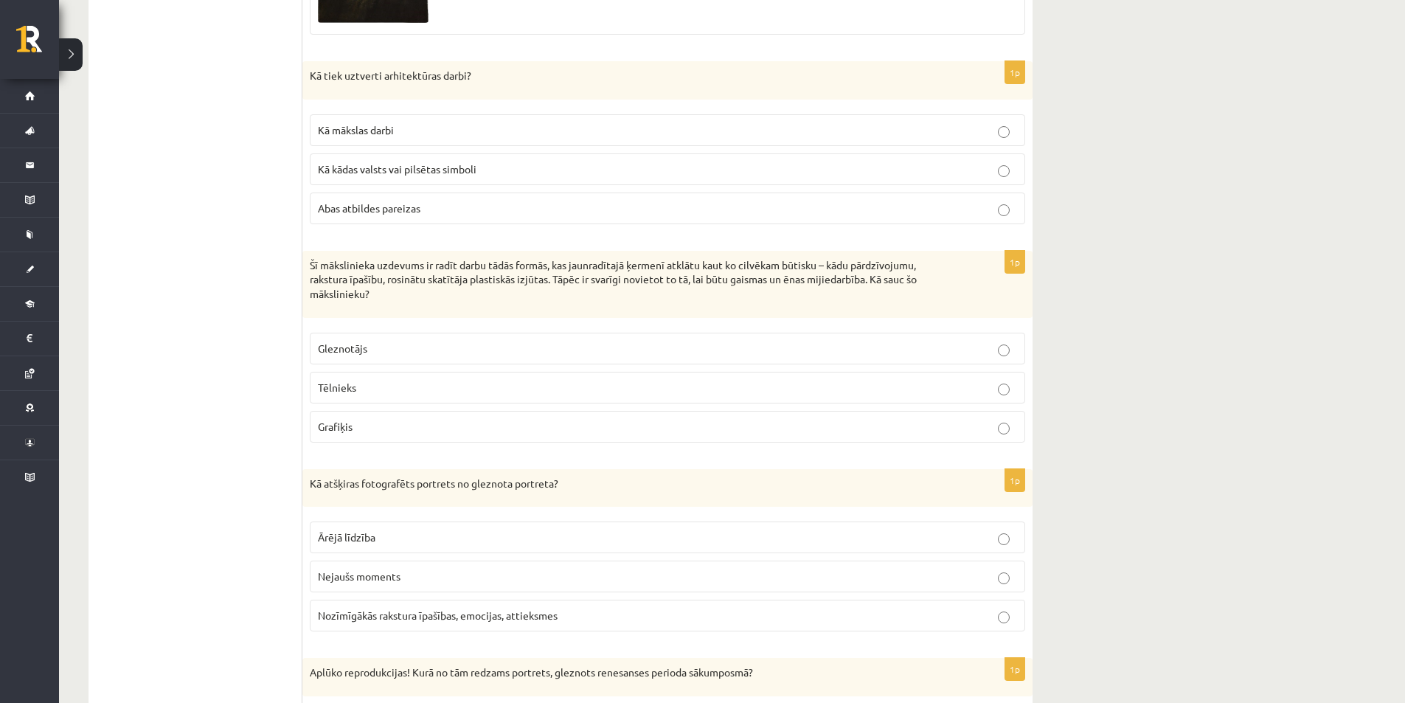
click at [761, 201] on p "Abas atbildes pareizas" at bounding box center [667, 208] width 699 height 15
click at [429, 344] on label "Gleznotājs" at bounding box center [668, 349] width 716 height 32
click at [426, 609] on span "Nozīmīgākās rakstura īpašības, emocijas, attieksmes" at bounding box center [438, 615] width 240 height 13
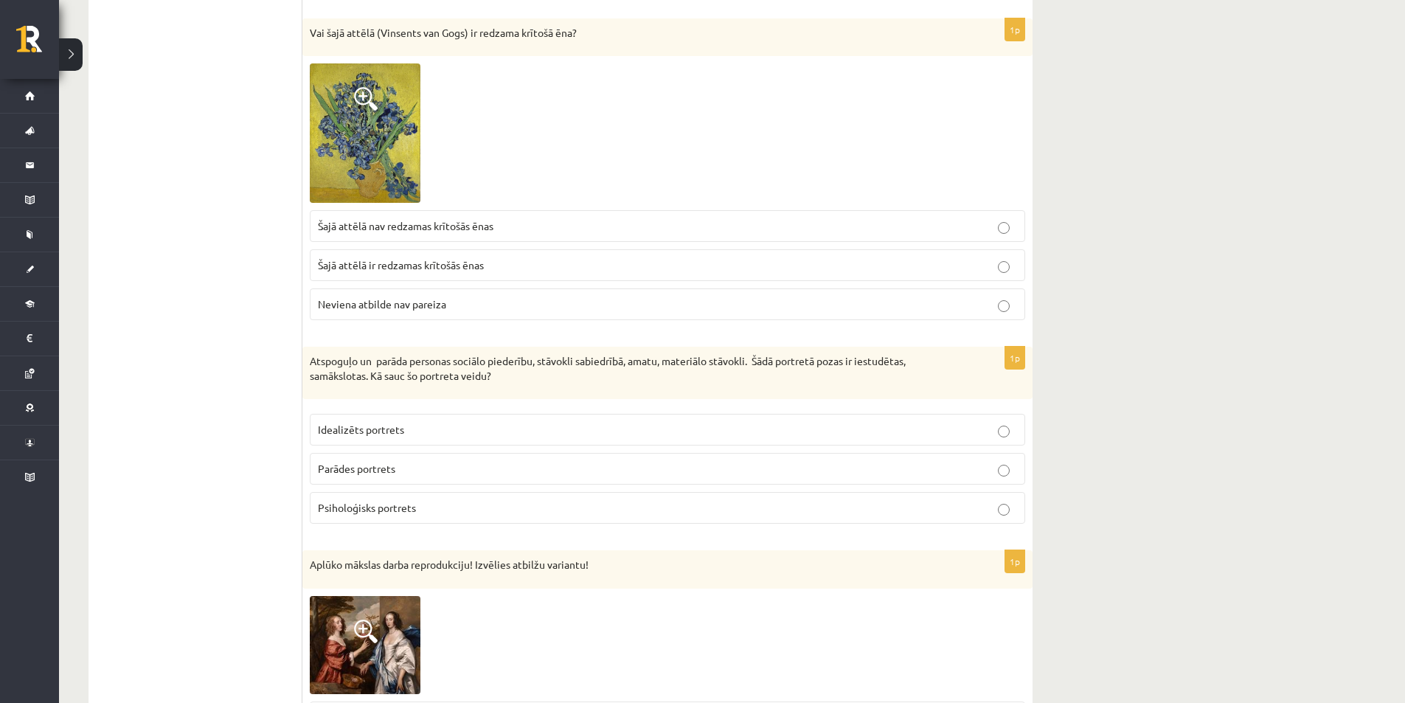
scroll to position [1418, 0]
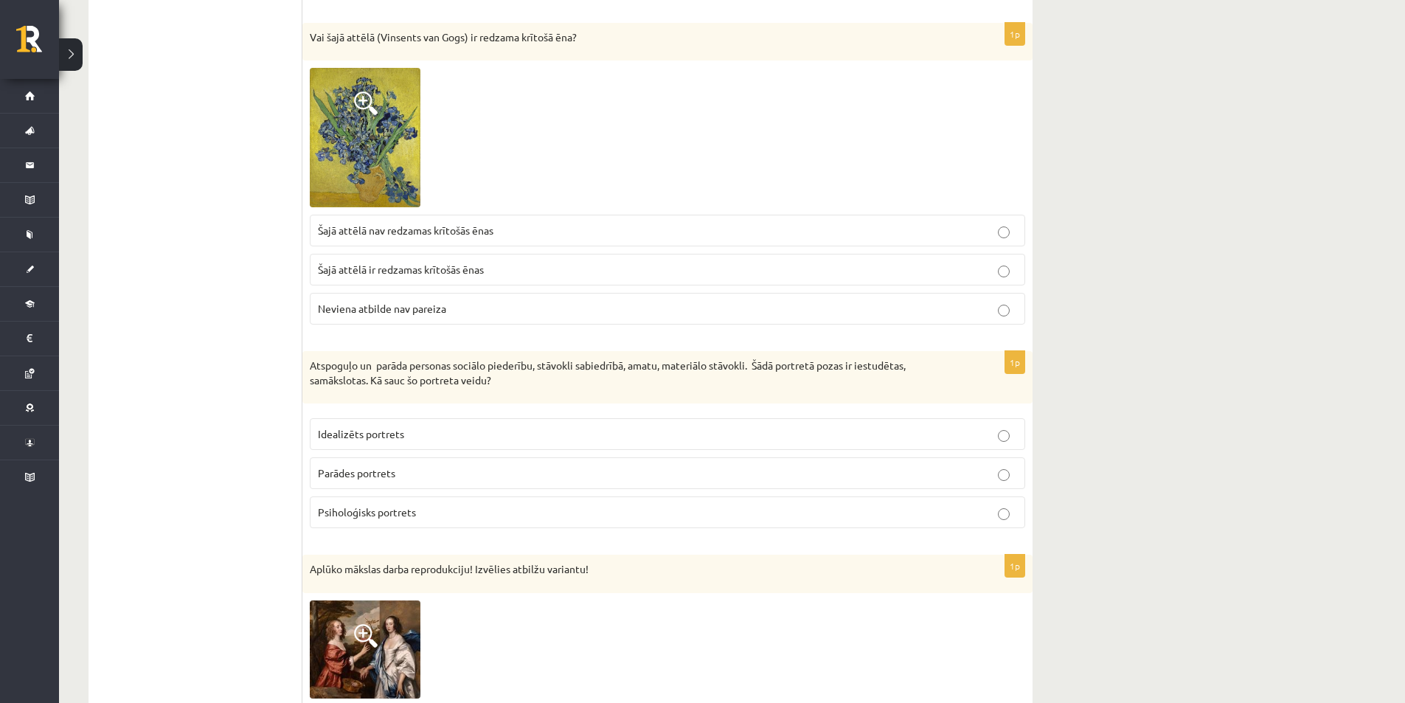
click at [1020, 512] on label "Psiholoģisks portrets" at bounding box center [668, 512] width 716 height 32
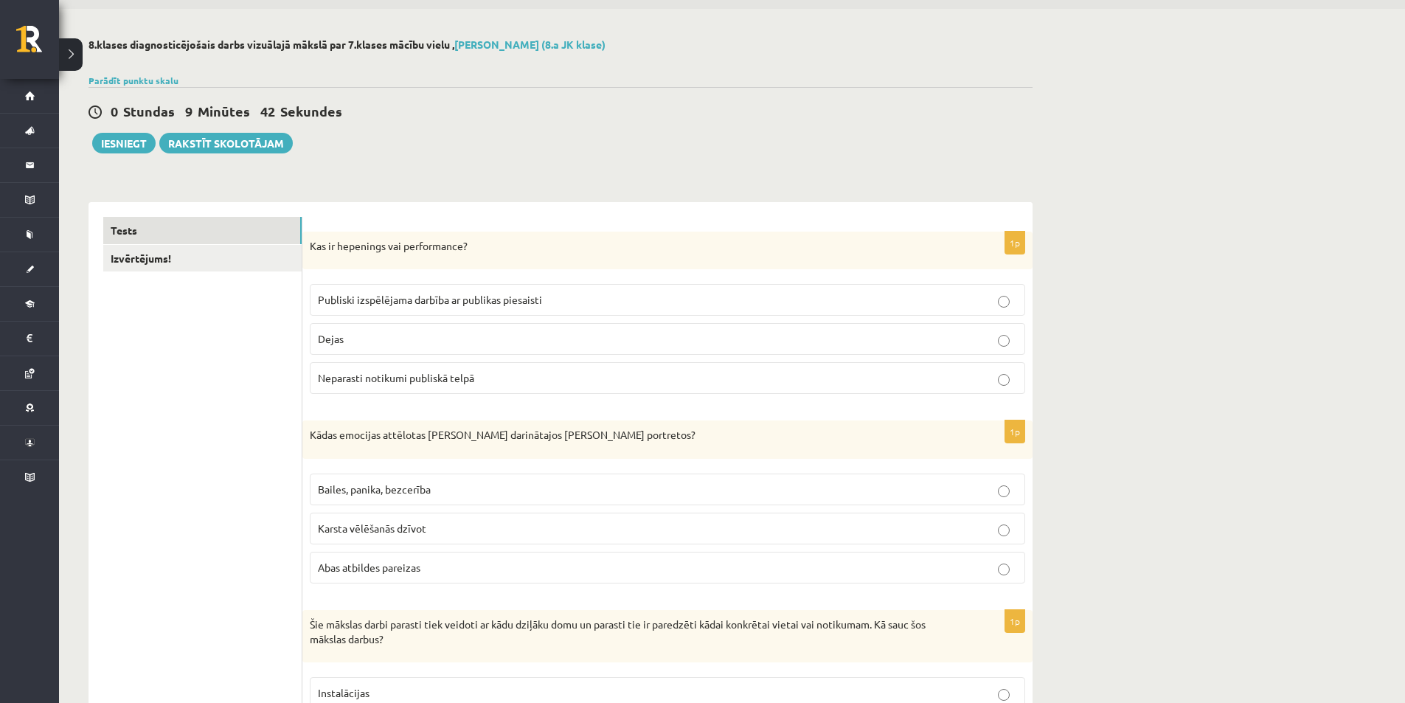
scroll to position [0, 0]
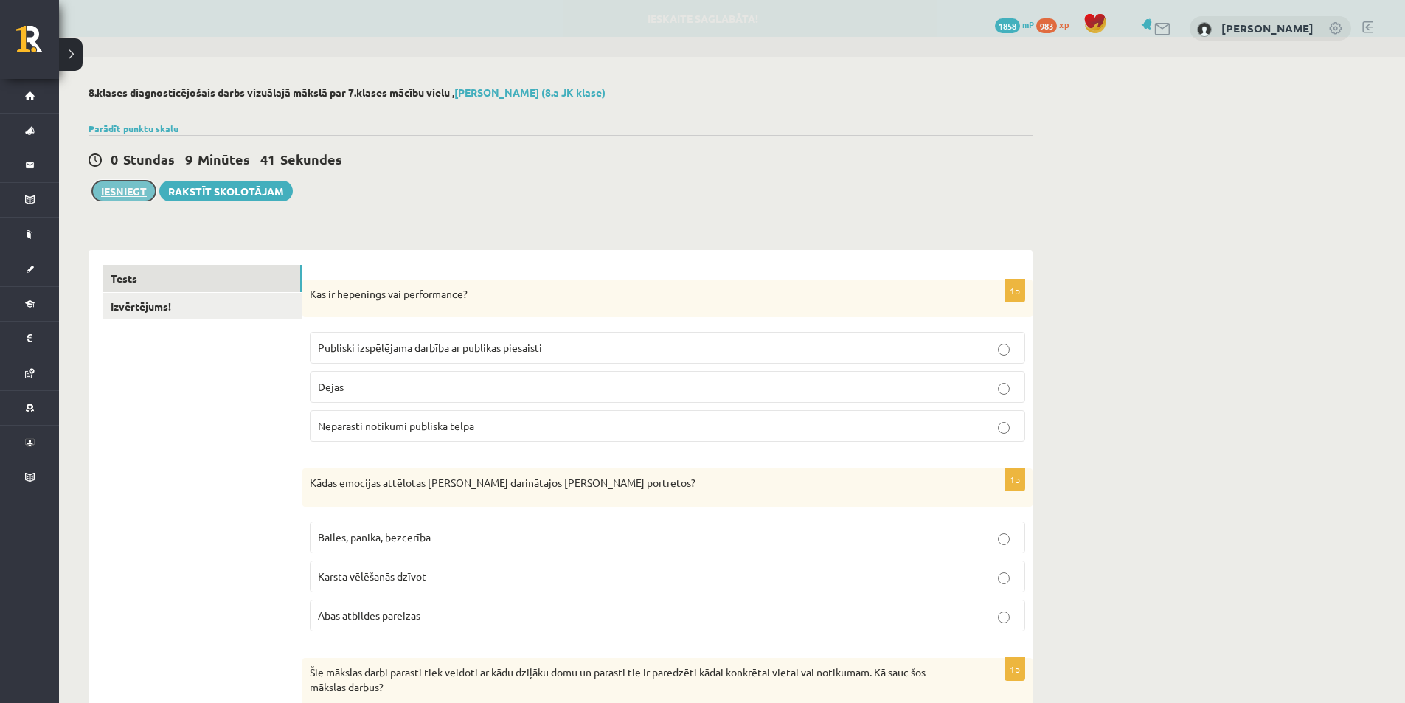
click at [129, 192] on button "Iesniegt" at bounding box center [123, 191] width 63 height 21
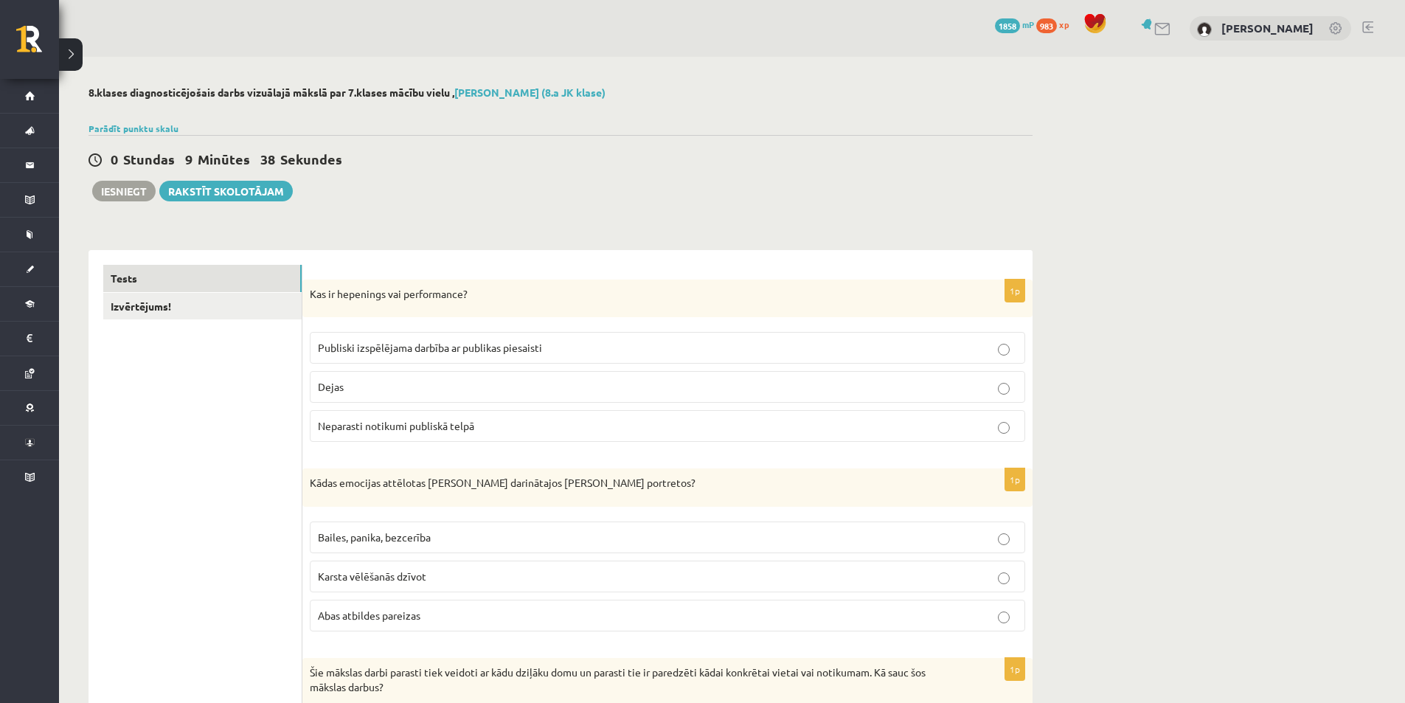
click at [779, 131] on div "Parādīt punktu skalu Atzīme No Līdz 1 0 5 2 6 8 3 9 11 4 12 14 5 15 17 6 18 20 …" at bounding box center [561, 128] width 944 height 13
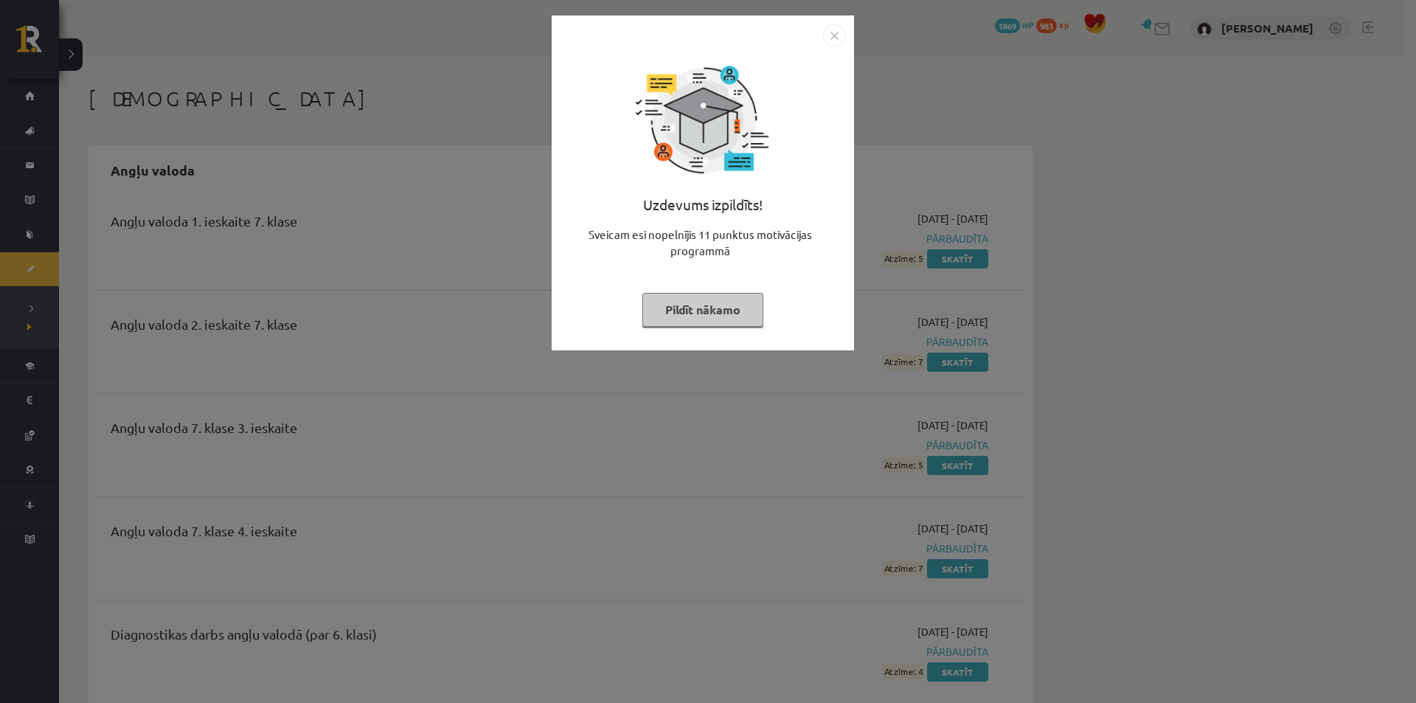
click at [744, 302] on button "Pildīt nākamo" at bounding box center [703, 310] width 121 height 34
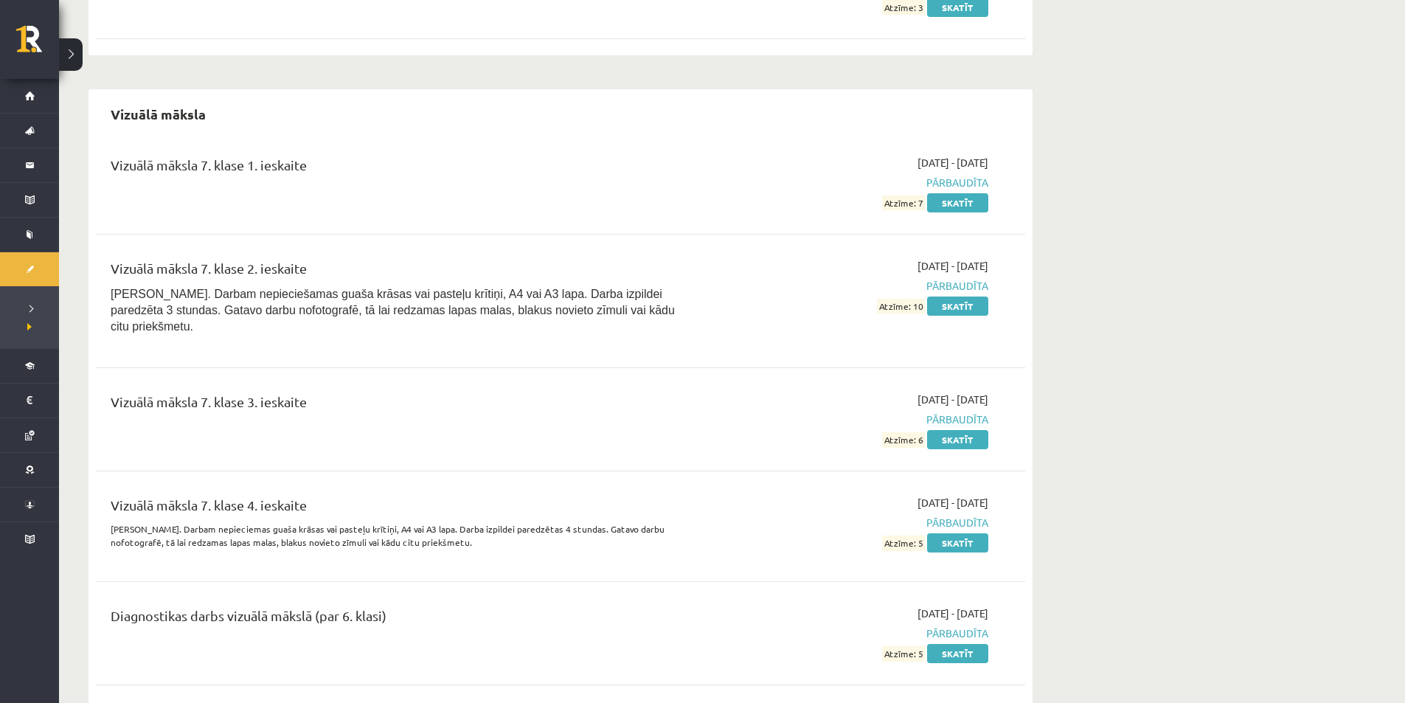
scroll to position [11999, 0]
click at [959, 296] on link "Skatīt" at bounding box center [957, 305] width 61 height 19
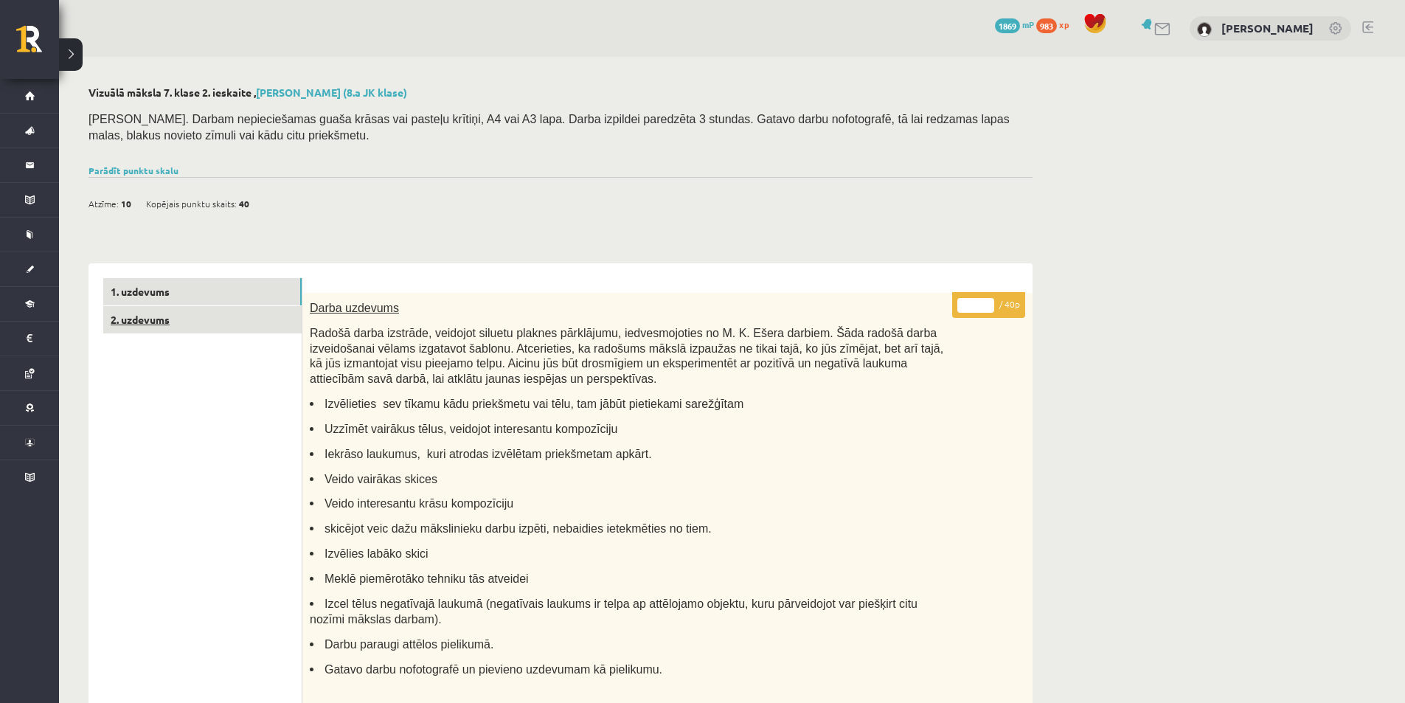
click at [221, 311] on link "2. uzdevums" at bounding box center [202, 319] width 198 height 27
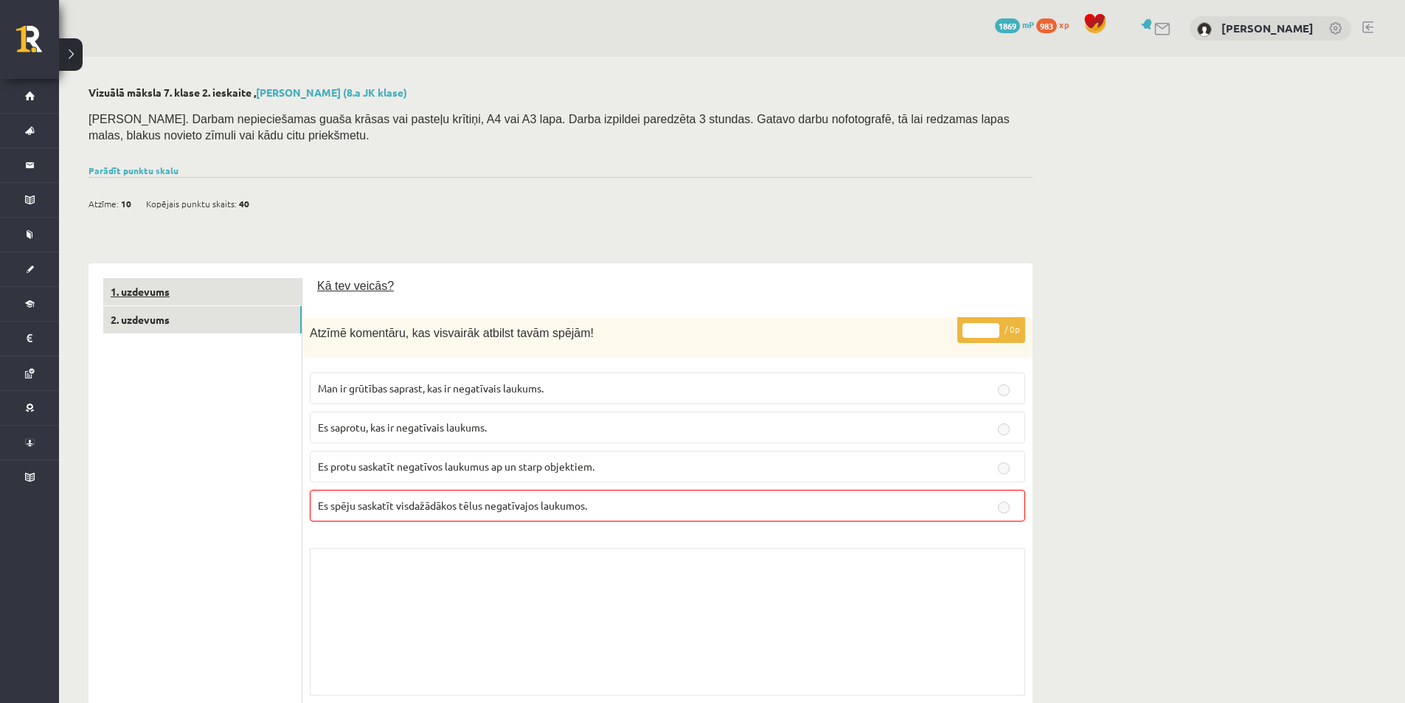
click at [192, 305] on link "1. uzdevums" at bounding box center [202, 291] width 198 height 27
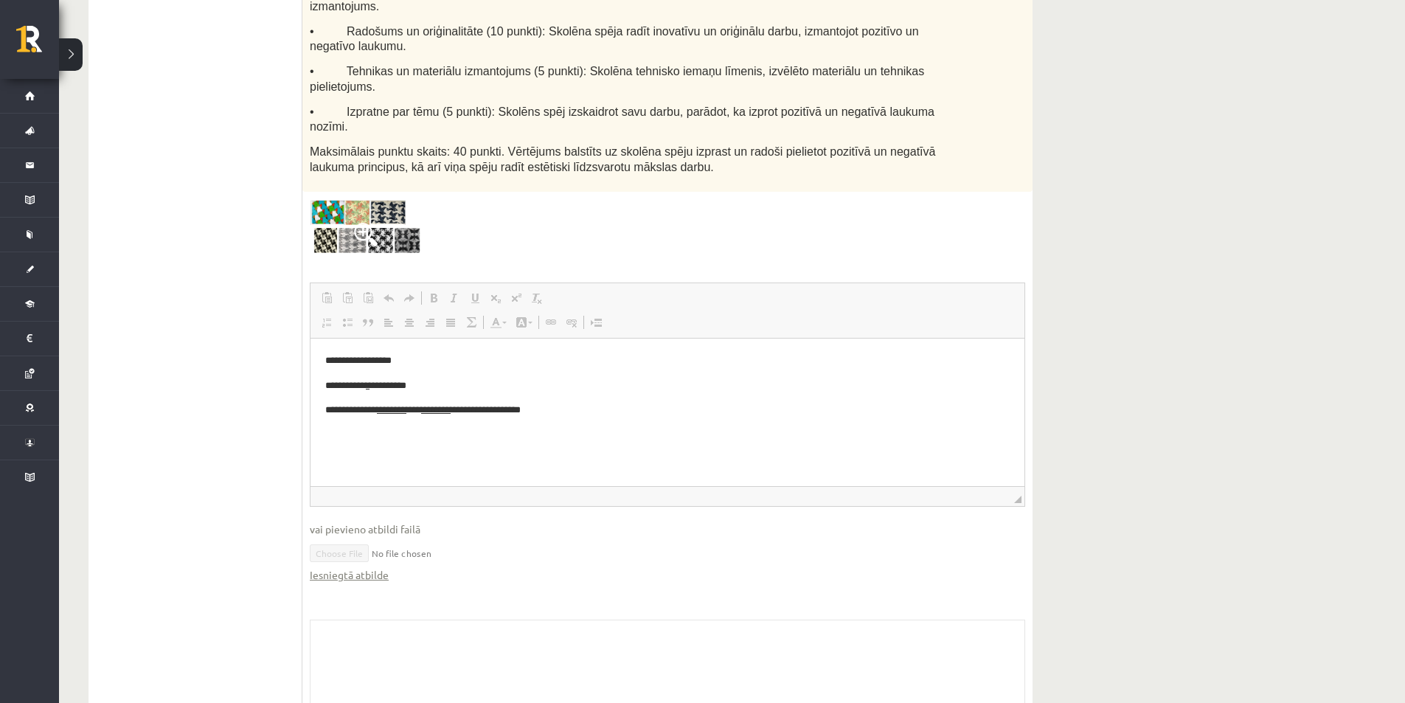
scroll to position [823, 0]
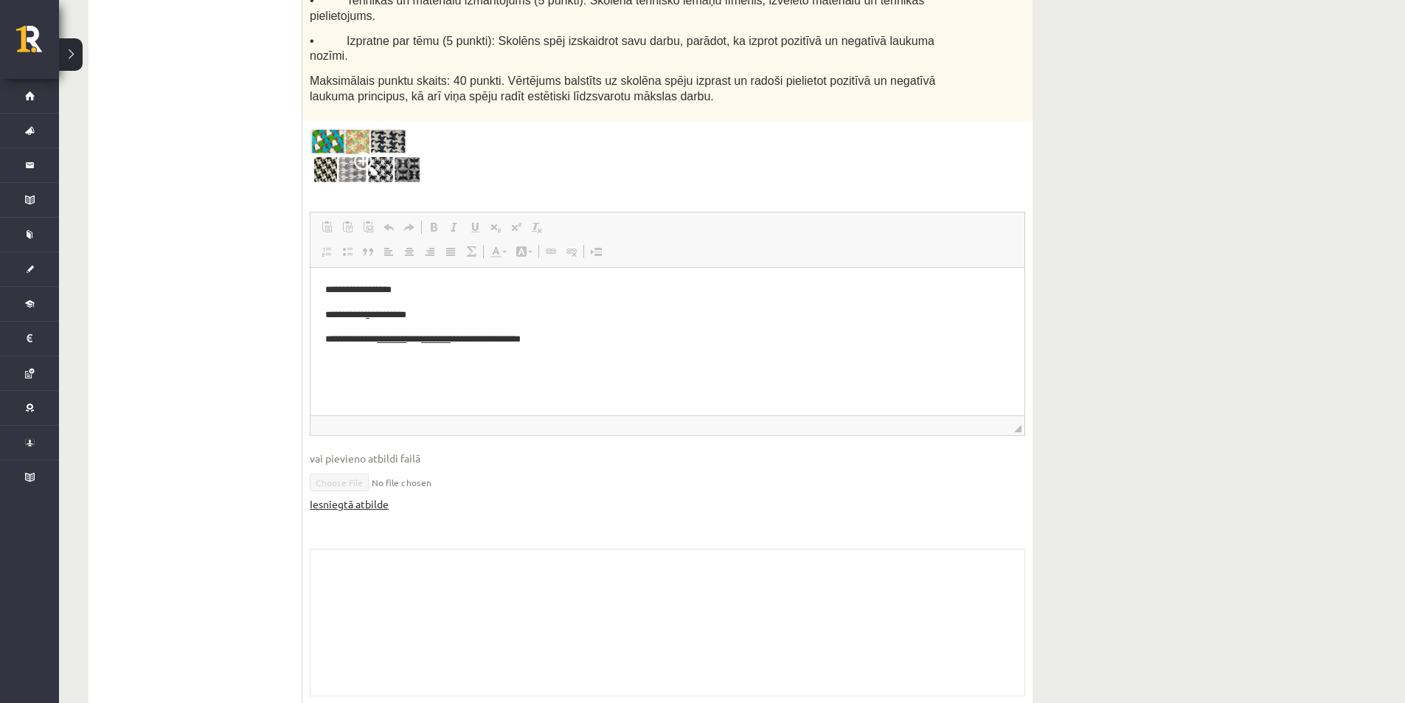
click at [356, 496] on link "Iesniegtā atbilde" at bounding box center [349, 503] width 79 height 15
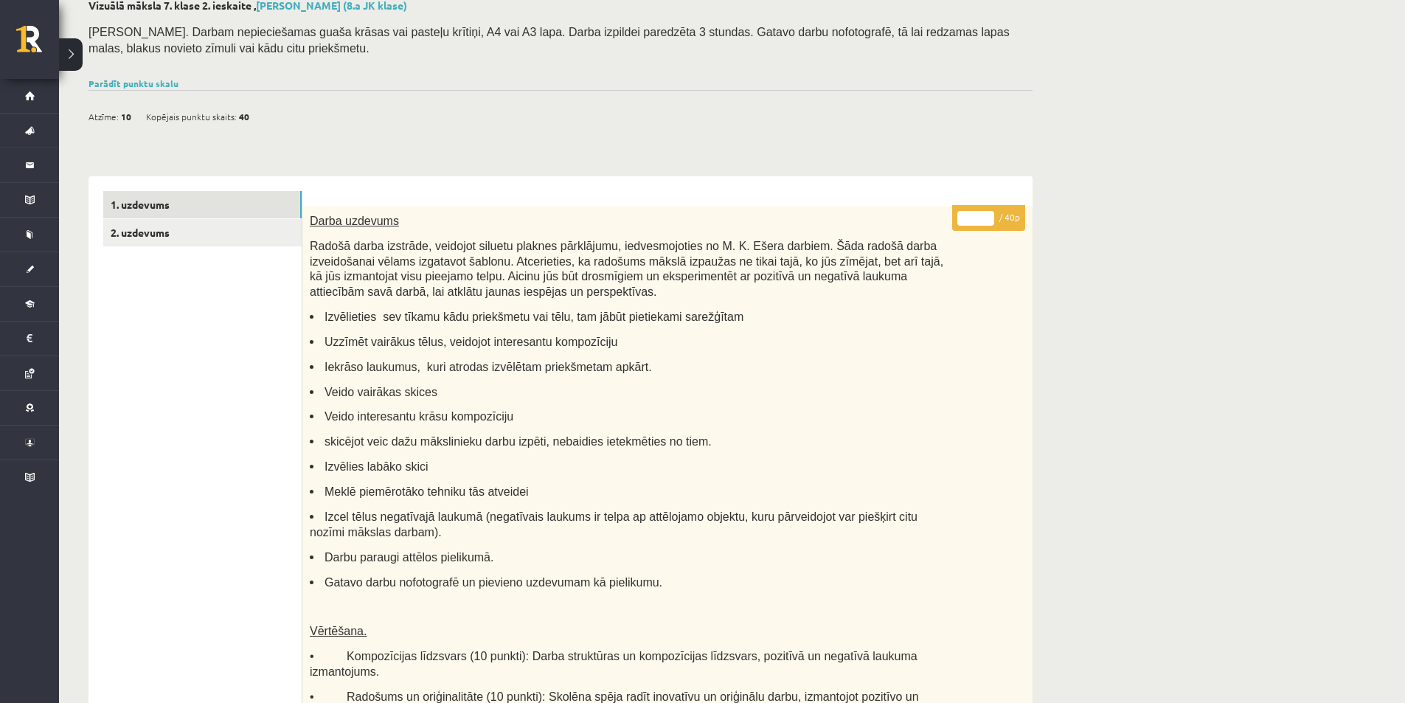
scroll to position [159, 0]
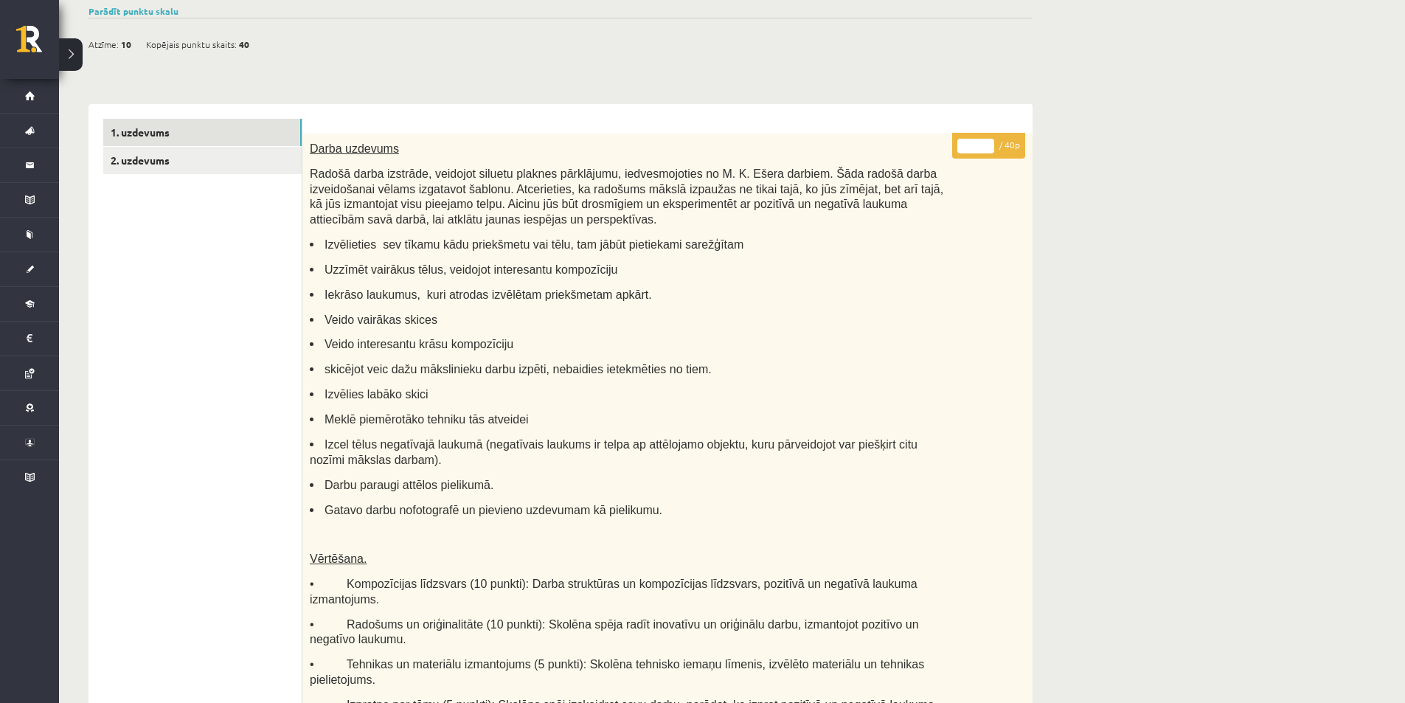
click at [1073, 161] on div "**********" at bounding box center [732, 654] width 1346 height 1514
click at [842, 224] on p "Radošā darba izstrāde, veidojot siluetu plaknes pārklājumu, iedvesmojoties no M…" at bounding box center [631, 196] width 642 height 60
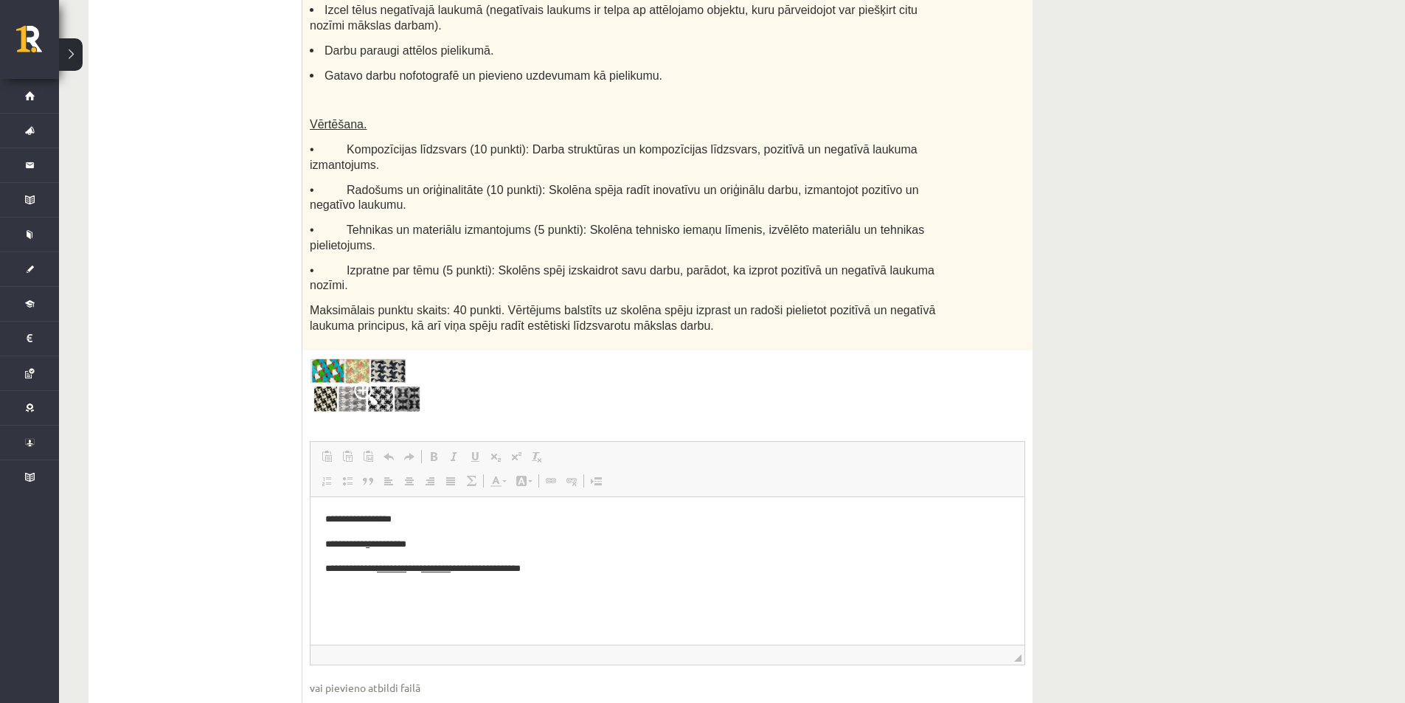
scroll to position [750, 0]
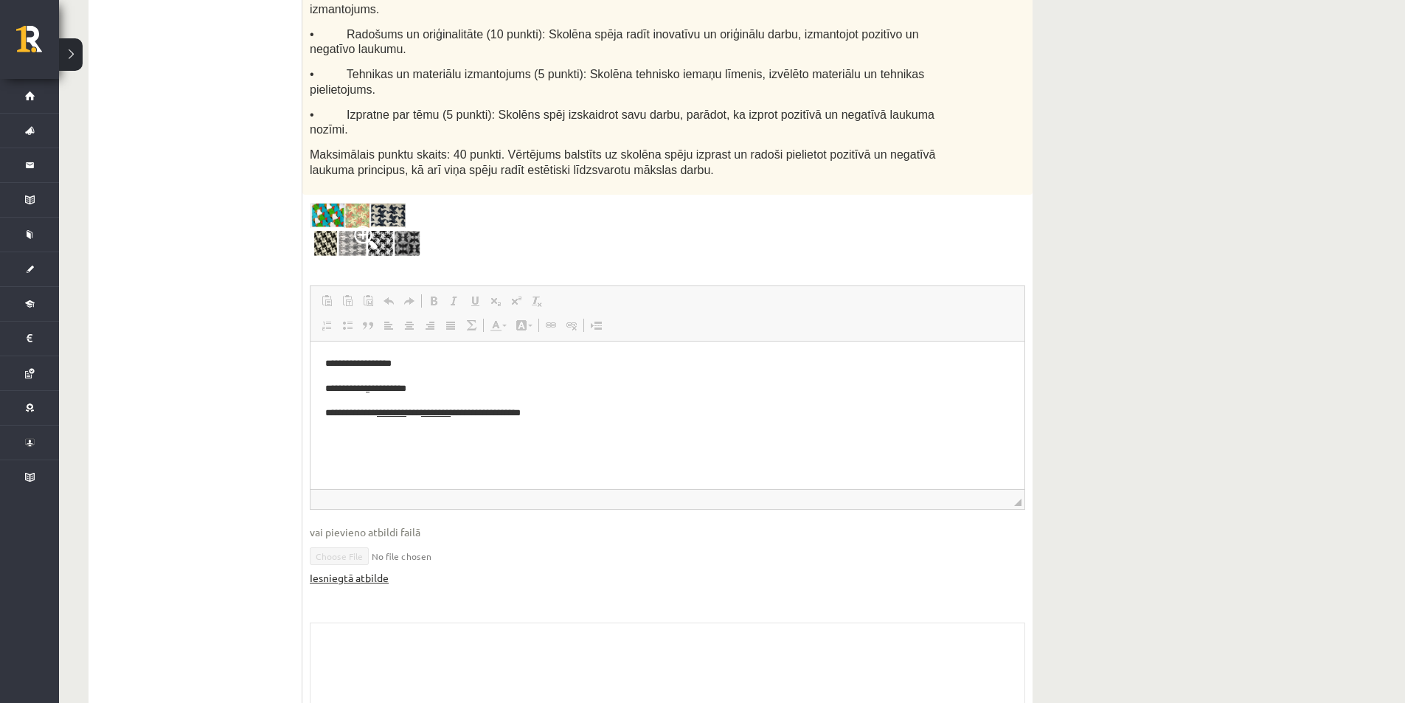
click at [362, 570] on link "Iesniegtā atbilde" at bounding box center [349, 577] width 79 height 15
click at [356, 541] on fieldset "**********" at bounding box center [668, 442] width 716 height 315
click at [358, 570] on link "Iesniegtā atbilde" at bounding box center [349, 577] width 79 height 15
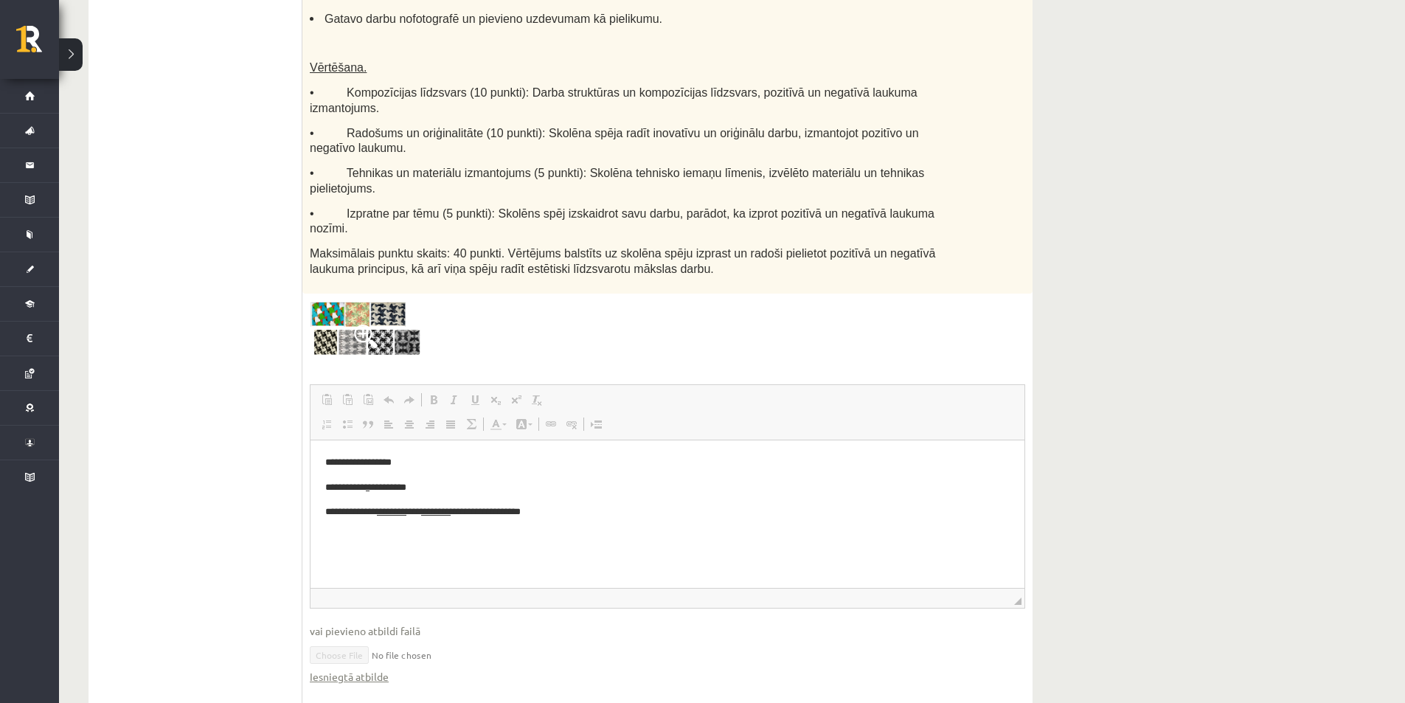
scroll to position [528, 0]
